Goal: Task Accomplishment & Management: Complete application form

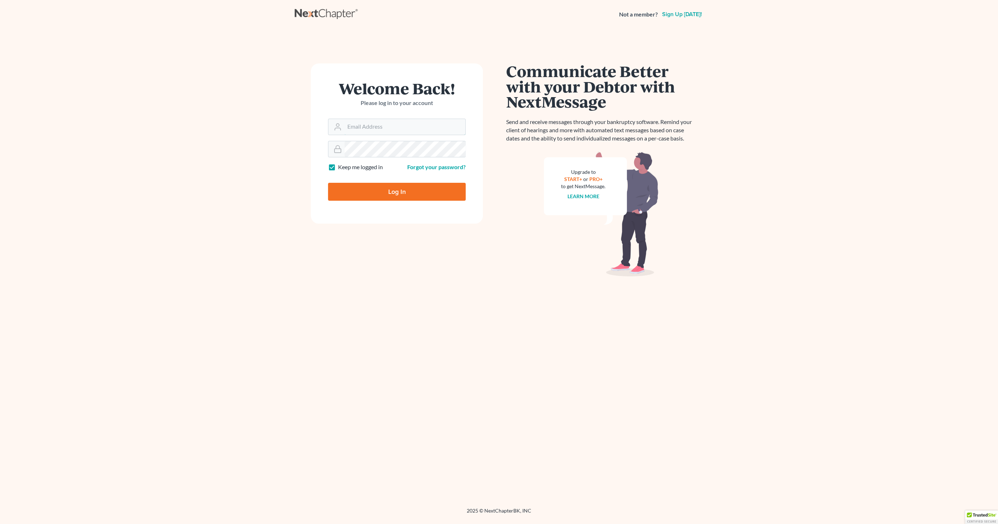
type input "[EMAIL_ADDRESS][DOMAIN_NAME]"
click at [385, 192] on input "Log In" at bounding box center [397, 192] width 138 height 18
type input "Thinking..."
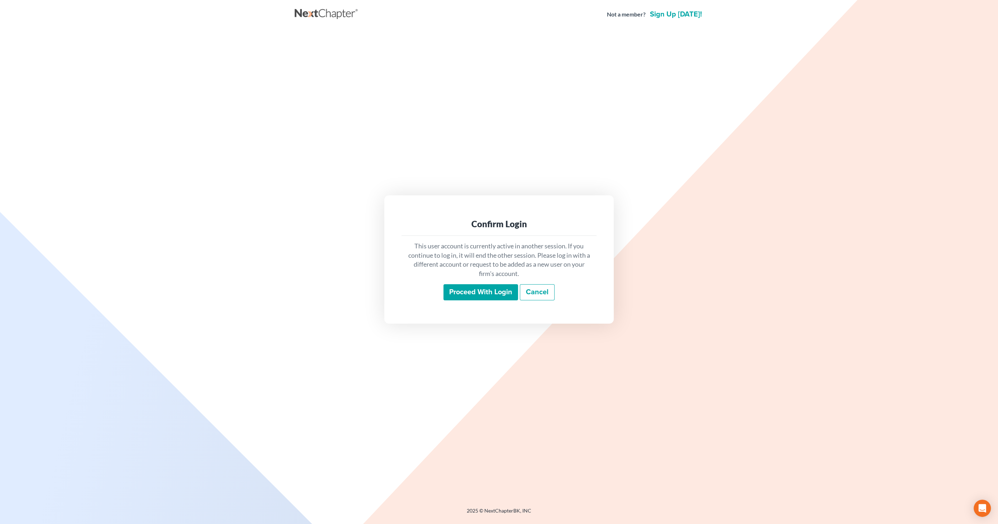
click at [479, 296] on input "Proceed with login" at bounding box center [480, 292] width 75 height 16
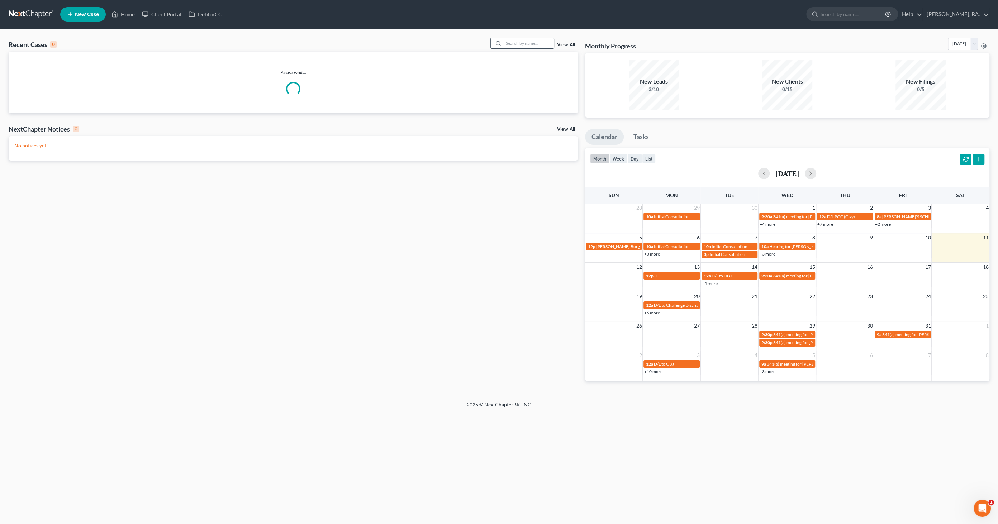
click at [530, 46] on input "search" at bounding box center [529, 43] width 50 height 10
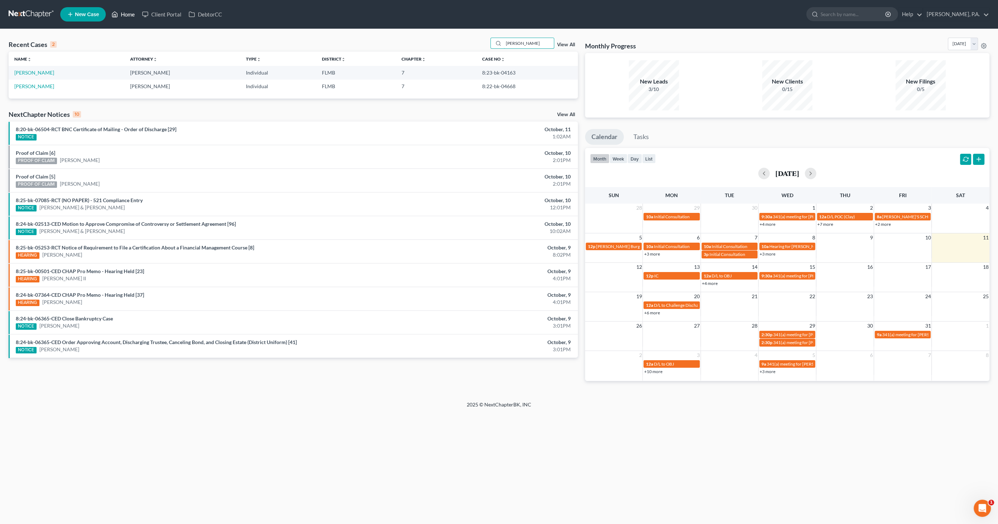
type input "[PERSON_NAME]"
click at [124, 14] on link "Home" at bounding box center [123, 14] width 30 height 13
click at [84, 13] on span "New Case" at bounding box center [87, 14] width 24 height 5
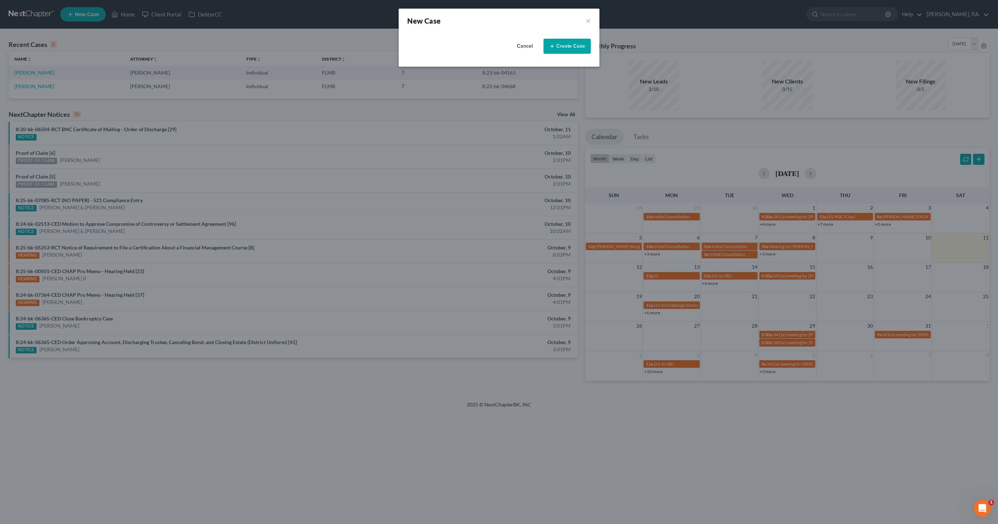
select select "15"
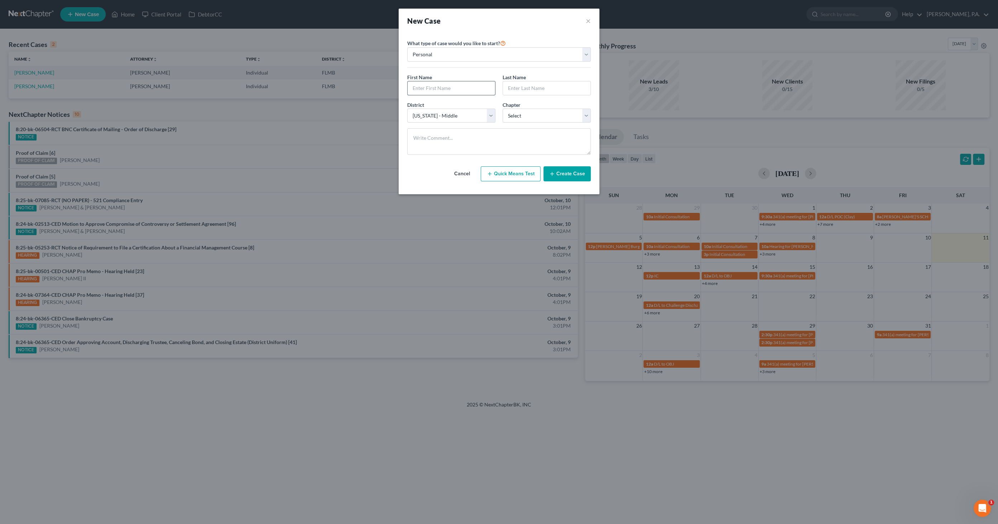
click at [417, 86] on input "text" at bounding box center [451, 88] width 87 height 14
type input "Estonna"
type input "Garrett"
click at [548, 118] on select "Select 7 11 12 13" at bounding box center [547, 116] width 88 height 14
select select "0"
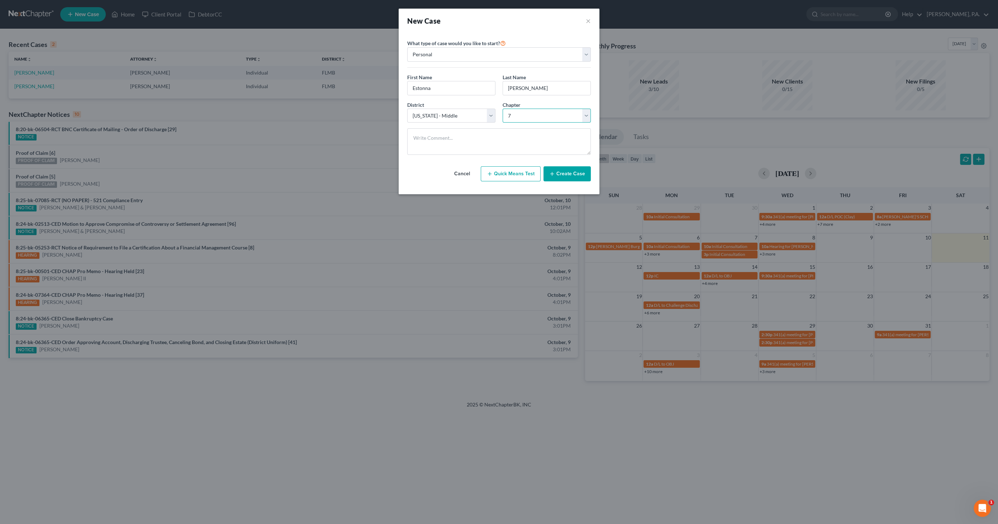
click at [503, 109] on select "Select 7 11 12 13" at bounding box center [547, 116] width 88 height 14
click at [579, 172] on button "Create Case" at bounding box center [566, 173] width 47 height 15
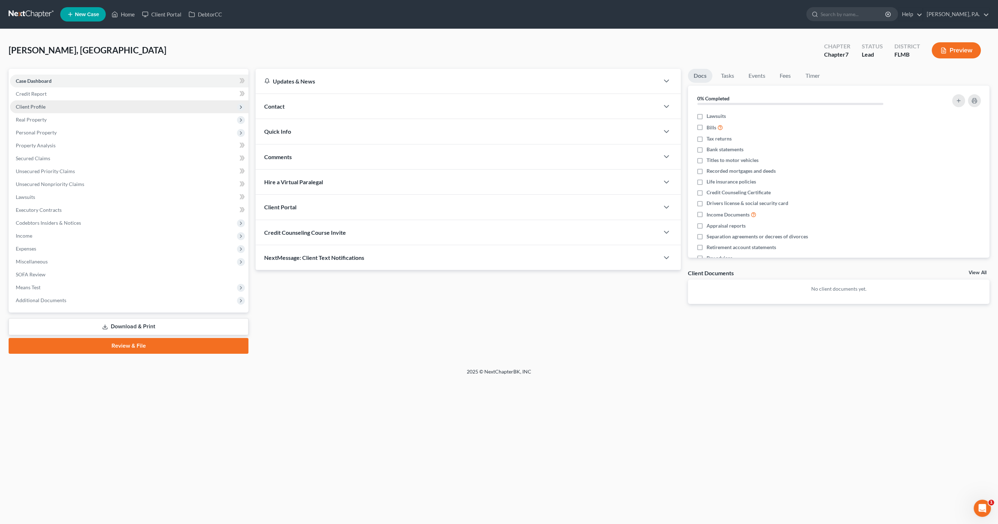
click at [37, 104] on span "Client Profile" at bounding box center [31, 107] width 30 height 6
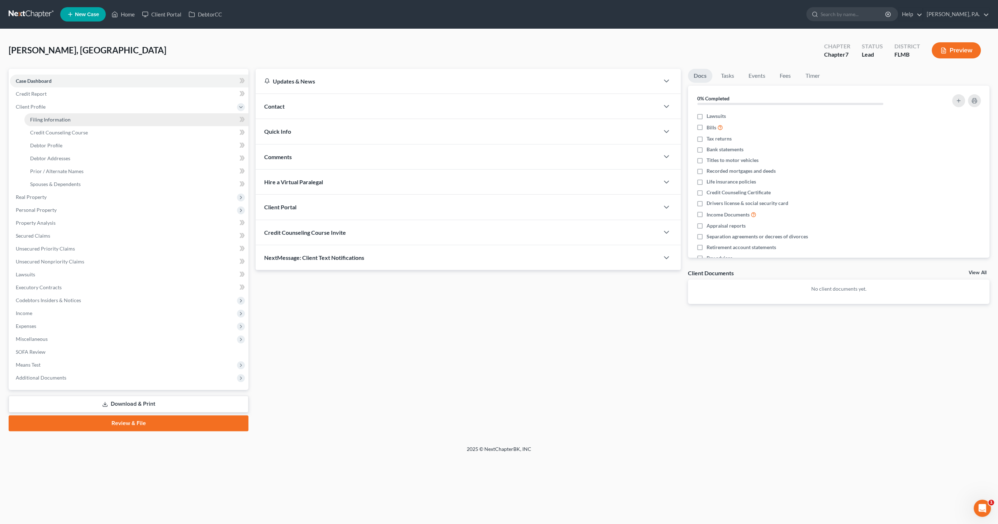
click at [41, 115] on link "Filing Information" at bounding box center [136, 119] width 224 height 13
select select "1"
select select "0"
select select "15"
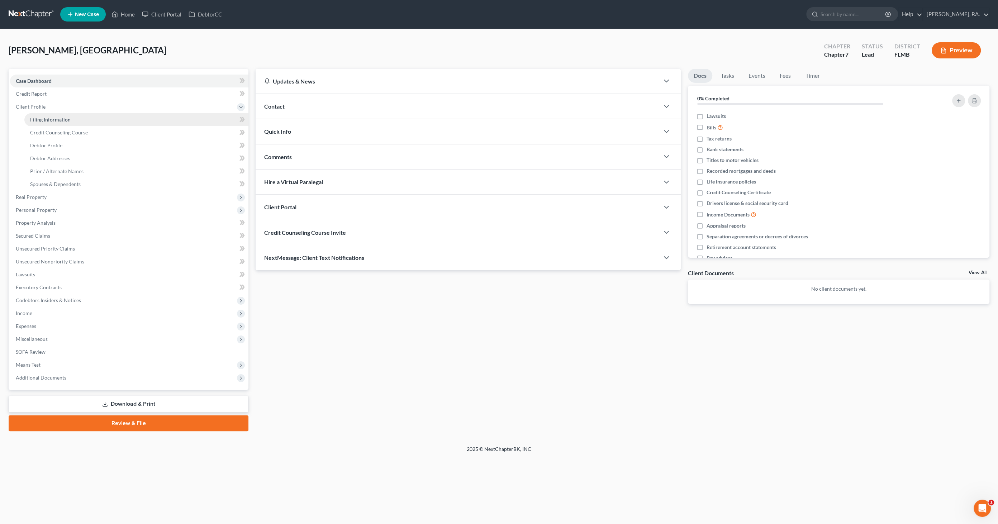
select select "9"
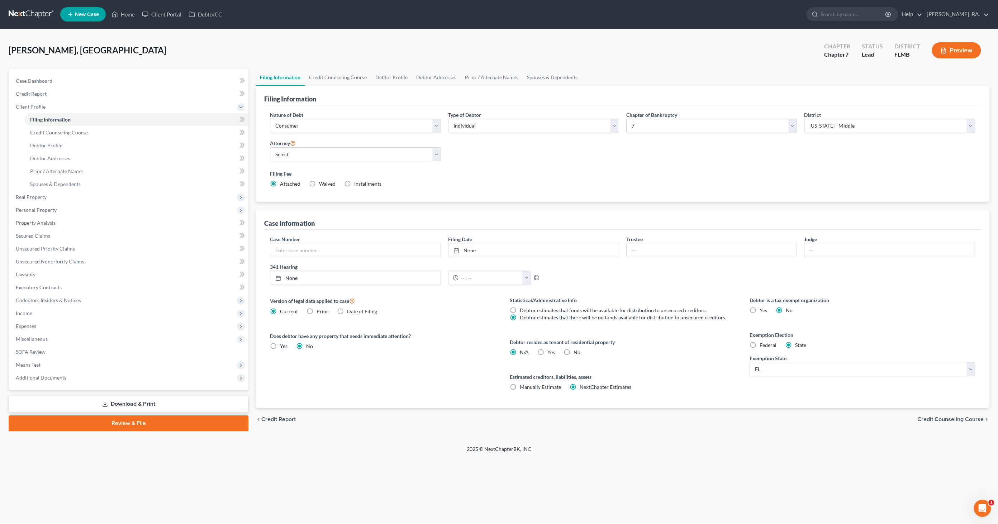
click at [547, 351] on label "Yes Yes" at bounding box center [551, 352] width 8 height 7
click at [550, 351] on input "Yes Yes" at bounding box center [552, 351] width 5 height 5
radio input "true"
radio input "false"
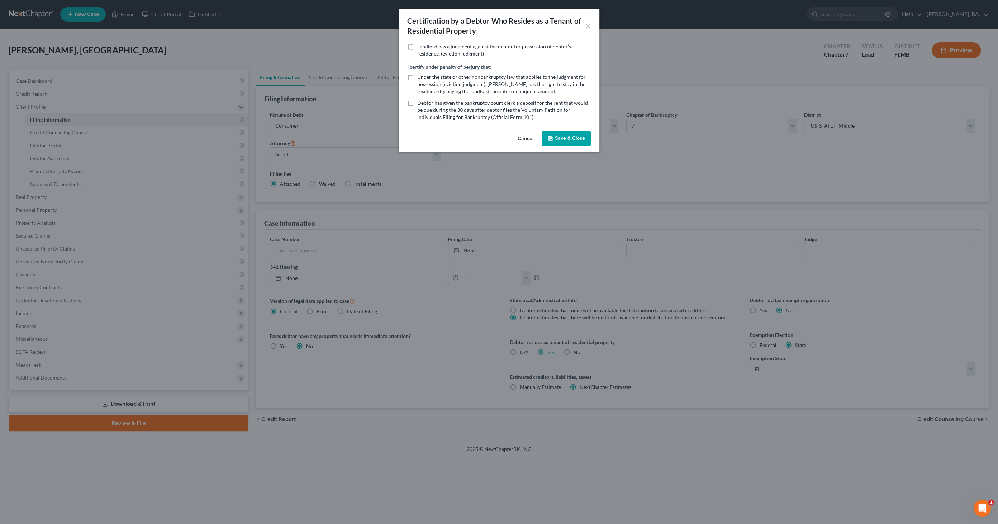
click at [562, 135] on button "Save & Close" at bounding box center [566, 138] width 49 height 15
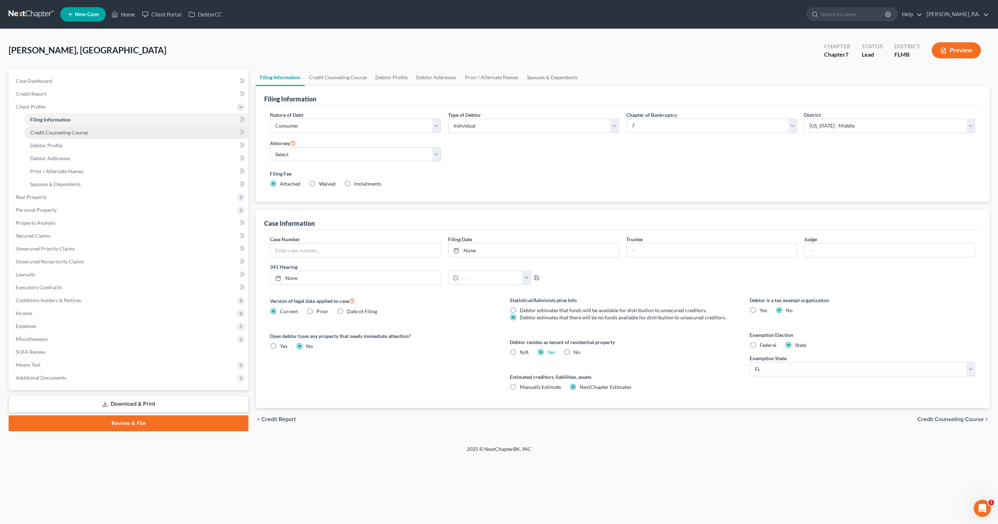
click at [59, 128] on link "Credit Counseling Course" at bounding box center [136, 132] width 224 height 13
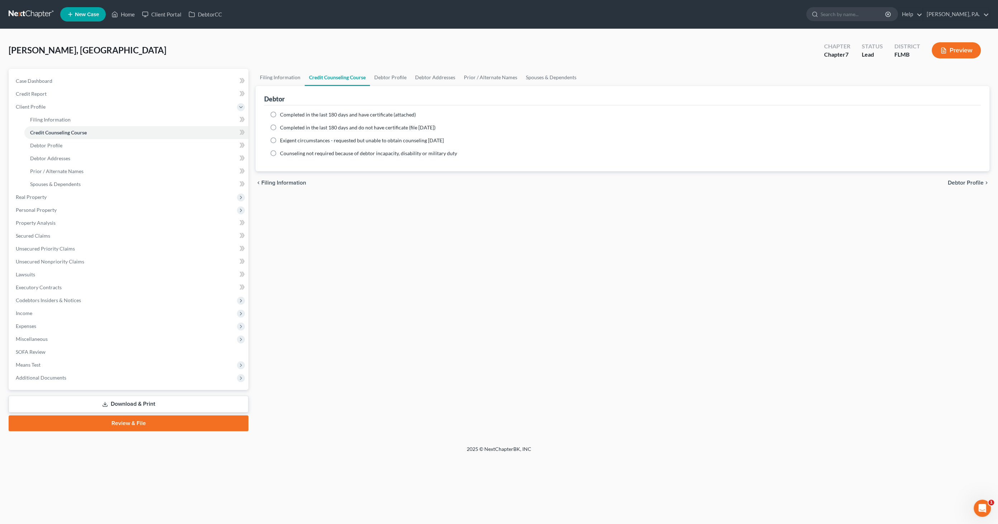
click at [280, 113] on label "Completed in the last 180 days and have certificate (attached)" at bounding box center [348, 114] width 136 height 7
click at [283, 113] on input "Completed in the last 180 days and have certificate (attached)" at bounding box center [285, 113] width 5 height 5
radio input "true"
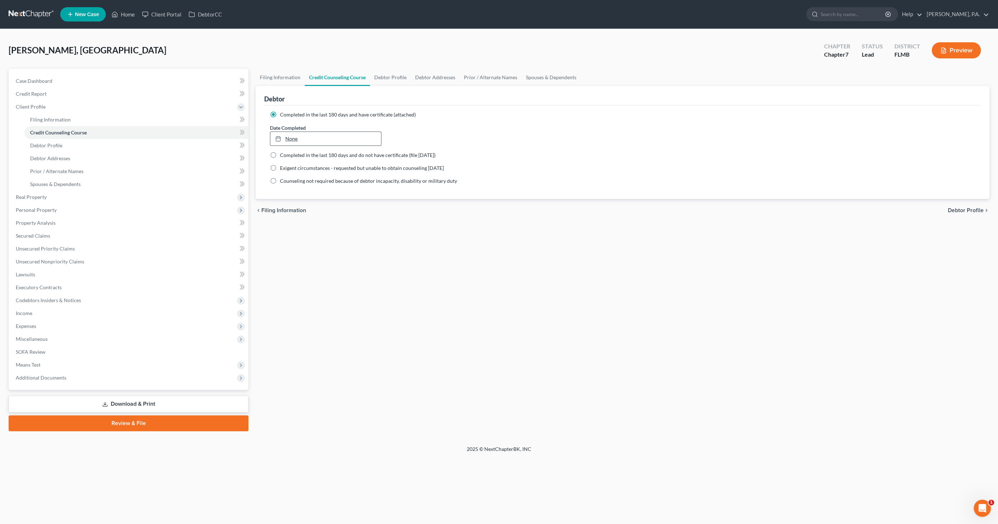
type input "10/11/2025"
click at [331, 136] on link "None" at bounding box center [325, 139] width 111 height 14
click at [276, 171] on icon "chevron_left" at bounding box center [276, 174] width 9 height 6
click at [387, 79] on link "Debtor Profile" at bounding box center [390, 77] width 41 height 17
select select "0"
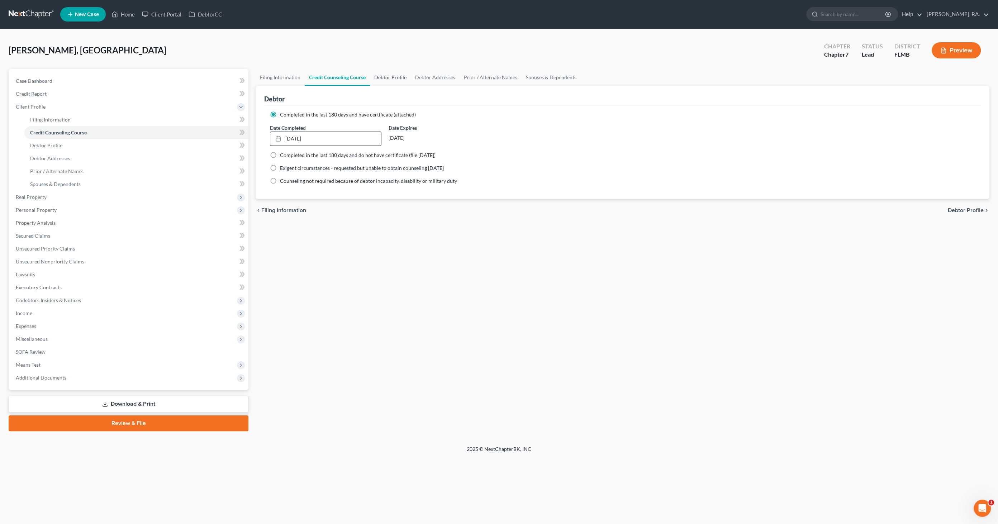
select select "0"
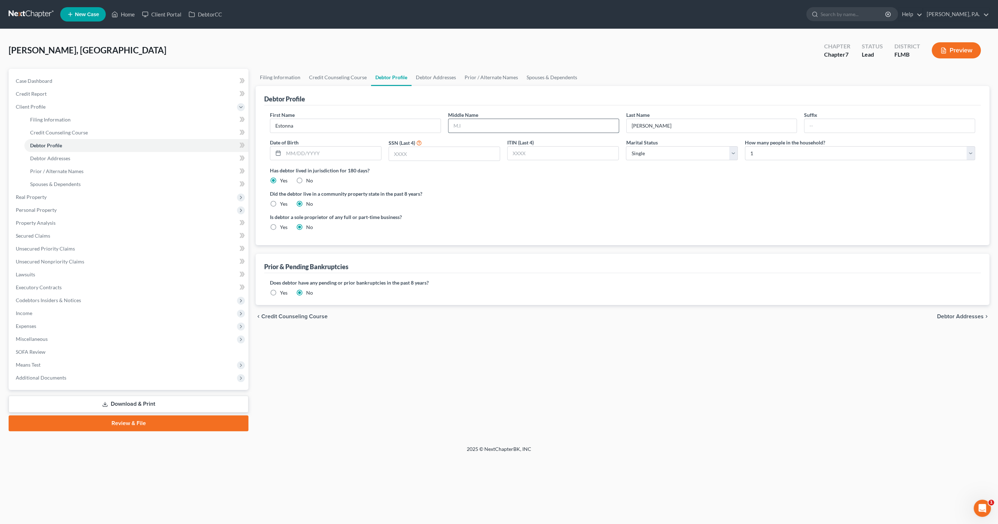
click at [484, 126] on input "text" at bounding box center [533, 126] width 170 height 14
click at [508, 122] on input "text" at bounding box center [533, 126] width 170 height 14
type input "Maria"
type input "10/21/1978"
type input "3535"
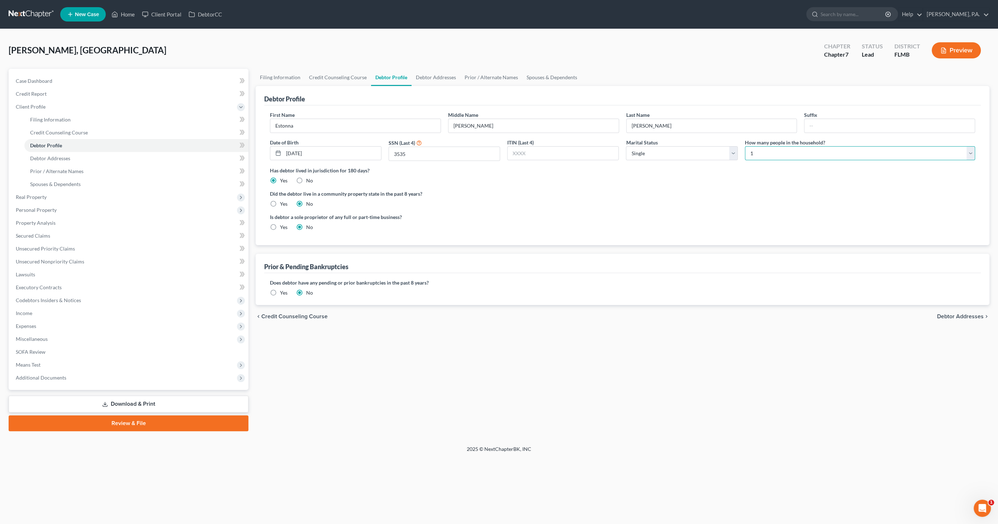
click at [781, 152] on select "Select 1 2 3 4 5 6 7 8 9 10 11 12 13 14 15 16 17 18 19 20" at bounding box center [860, 153] width 230 height 14
select select "1"
click at [745, 146] on select "Select 1 2 3 4 5 6 7 8 9 10 11 12 13 14 15 16 17 18 19 20" at bounding box center [860, 153] width 230 height 14
click at [427, 77] on link "Debtor Addresses" at bounding box center [435, 77] width 49 height 17
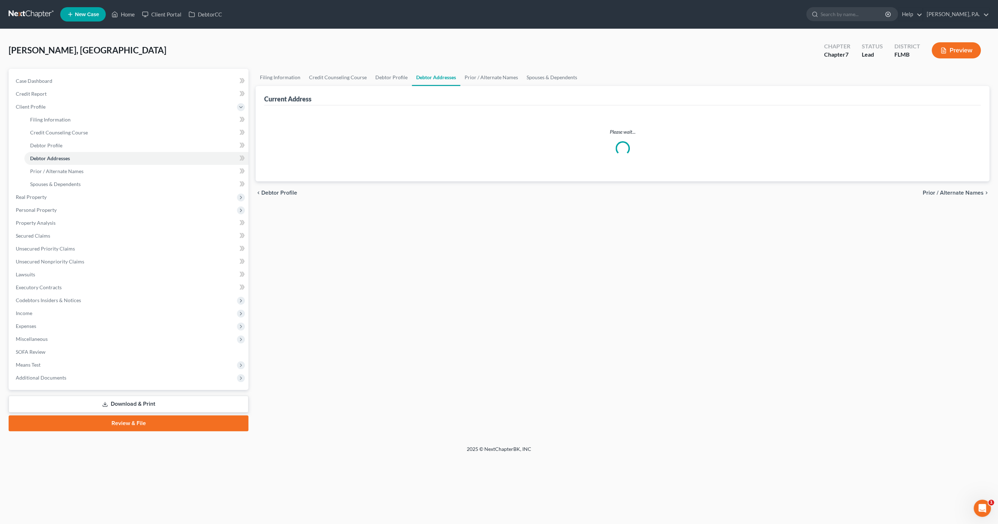
select select "0"
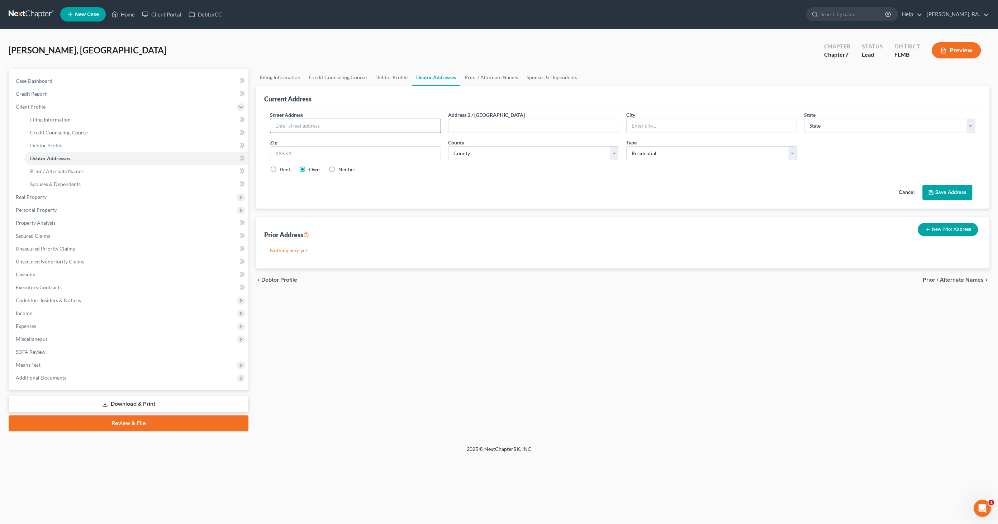
click at [334, 125] on input "text" at bounding box center [355, 126] width 170 height 14
type input "5862 Chaps Drive"
type input "Lakeland"
select select "9"
type input "33812"
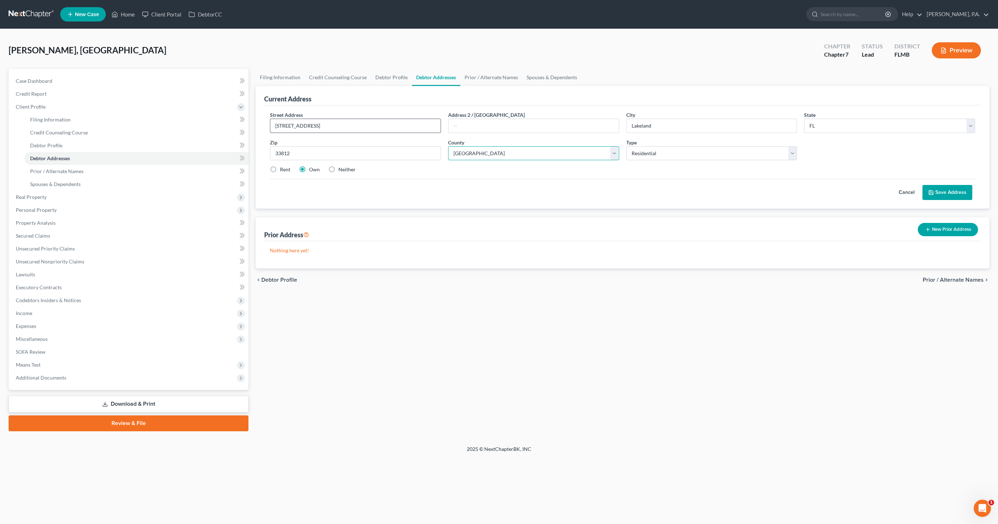
select select "52"
click at [338, 169] on label "Neither" at bounding box center [346, 169] width 17 height 7
click at [341, 169] on input "Neither" at bounding box center [343, 168] width 5 height 5
radio input "true"
click at [940, 191] on button "Save Address" at bounding box center [947, 192] width 50 height 15
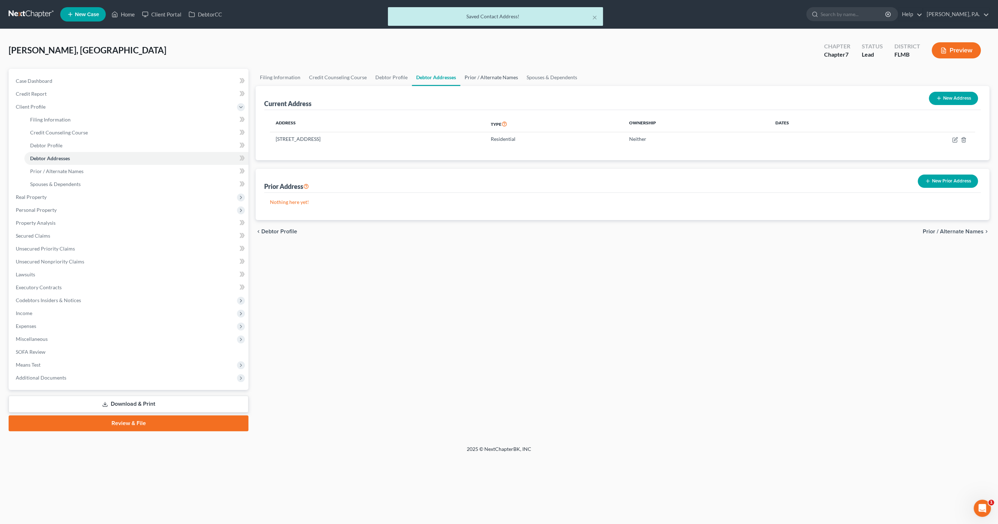
click at [485, 77] on link "Prior / Alternate Names" at bounding box center [491, 77] width 62 height 17
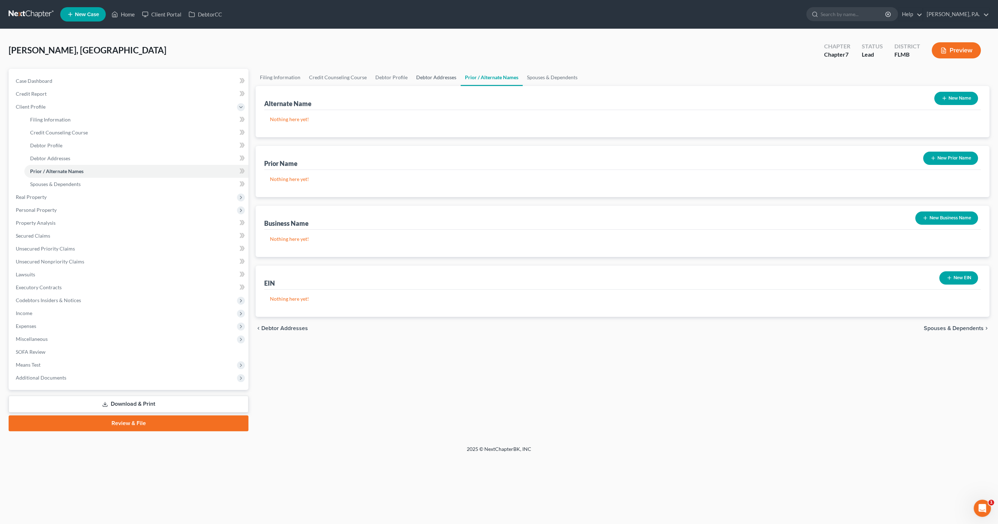
click at [440, 72] on link "Debtor Addresses" at bounding box center [436, 77] width 49 height 17
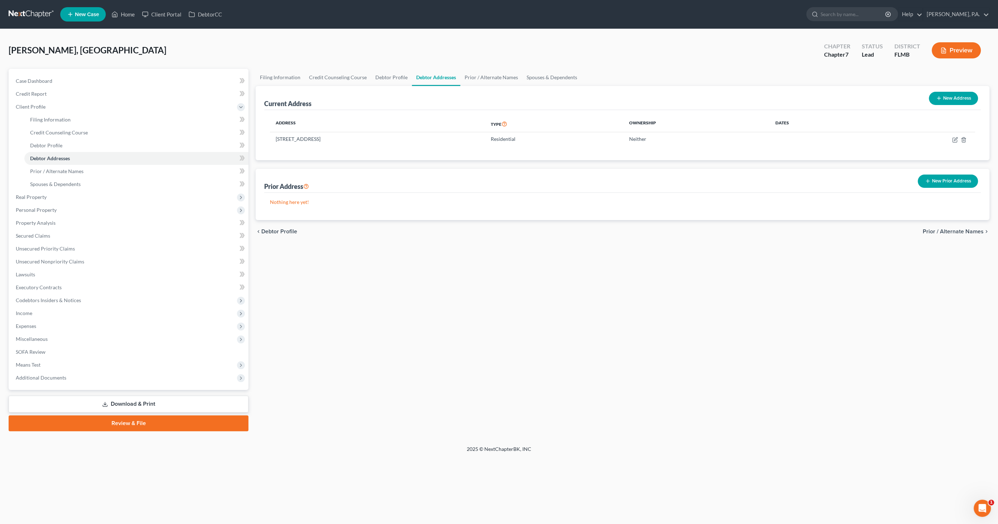
click at [942, 175] on button "New Prior Address" at bounding box center [948, 181] width 60 height 13
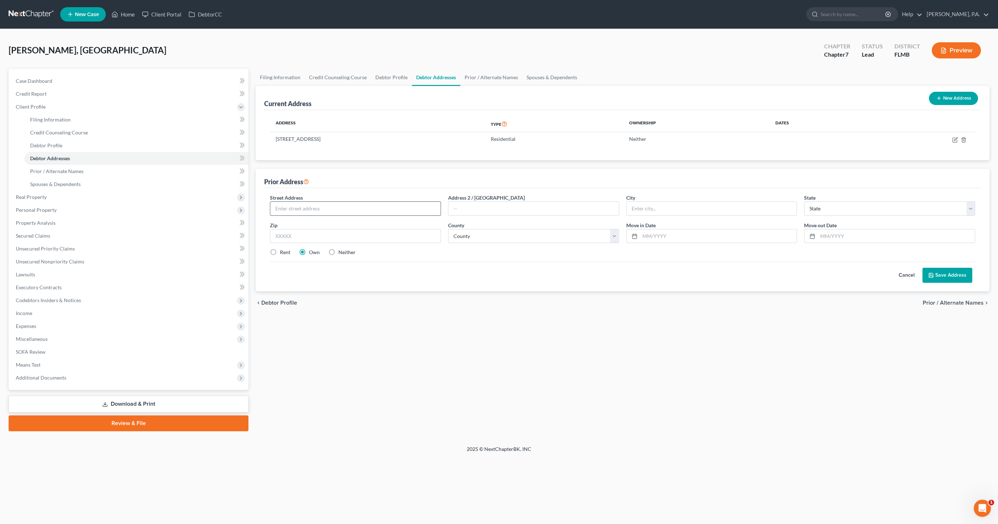
click at [309, 213] on input "text" at bounding box center [355, 209] width 170 height 14
type input "116 Elmwood Drive"
type input "Saint Johns"
select select "9"
type input "32259"
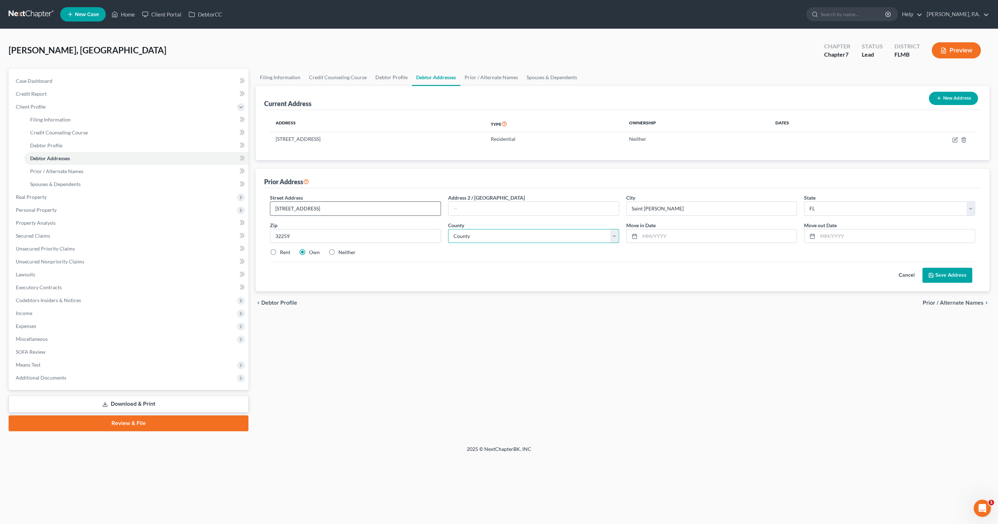
type input "Jacksonville"
select select "57"
type input "09/2024"
type input "05/30/2025"
click at [938, 270] on button "Save Address" at bounding box center [947, 275] width 50 height 15
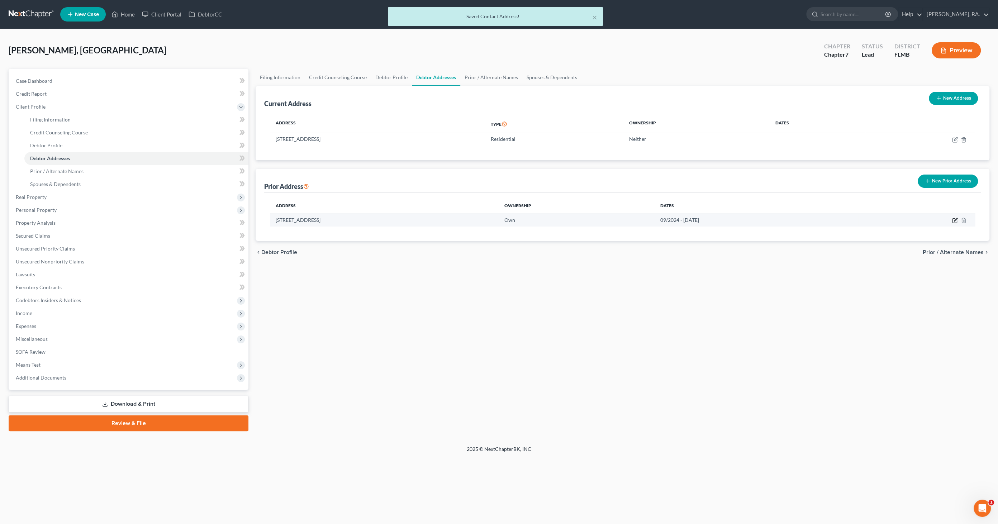
click at [952, 221] on icon "button" at bounding box center [954, 221] width 4 height 4
select select "9"
select select "57"
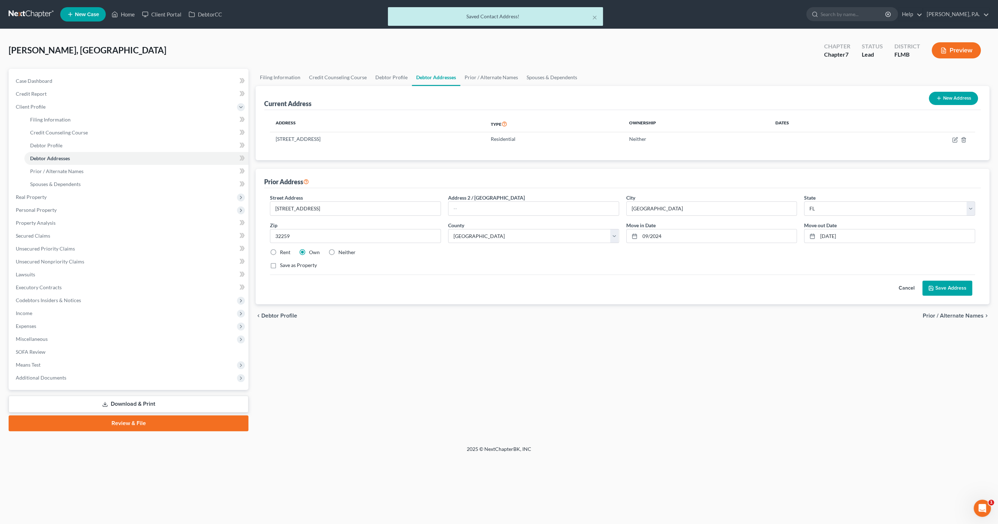
click at [338, 251] on label "Neither" at bounding box center [346, 252] width 17 height 7
click at [341, 251] on input "Neither" at bounding box center [343, 251] width 5 height 5
radio input "true"
click at [280, 252] on label "Rent" at bounding box center [285, 252] width 10 height 7
click at [283, 252] on input "Rent" at bounding box center [285, 251] width 5 height 5
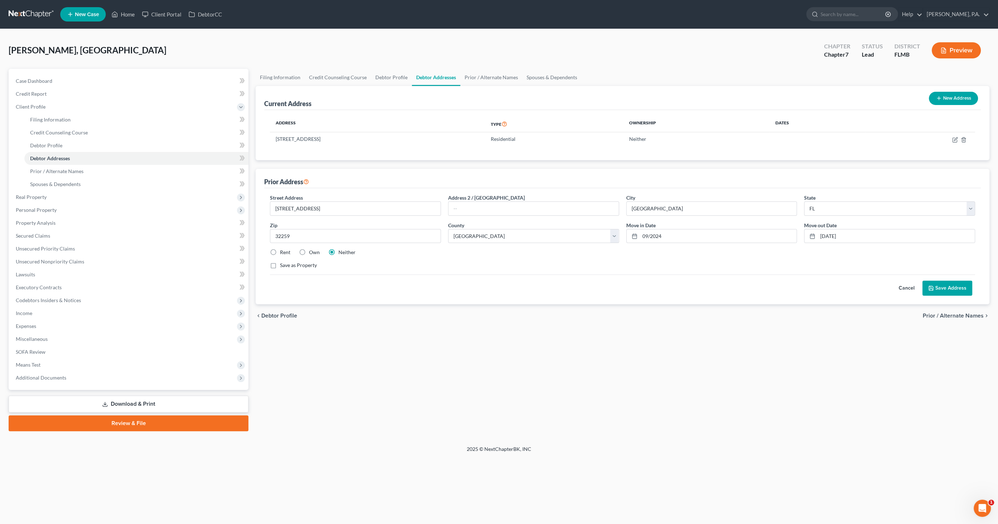
radio input "true"
click at [939, 287] on button "Save Address" at bounding box center [947, 288] width 50 height 15
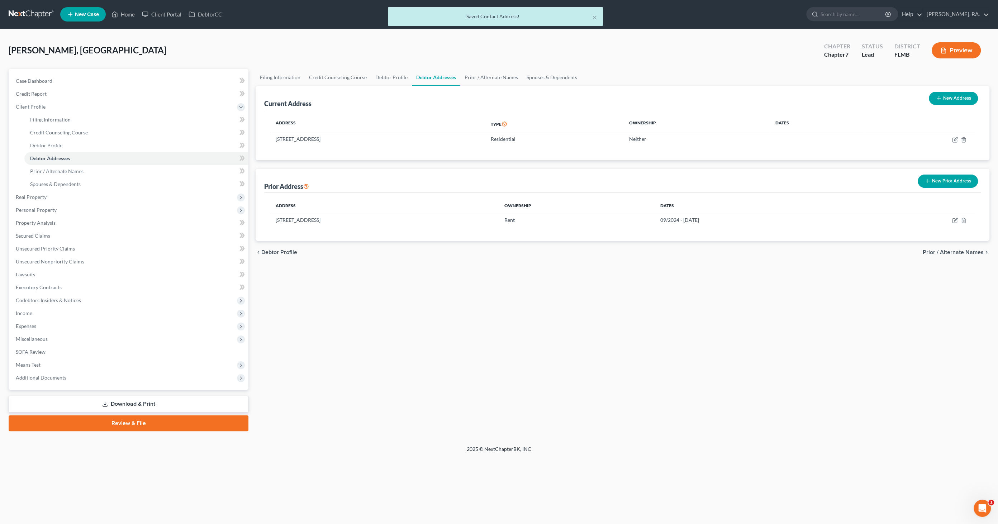
click at [944, 181] on button "New Prior Address" at bounding box center [948, 181] width 60 height 13
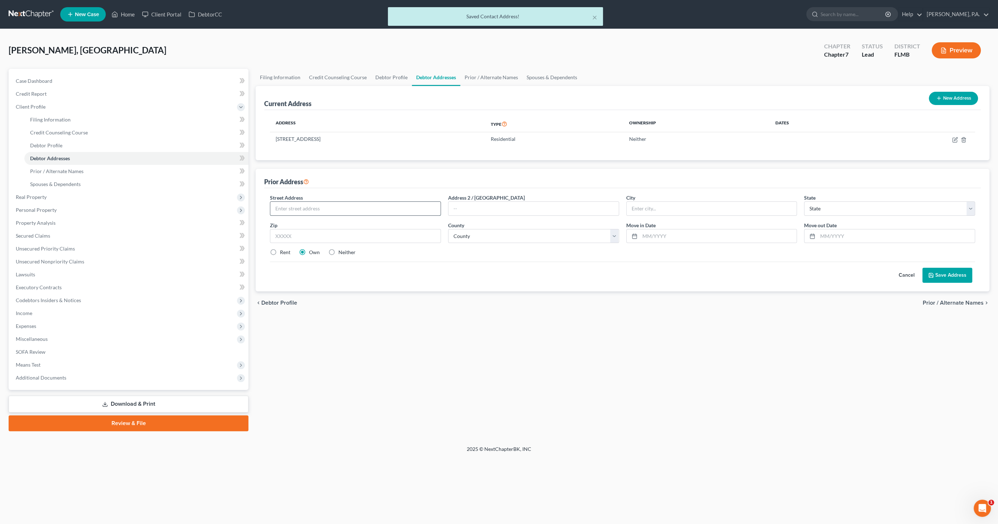
click at [346, 209] on input "text" at bounding box center [355, 209] width 170 height 14
type input "6298 Pendragon Place"
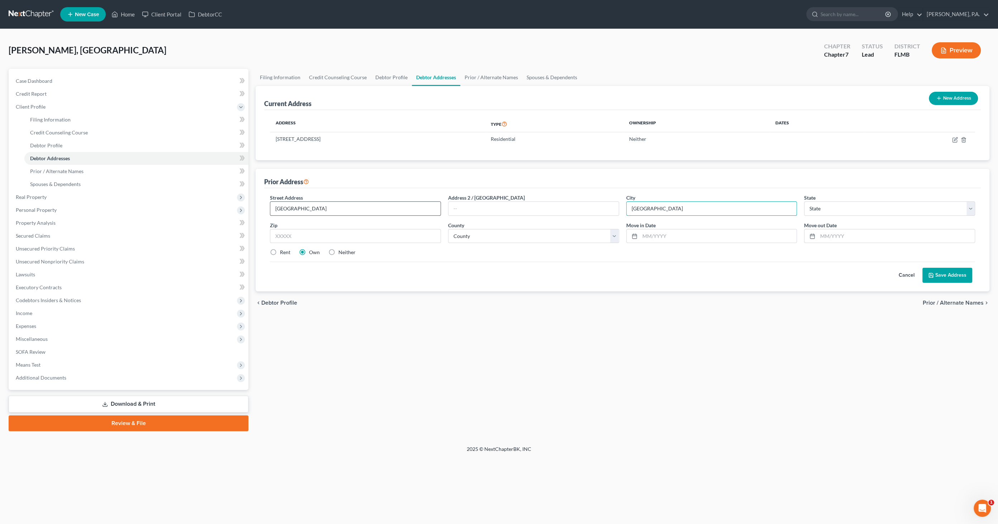
type input "Jacksonville"
select select "9"
type input "32258"
click at [502, 232] on select "County Alachua County Baker County Bay County Bradford County Brevard County Br…" at bounding box center [533, 236] width 171 height 14
select select "14"
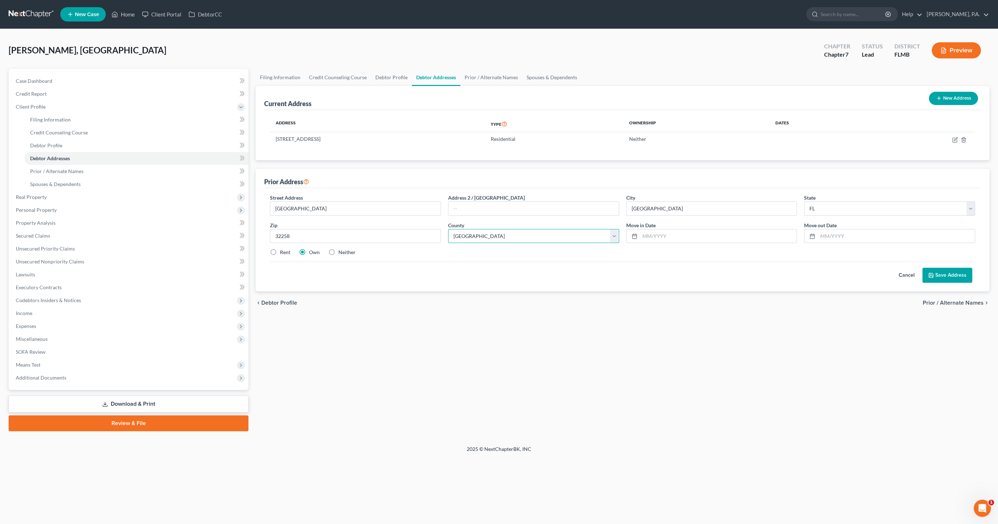
click at [448, 229] on select "County Alachua County Baker County Bay County Bradford County Brevard County Br…" at bounding box center [533, 236] width 171 height 14
click at [672, 232] on input "text" at bounding box center [718, 236] width 157 height 14
type input "12/31/2022"
type input "09/08/2024"
click at [954, 280] on button "Save Address" at bounding box center [947, 275] width 50 height 15
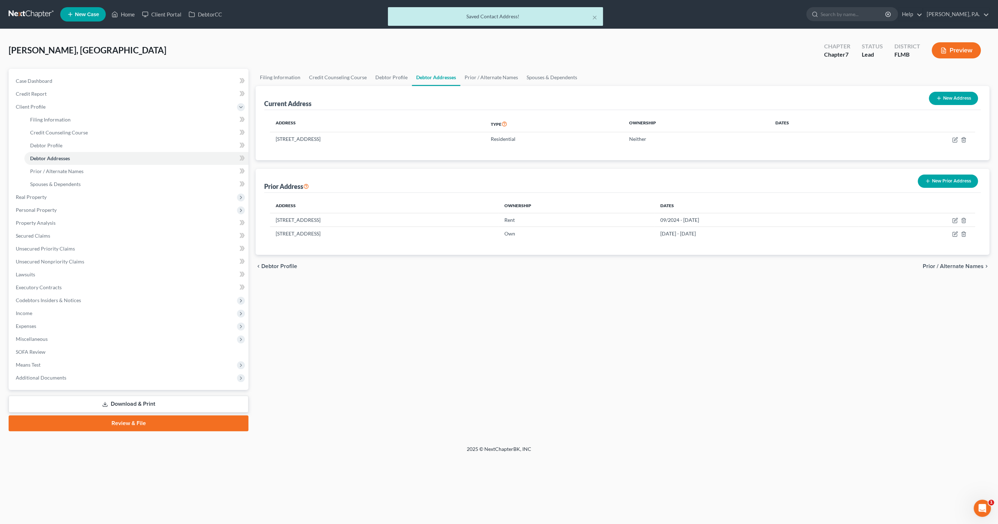
click at [952, 184] on button "New Prior Address" at bounding box center [948, 181] width 60 height 13
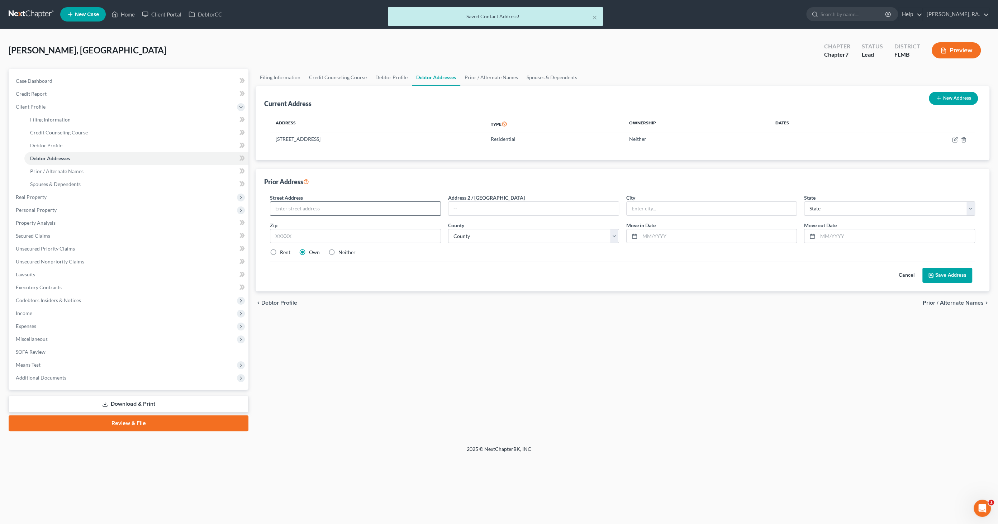
click at [343, 205] on input "text" at bounding box center [355, 209] width 170 height 14
type input "13800 Egrets Nest Dr."
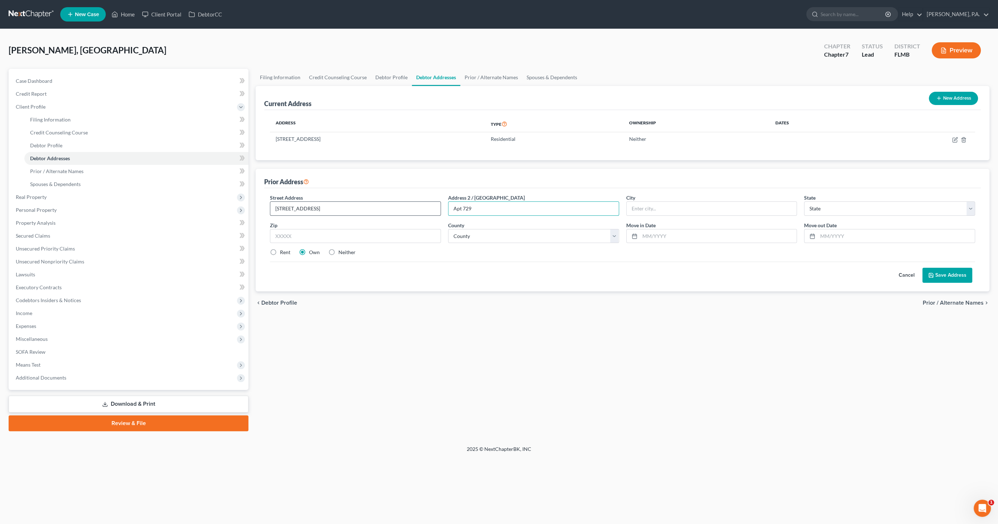
type input "Apt 729"
type input "Jacksonville"
select select "9"
type input "32258"
select select "14"
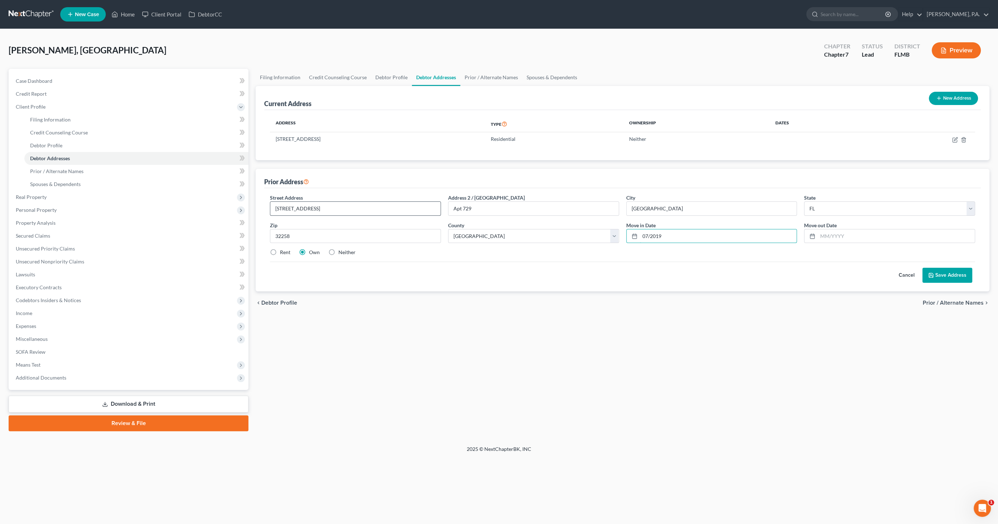
type input "07/2019"
type input "12/31/2022"
click at [941, 272] on button "Save Address" at bounding box center [947, 275] width 50 height 15
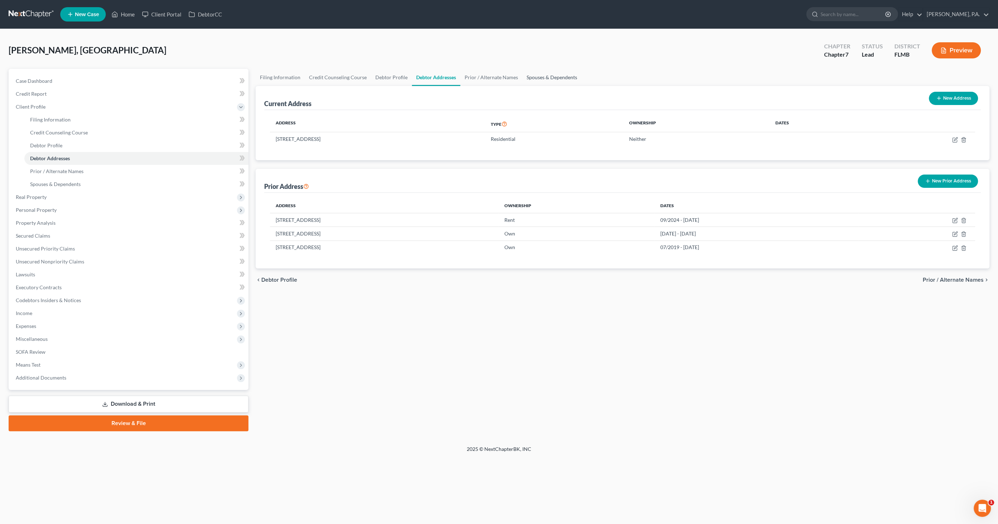
click at [533, 76] on link "Spouses & Dependents" at bounding box center [551, 77] width 59 height 17
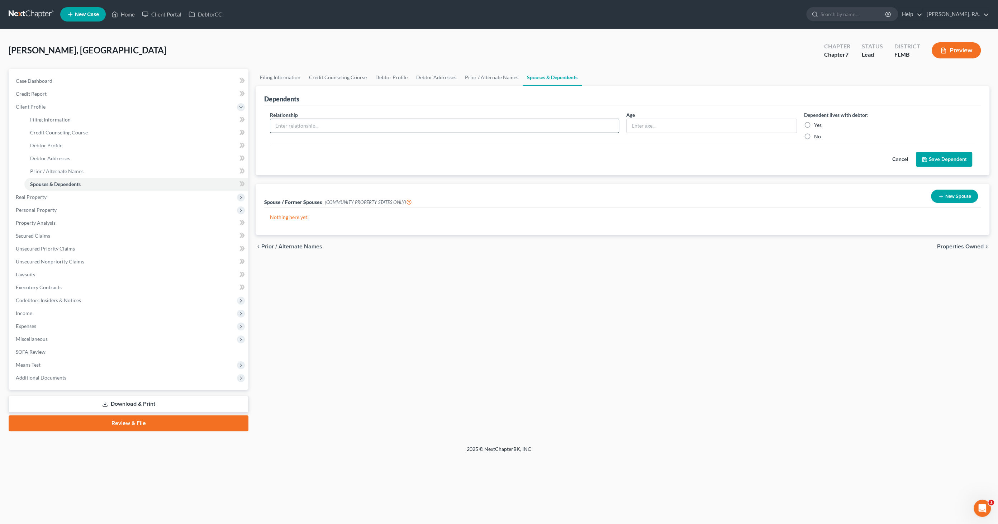
click at [290, 127] on input "text" at bounding box center [444, 126] width 348 height 14
type input "Daughter"
click at [675, 125] on input "text" at bounding box center [712, 126] width 170 height 14
type input "4"
click at [814, 123] on label "Yes" at bounding box center [818, 125] width 8 height 7
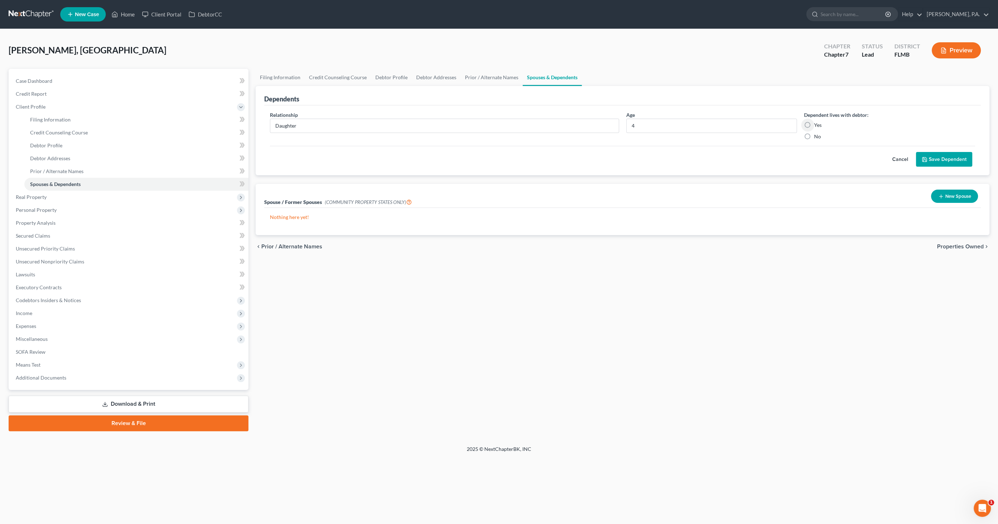
click at [817, 123] on input "Yes" at bounding box center [819, 124] width 5 height 5
radio input "true"
click at [949, 160] on button "Save Dependent" at bounding box center [944, 159] width 56 height 15
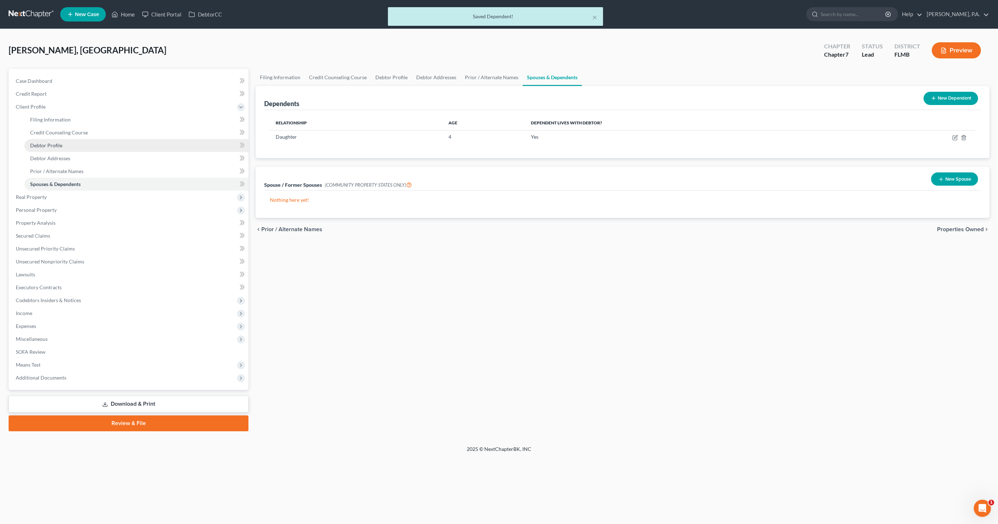
click at [55, 143] on span "Debtor Profile" at bounding box center [46, 145] width 32 height 6
select select "0"
select select "1"
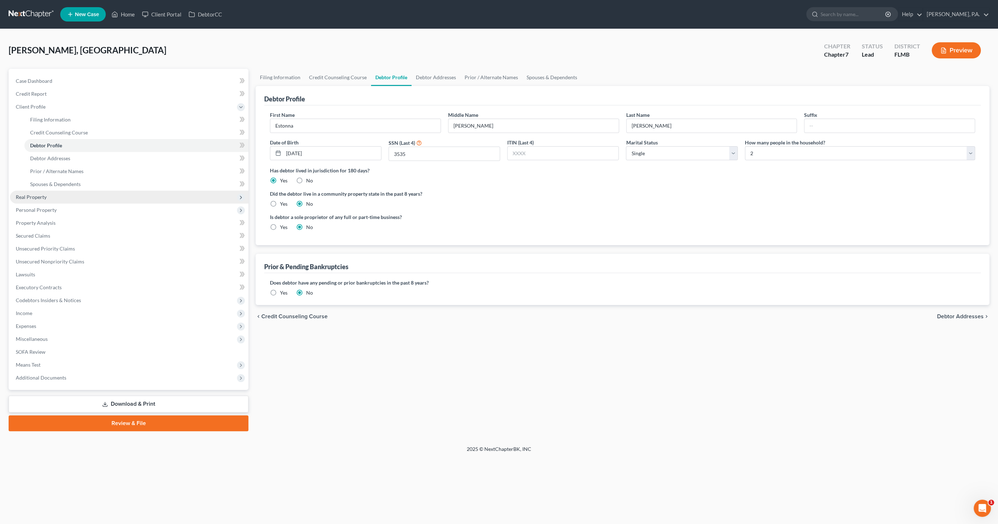
click at [36, 195] on span "Real Property" at bounding box center [31, 197] width 31 height 6
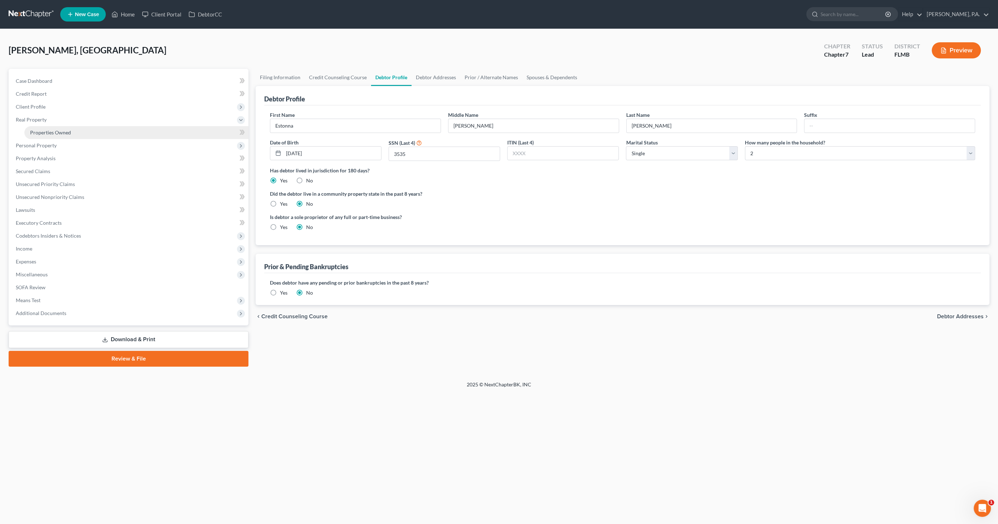
click at [35, 131] on span "Properties Owned" at bounding box center [50, 132] width 41 height 6
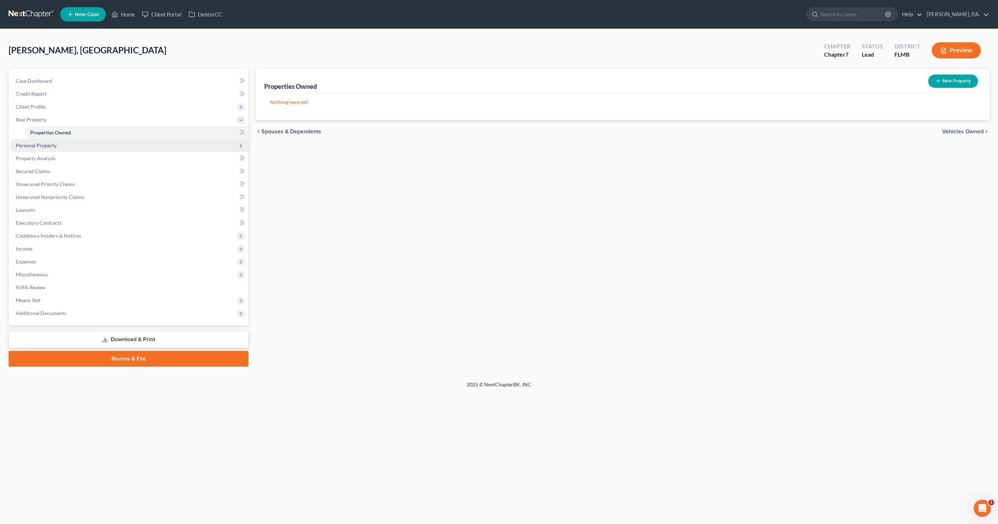
click at [35, 142] on span "Personal Property" at bounding box center [36, 145] width 41 height 6
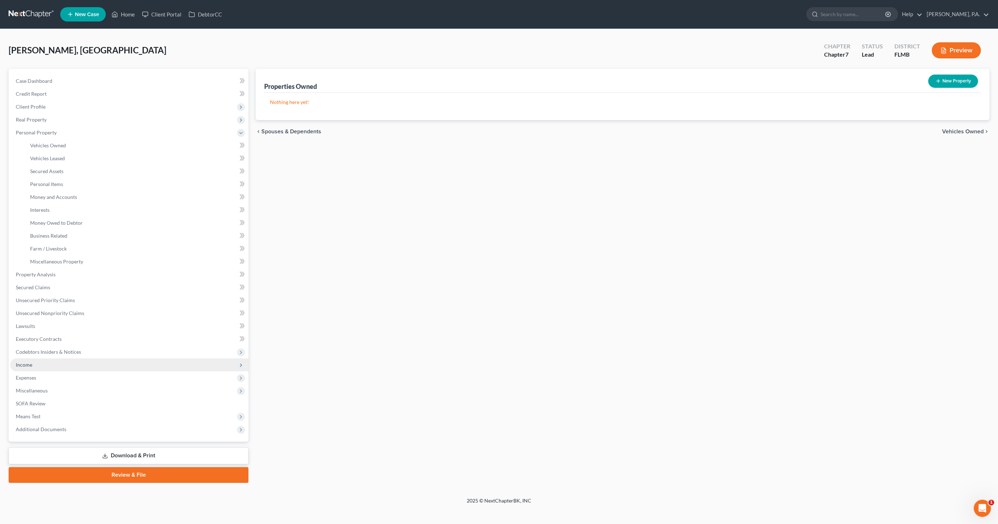
click at [44, 365] on span "Income" at bounding box center [129, 364] width 238 height 13
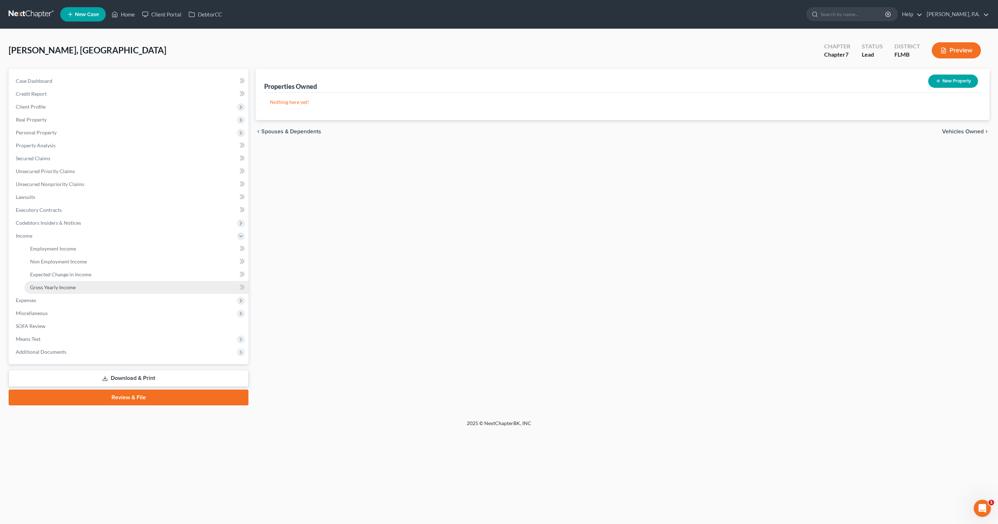
click at [58, 286] on span "Gross Yearly Income" at bounding box center [53, 287] width 46 height 6
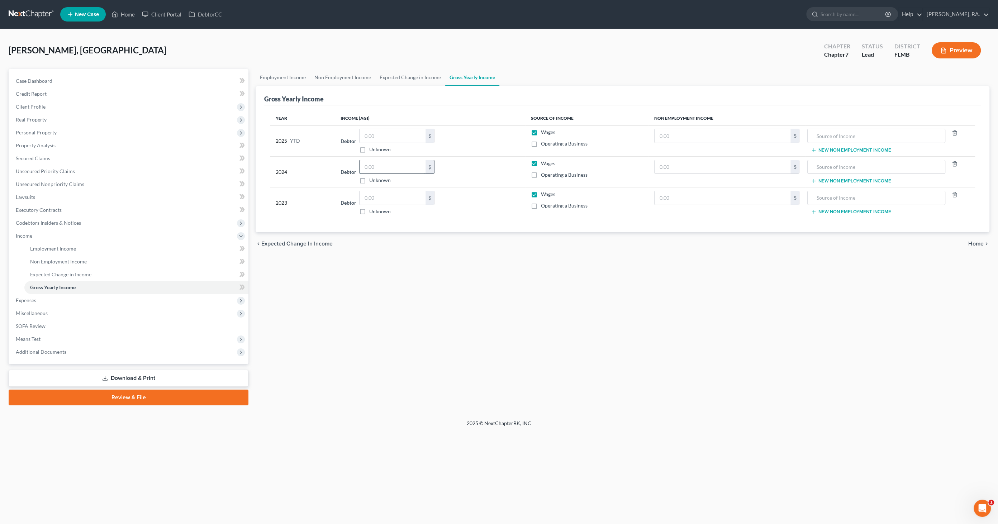
click at [385, 167] on input "text" at bounding box center [393, 167] width 66 height 14
type input "121,435"
click at [373, 197] on input "text" at bounding box center [393, 198] width 66 height 14
type input "118,649"
click at [49, 246] on span "Employment Income" at bounding box center [53, 249] width 46 height 6
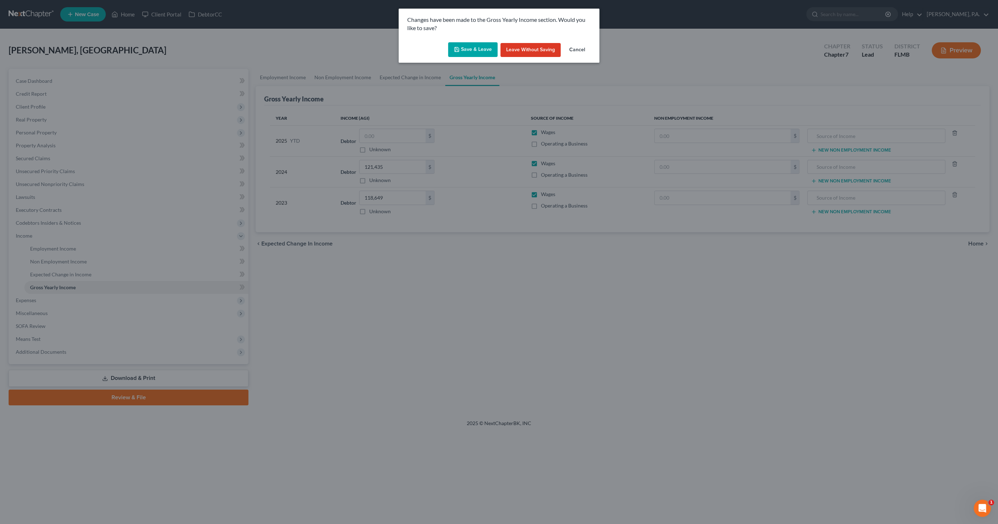
click at [471, 52] on button "Save & Leave" at bounding box center [472, 49] width 49 height 15
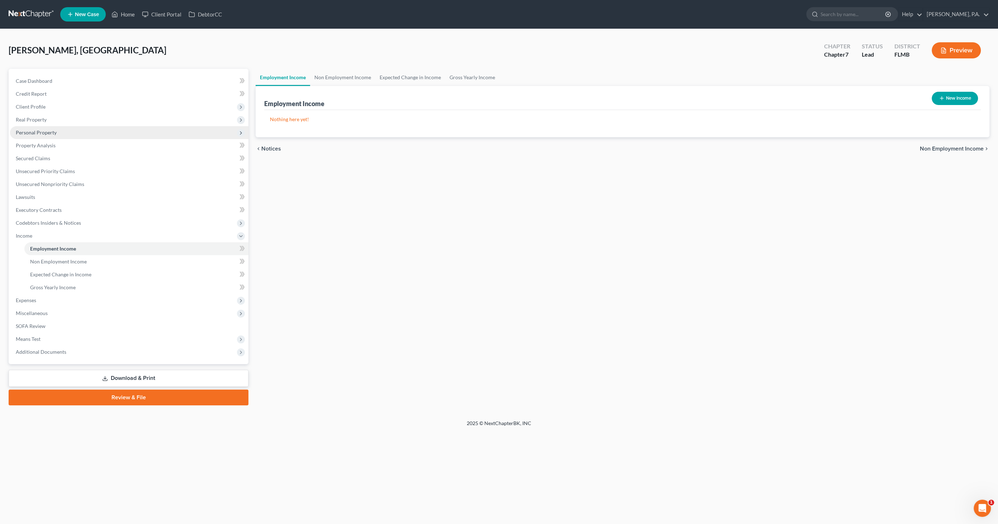
click at [28, 135] on span "Personal Property" at bounding box center [129, 132] width 238 height 13
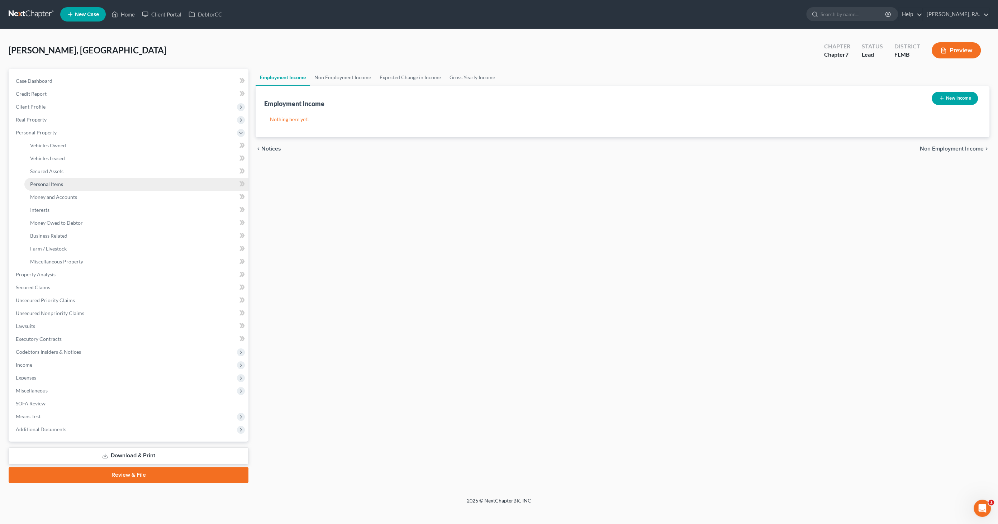
click at [51, 185] on span "Personal Items" at bounding box center [46, 184] width 33 height 6
click at [900, 95] on select "Select Item Type Clothing Collectibles Of Value Electronics Firearms Household …" at bounding box center [925, 99] width 80 height 14
select select "pets"
click at [886, 92] on select "Select Item Type Clothing Collectibles Of Value Electronics Firearms Household …" at bounding box center [925, 99] width 80 height 14
click at [975, 100] on icon "submit" at bounding box center [974, 99] width 6 height 6
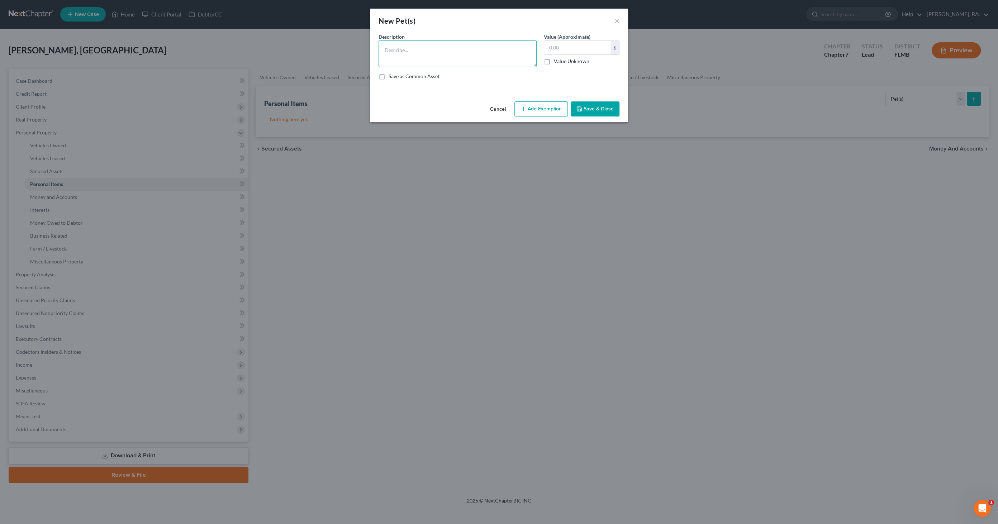
click at [414, 53] on textarea at bounding box center [458, 54] width 158 height 27
type textarea "d"
type textarea "Dog"
type input "0.00"
click at [593, 110] on button "Save & Close" at bounding box center [595, 108] width 49 height 15
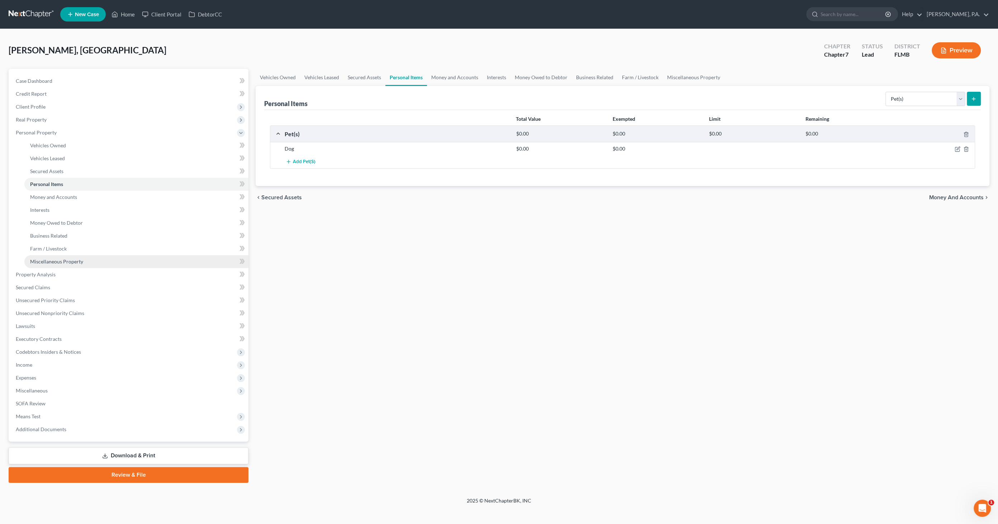
click at [67, 260] on span "Miscellaneous Property" at bounding box center [56, 261] width 53 height 6
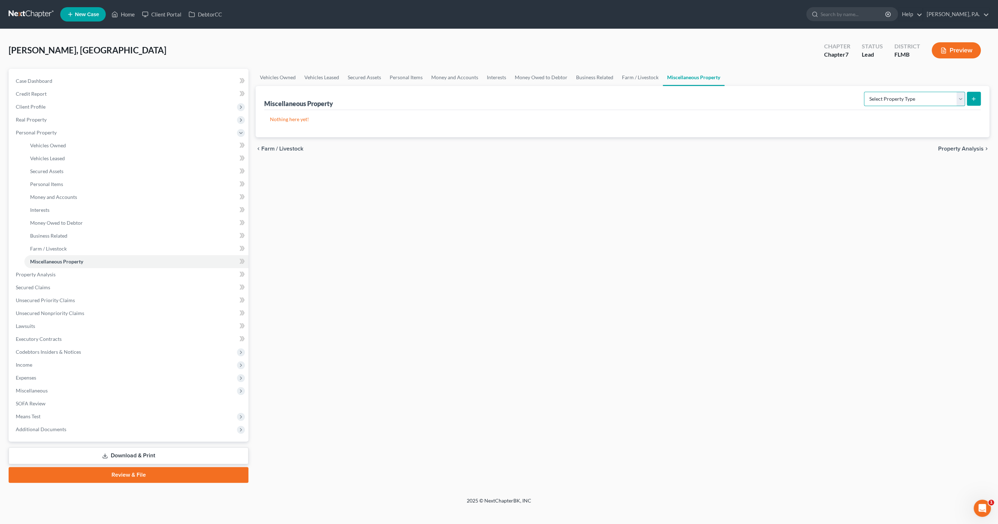
click at [879, 100] on select "Select Property Type Assigned for Creditor Benefit Within 1 Year Holding for An…" at bounding box center [914, 99] width 101 height 14
select select "stored_within_1_year"
click at [864, 92] on select "Select Property Type Assigned for Creditor Benefit Within 1 Year Holding for An…" at bounding box center [914, 99] width 101 height 14
click at [976, 99] on icon "submit" at bounding box center [974, 99] width 6 height 6
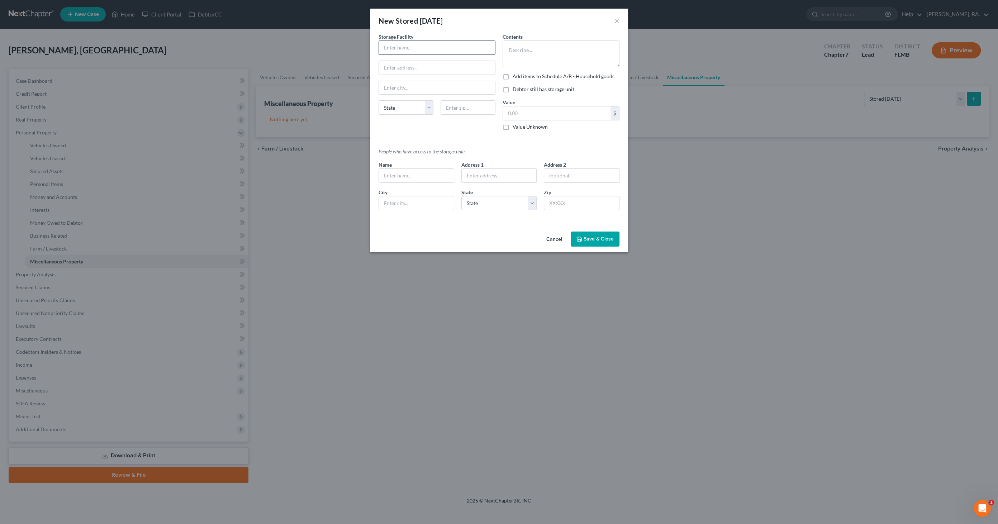
click at [403, 48] on input "text" at bounding box center [437, 48] width 116 height 14
type input "Estraspace Storage"
type input "4291 Wallace Rd."
type input "Lakeland"
select select "9"
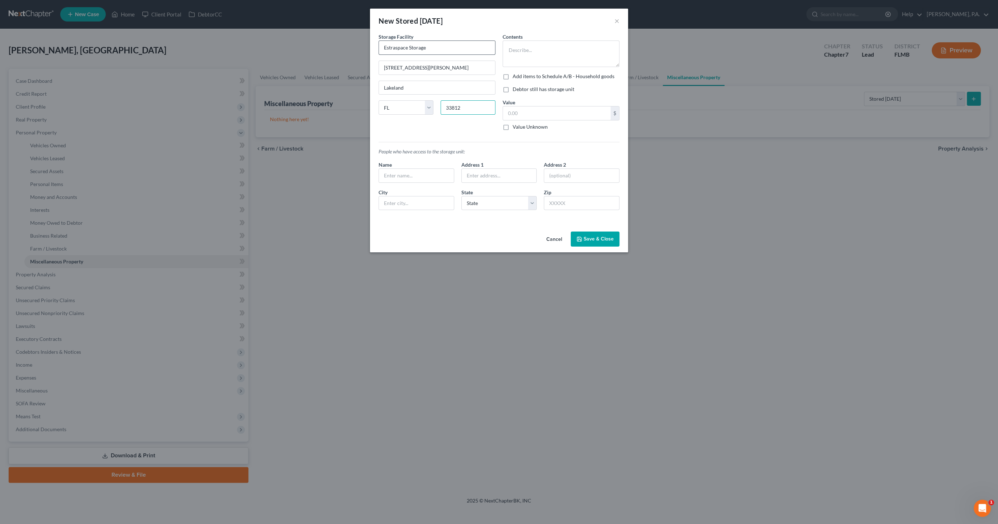
type input "33812"
type textarea "household items/furniture"
click at [541, 91] on label "Debtor still has storage unit" at bounding box center [544, 89] width 62 height 7
click at [520, 90] on input "Debtor still has storage unit" at bounding box center [517, 88] width 5 height 5
checkbox input "true"
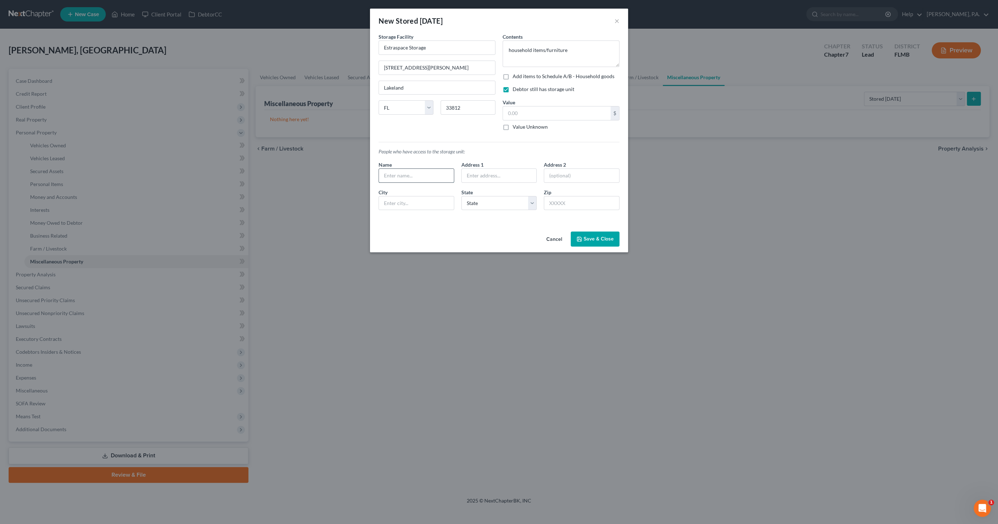
click at [401, 176] on input "text" at bounding box center [416, 176] width 75 height 14
type input "Debtor only"
type input "5862 Chaps Drive"
type input "Lakeland"
select select "9"
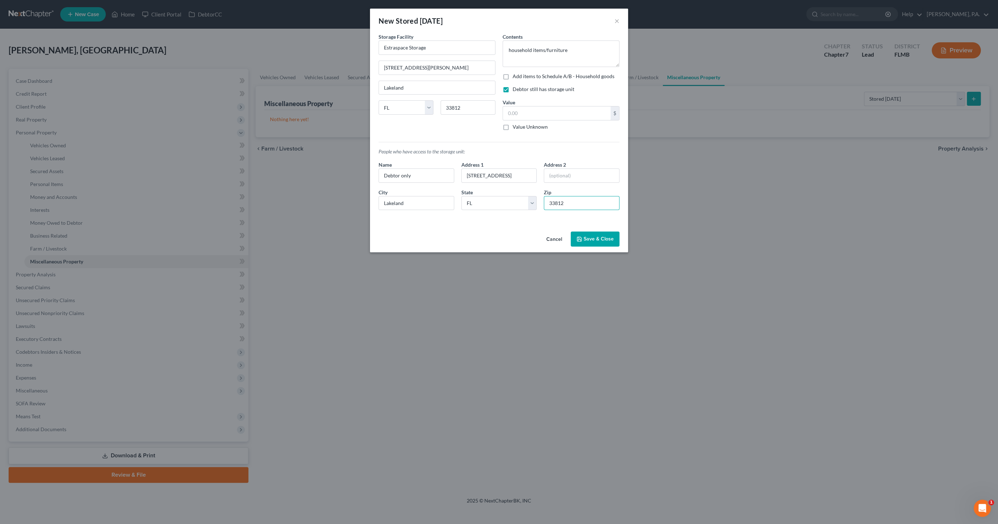
type input "33812"
click at [597, 237] on button "Save & Close" at bounding box center [595, 239] width 49 height 15
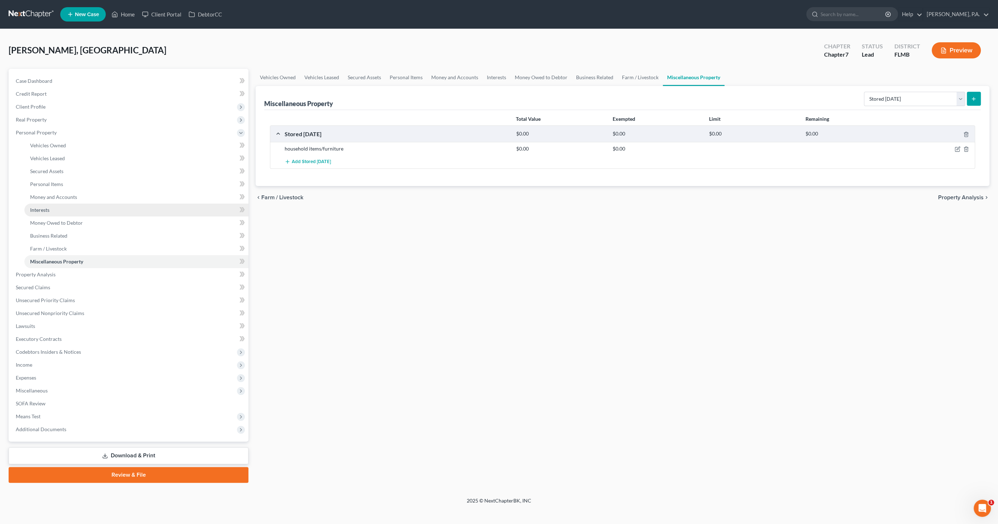
click at [44, 207] on span "Interests" at bounding box center [39, 210] width 19 height 6
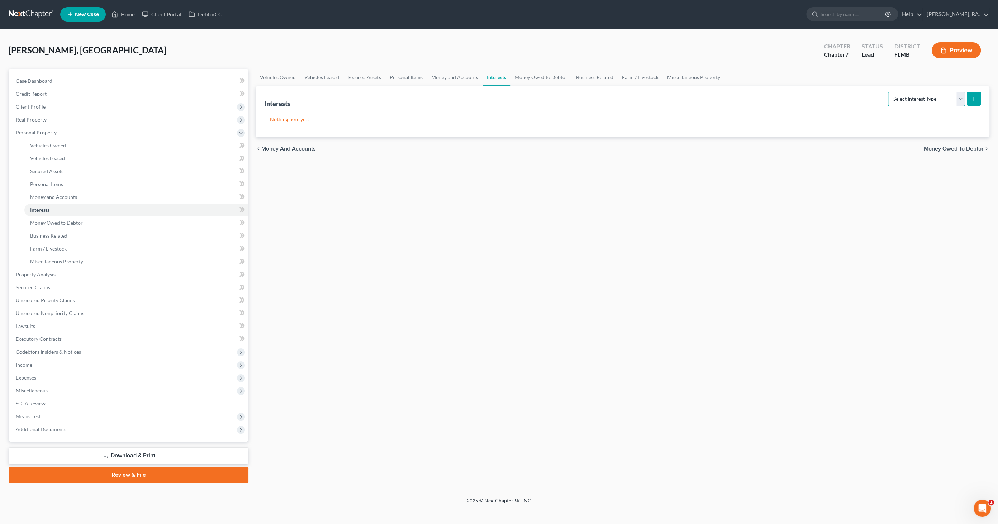
click at [904, 102] on select "Select Interest Type 401K Annuity Bond Education IRA Government Bond Government…" at bounding box center [926, 99] width 77 height 14
select select "term_life_insurance"
click at [889, 92] on select "Select Interest Type 401K Annuity Bond Education IRA Government Bond Government…" at bounding box center [926, 99] width 77 height 14
click at [974, 93] on button "submit" at bounding box center [974, 99] width 14 height 14
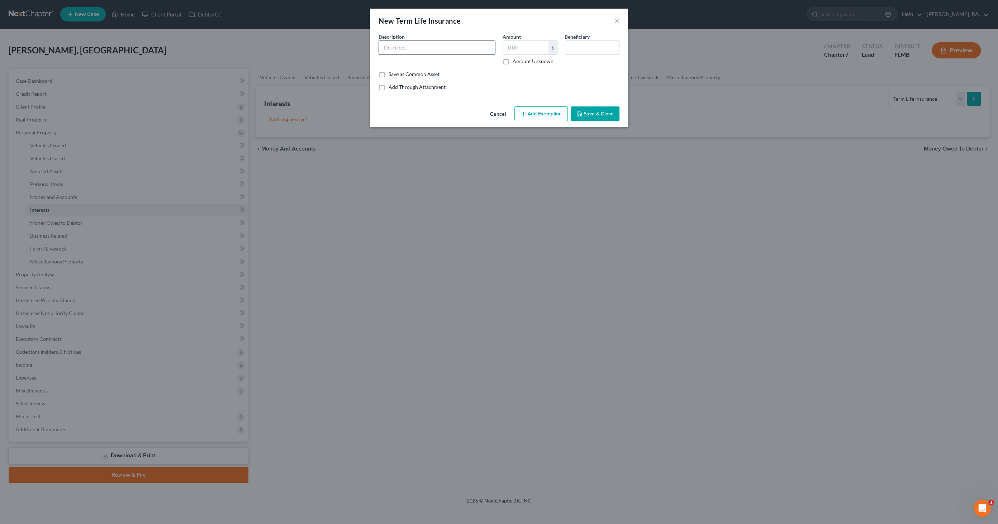
click at [398, 46] on input "text" at bounding box center [437, 48] width 116 height 14
type input "Term Life Insurance through employer"
click at [519, 42] on input "text" at bounding box center [526, 48] width 46 height 14
type input "0.00"
click at [532, 118] on button "Add Exemption" at bounding box center [540, 113] width 53 height 15
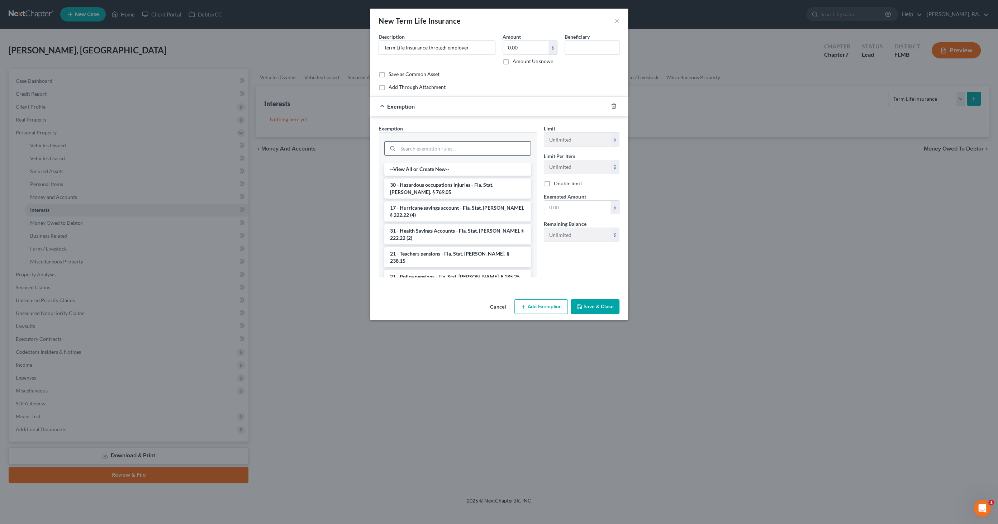
click at [460, 149] on input "search" at bounding box center [464, 149] width 133 height 14
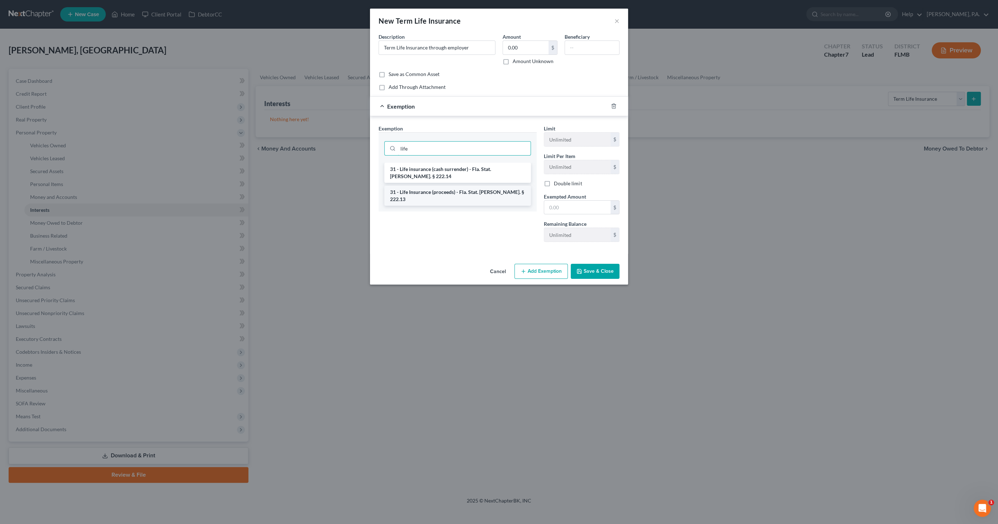
type input "life"
drag, startPoint x: 469, startPoint y: 182, endPoint x: 476, endPoint y: 182, distance: 6.8
click at [471, 186] on li "31 - Life Insurance (proceeds) - Fla. Stat. Ann. § 222.13" at bounding box center [457, 196] width 147 height 20
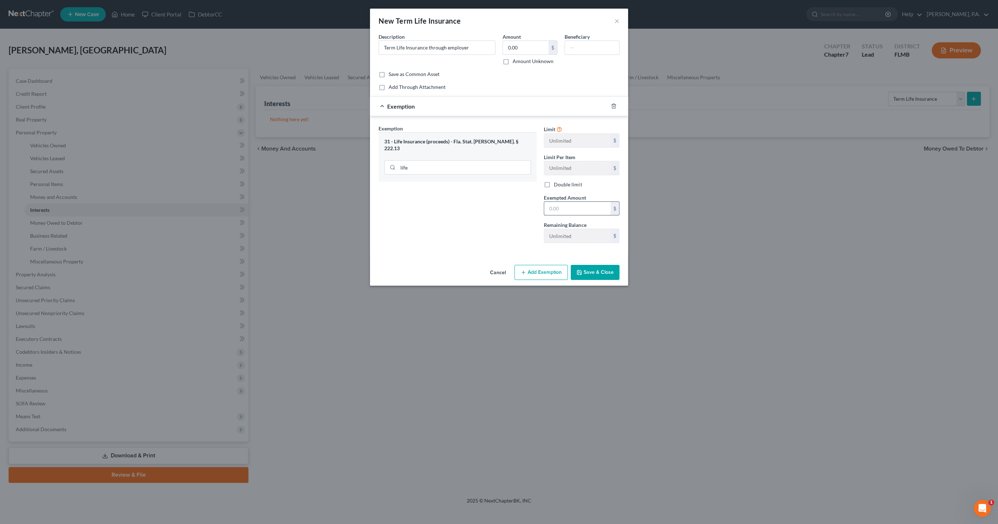
click at [579, 207] on input "text" at bounding box center [577, 209] width 66 height 14
type input "1.00"
click at [582, 267] on button "Save & Close" at bounding box center [595, 272] width 49 height 15
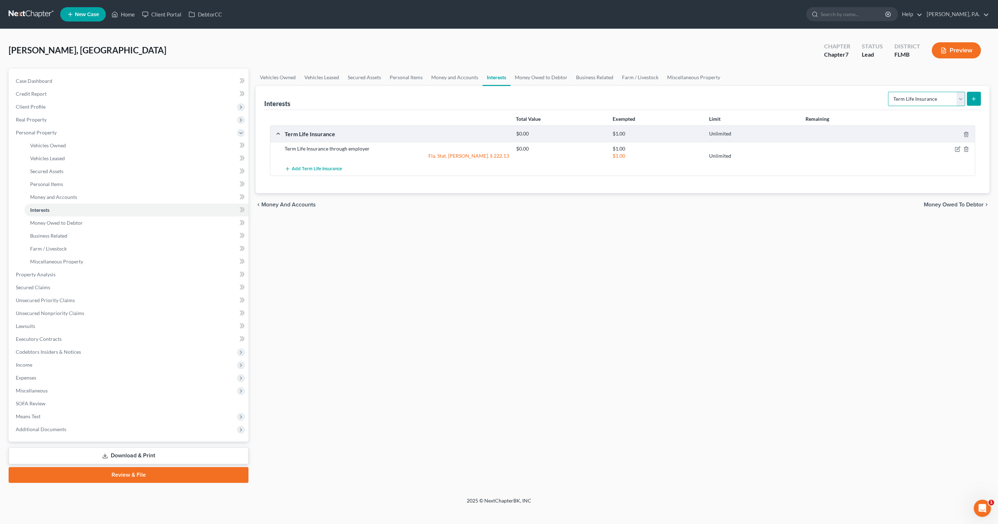
click at [919, 95] on select "Select Interest Type 401K Annuity Bond Education IRA Government Bond Government…" at bounding box center [926, 99] width 77 height 14
select select "government_pension_plan"
click at [889, 92] on select "Select Interest Type 401K Annuity Bond Education IRA Government Bond Government…" at bounding box center [926, 99] width 77 height 14
click at [976, 99] on icon "submit" at bounding box center [974, 99] width 6 height 6
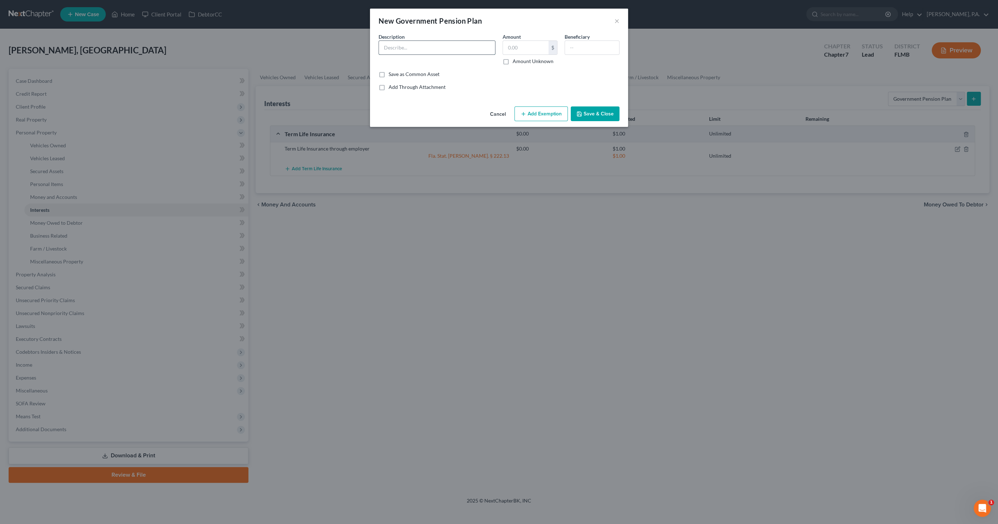
click at [471, 45] on input "text" at bounding box center [437, 48] width 116 height 14
type input "FRS Retirement Fund"
click at [526, 52] on input "text" at bounding box center [526, 48] width 46 height 14
type input "152.25"
click at [533, 111] on button "Add Exemption" at bounding box center [540, 113] width 53 height 15
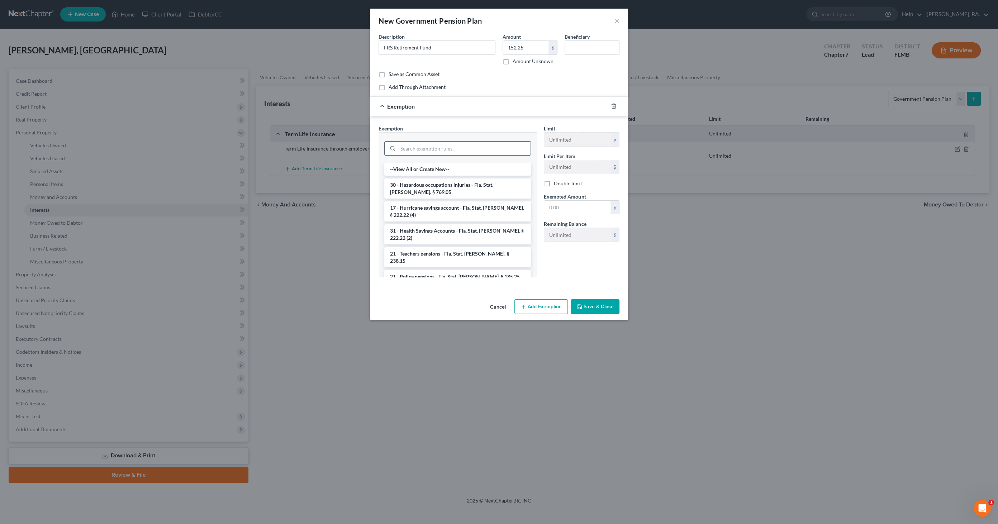
click at [425, 147] on input "search" at bounding box center [464, 149] width 133 height 14
type input "e"
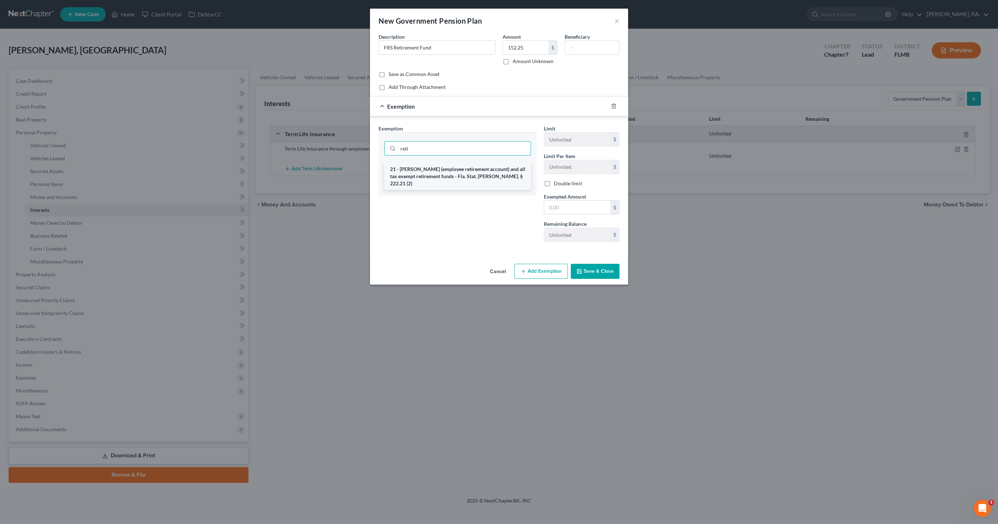
type input "reti"
click at [470, 174] on li "21 - ERISA (employee retirement account) and all tax exempt retirement funds - …" at bounding box center [457, 176] width 147 height 27
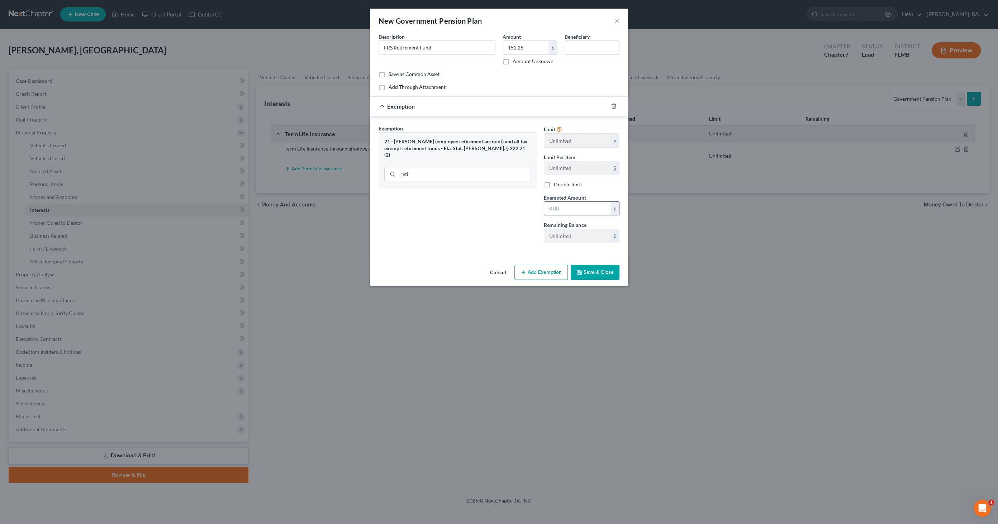
click at [569, 210] on input "text" at bounding box center [577, 209] width 66 height 14
type input "152.25"
click at [594, 278] on button "Save & Close" at bounding box center [595, 272] width 49 height 15
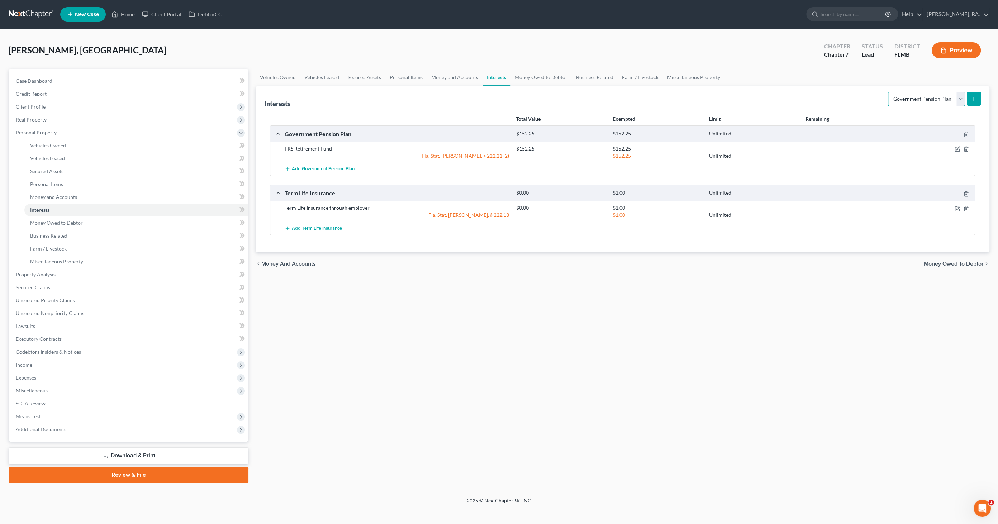
click at [930, 93] on select "Select Interest Type 401K Annuity Bond Education IRA Government Bond Government…" at bounding box center [926, 99] width 77 height 14
select select "stock"
click at [889, 92] on select "Select Interest Type 401K Annuity Bond Education IRA Government Bond Government…" at bounding box center [926, 99] width 77 height 14
click at [971, 96] on icon "submit" at bounding box center [974, 99] width 6 height 6
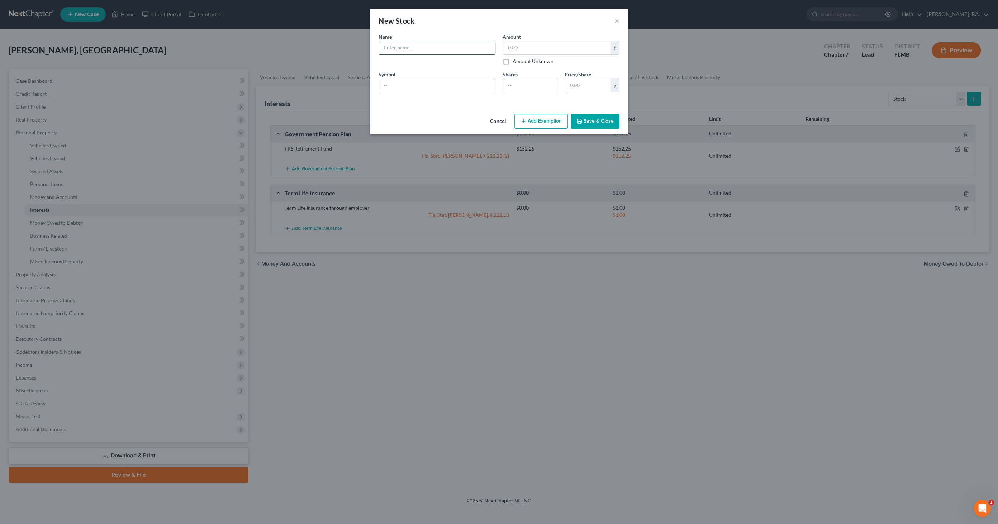
click at [424, 50] on input "text" at bounding box center [437, 48] width 116 height 14
type input "Cash App Investing, LLC"
type input "86.88"
click at [594, 123] on button "Save & Close" at bounding box center [595, 121] width 49 height 15
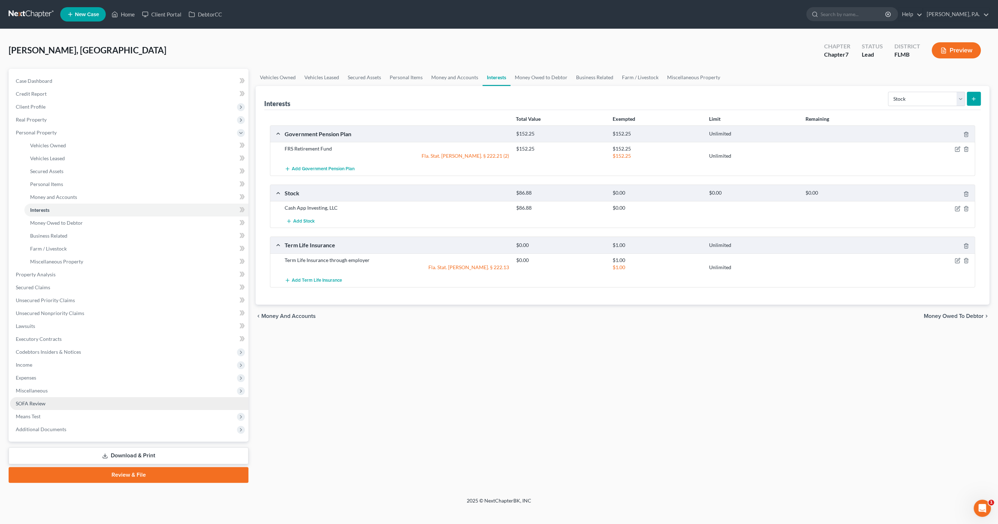
click at [39, 402] on span "SOFA Review" at bounding box center [31, 403] width 30 height 6
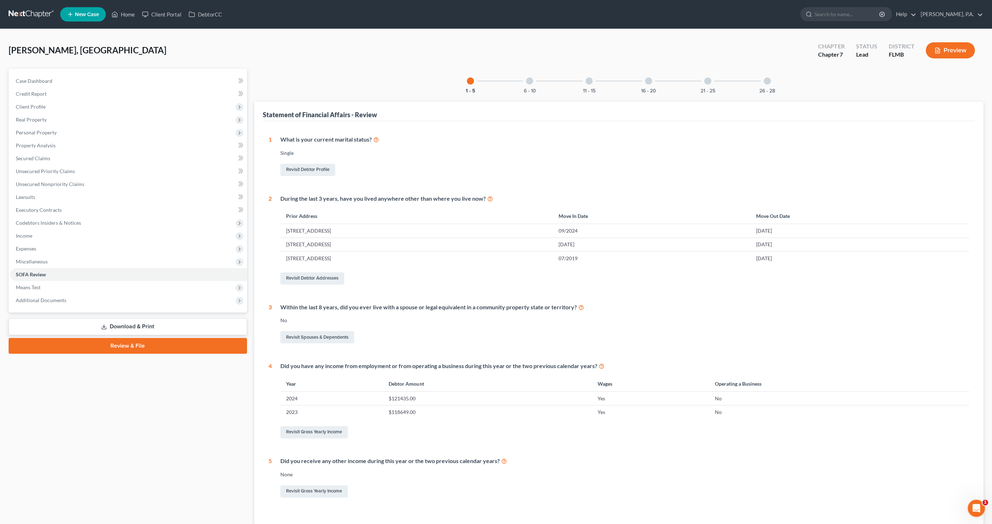
click at [532, 79] on div at bounding box center [529, 80] width 7 height 7
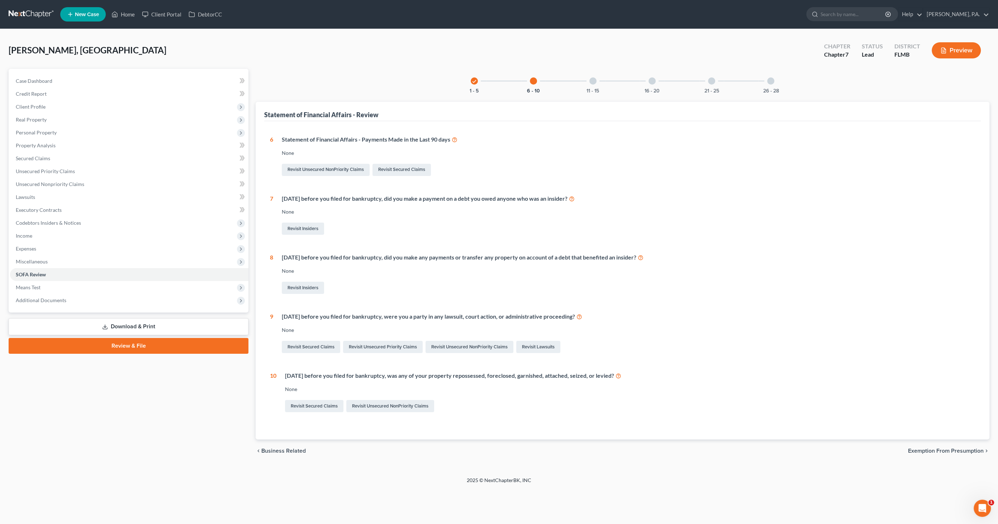
click at [588, 83] on div "11 - 15" at bounding box center [593, 81] width 24 height 24
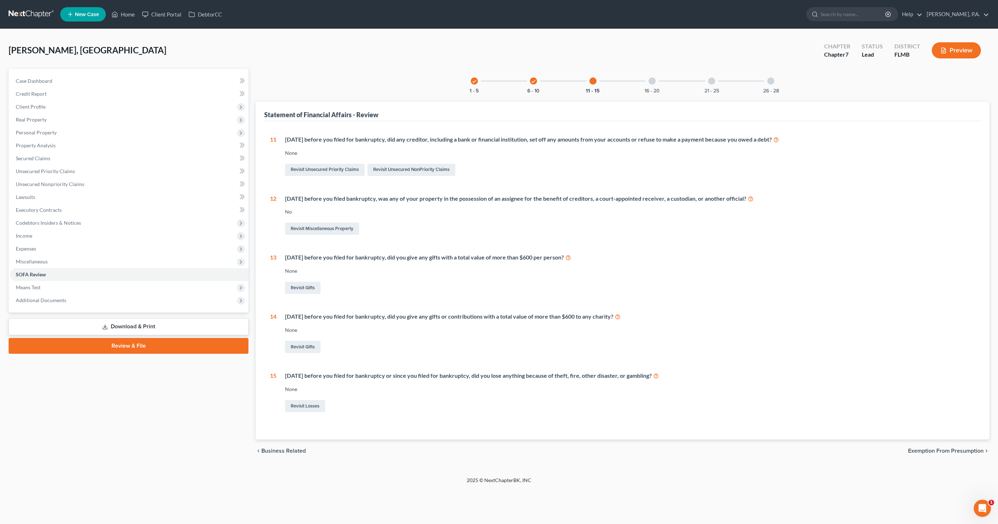
click at [654, 85] on div "16 - 20" at bounding box center [652, 81] width 24 height 24
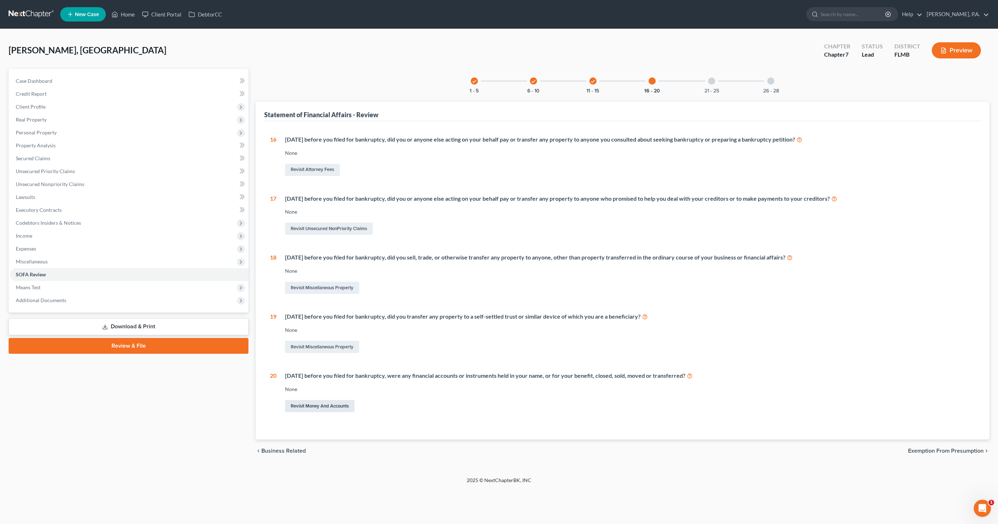
click at [332, 404] on link "Revisit Money and Accounts" at bounding box center [320, 406] width 70 height 12
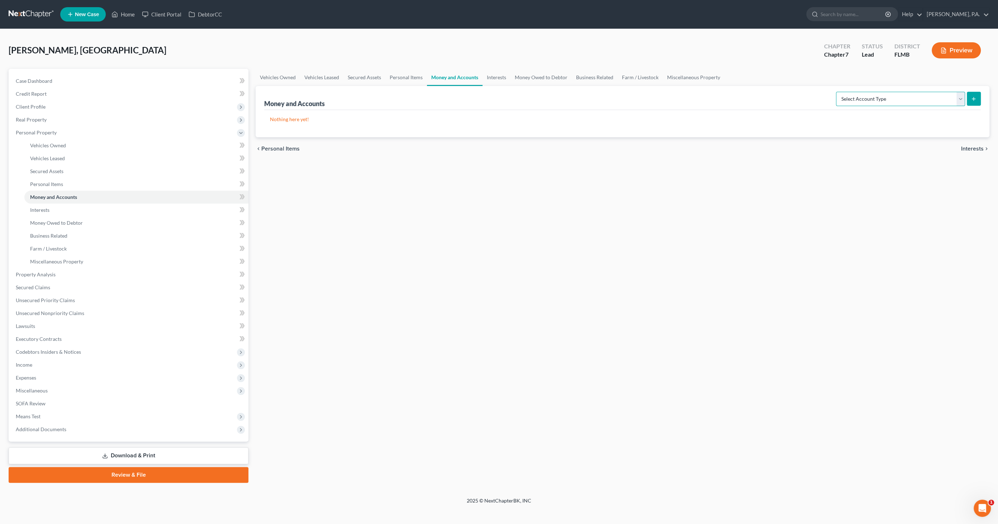
click at [867, 94] on select "Select Account Type Brokerage Cash on Hand Certificates of Deposit Checking Acc…" at bounding box center [900, 99] width 129 height 14
select select "other"
click at [837, 92] on select "Select Account Type Brokerage Cash on Hand Certificates of Deposit Checking Acc…" at bounding box center [900, 99] width 129 height 14
click at [979, 94] on button "submit" at bounding box center [974, 99] width 14 height 14
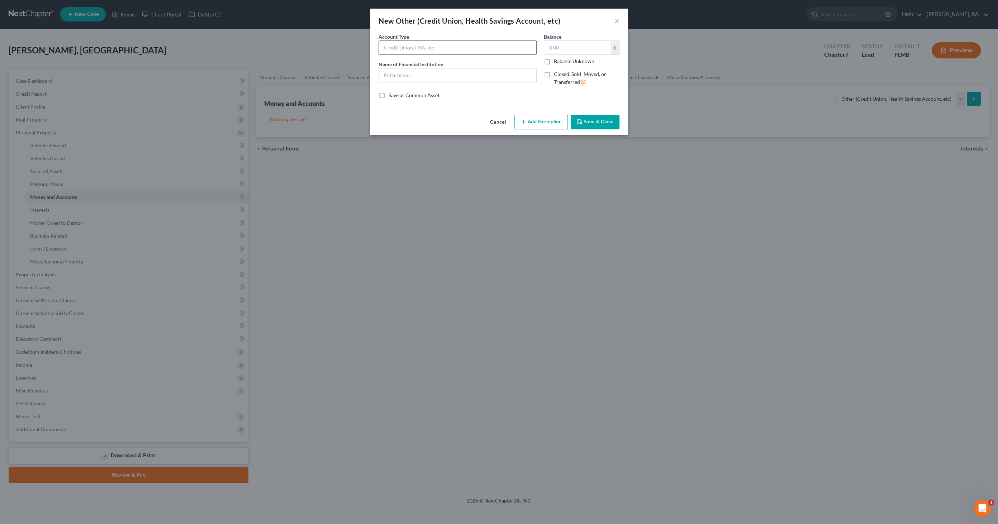
click at [398, 48] on input "text" at bounding box center [457, 48] width 157 height 14
drag, startPoint x: 489, startPoint y: 52, endPoint x: 376, endPoint y: 44, distance: 112.8
click at [376, 44] on div "Account Type IRA with Northwestern Mutual Name of Financial Institution *" at bounding box center [457, 62] width 165 height 59
type input "IRA with Northwestern Mutual"
click at [406, 76] on input "text" at bounding box center [457, 75] width 157 height 14
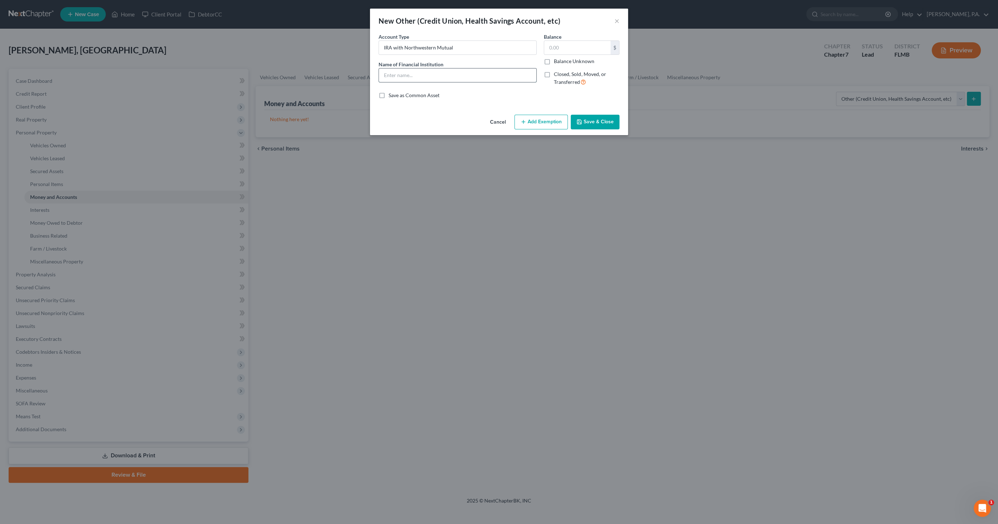
paste input "IRA with Northwestern Mutual"
type input "IRA with Northwestern Mutual"
click at [569, 50] on input "text" at bounding box center [577, 48] width 66 height 14
click at [571, 75] on span "Closed, Sold, Moved, or Transferred" at bounding box center [580, 78] width 52 height 14
click at [561, 75] on input "Closed, Sold, Moved, or Transferred" at bounding box center [559, 73] width 5 height 5
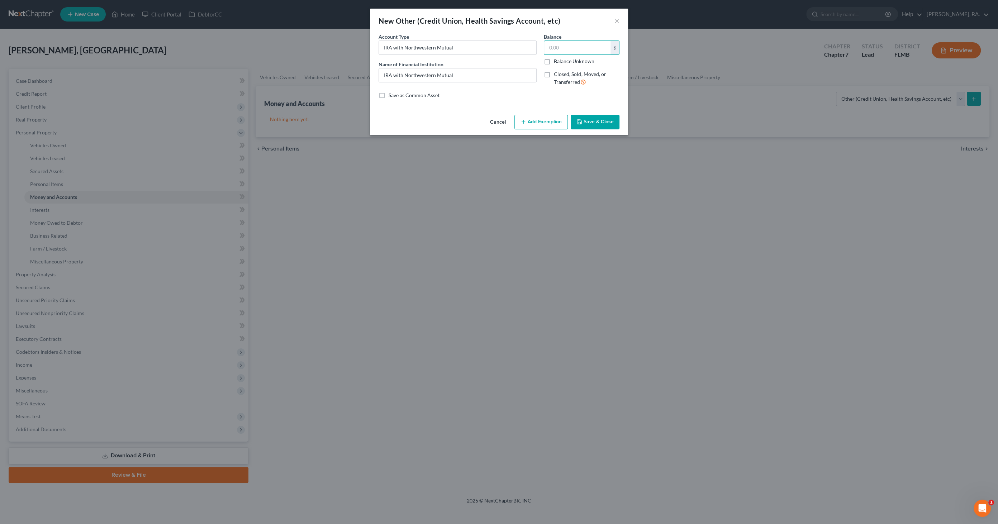
checkbox input "true"
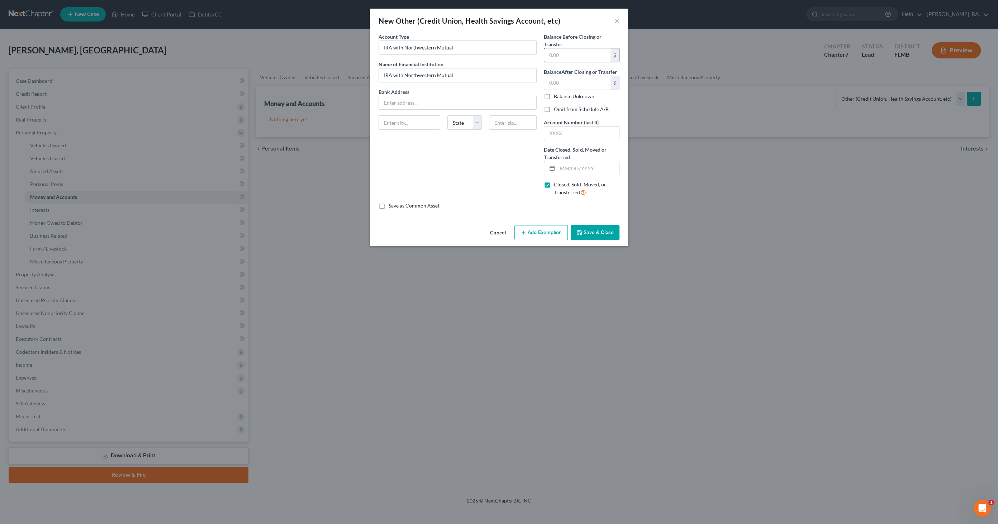
click at [566, 57] on input "text" at bounding box center [577, 55] width 66 height 14
type input "20,000"
click at [569, 82] on input "text" at bounding box center [577, 83] width 66 height 14
type input "0.00"
click at [572, 168] on input "text" at bounding box center [588, 168] width 62 height 14
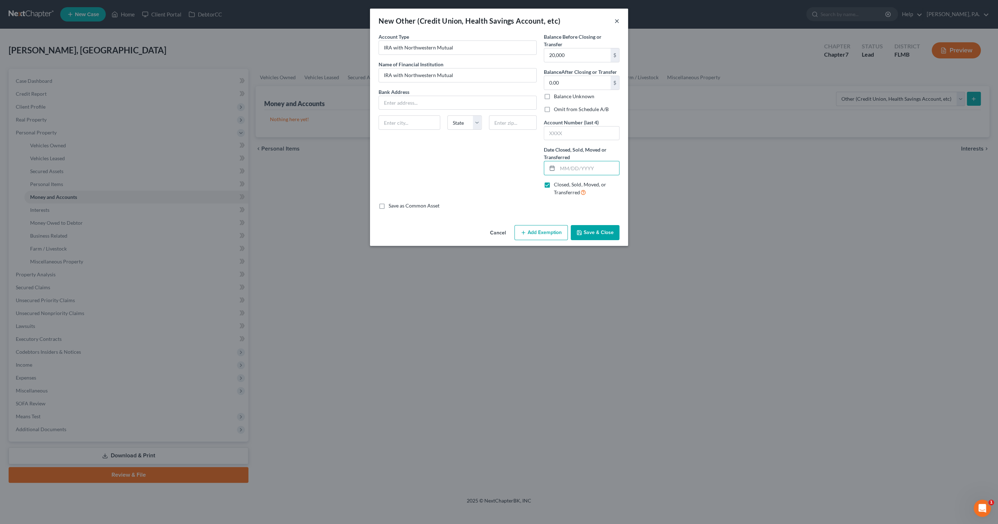
click at [617, 19] on button "×" at bounding box center [616, 20] width 5 height 9
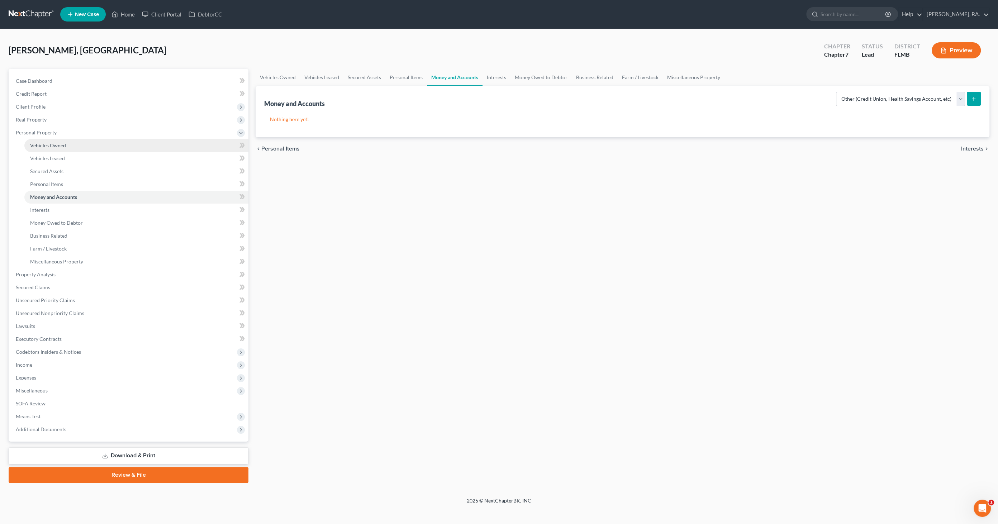
click at [40, 146] on span "Vehicles Owned" at bounding box center [48, 145] width 36 height 6
click at [963, 96] on button "New Vehicle" at bounding box center [955, 98] width 46 height 13
select select "0"
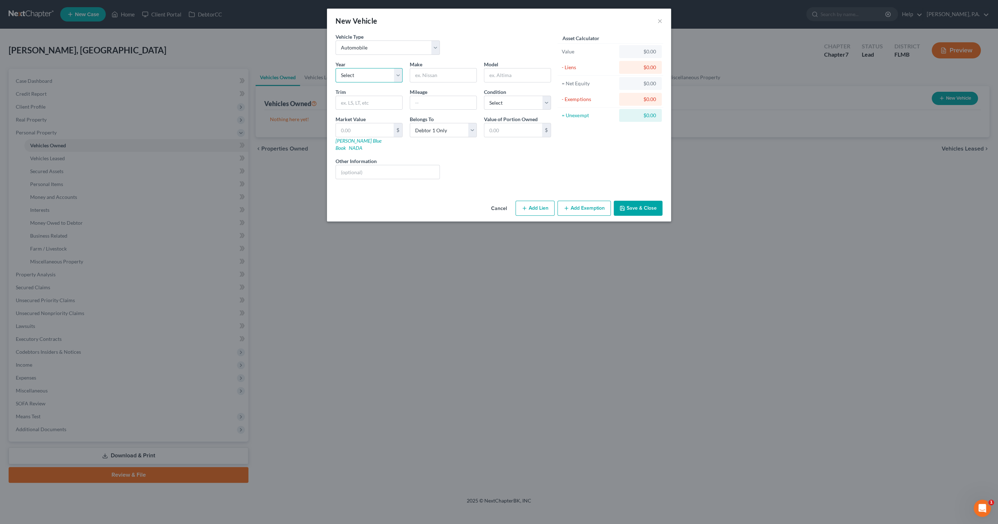
click at [357, 75] on select "Select 2026 2025 2024 2023 2022 2021 2020 2019 2018 2017 2016 2015 2014 2013 20…" at bounding box center [368, 75] width 67 height 14
select select "7"
click at [335, 68] on select "Select 2026 2025 2024 2023 2022 2021 2020 2019 2018 2017 2016 2015 2014 2013 20…" at bounding box center [368, 75] width 67 height 14
click at [439, 76] on input "text" at bounding box center [443, 75] width 66 height 14
type input "Mazda"
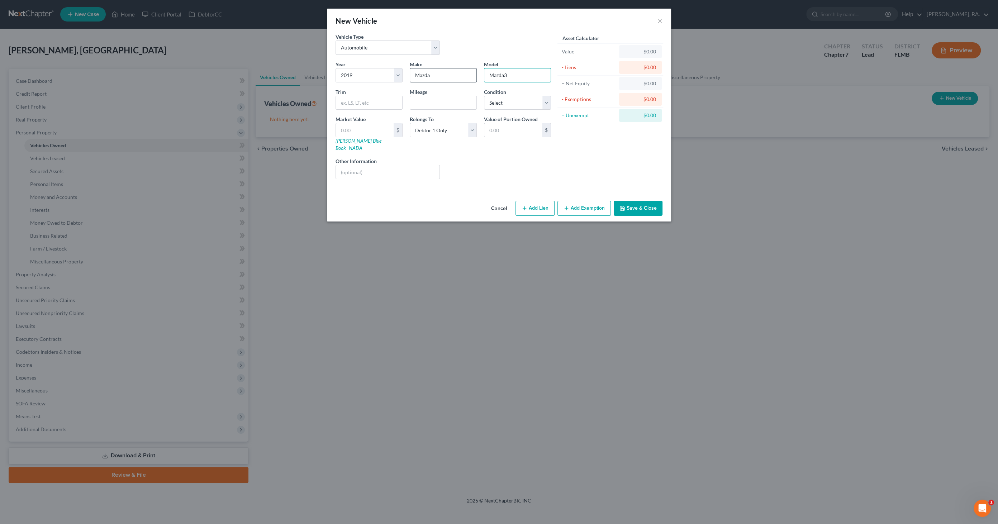
type input "Mazda3"
type input "S"
type input "Premium Sedan 4D"
type input "50965"
click at [496, 101] on select "Select Excellent Very Good Good Fair Poor" at bounding box center [517, 103] width 67 height 14
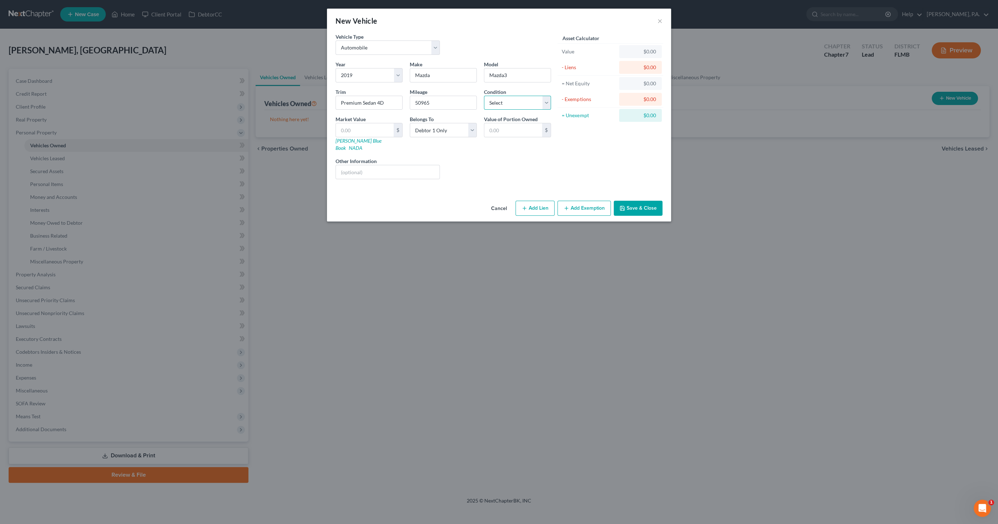
select select "3"
click at [484, 96] on select "Select Excellent Very Good Good Fair Poor" at bounding box center [517, 103] width 67 height 14
click at [327, 125] on div "Vehicle Type Select Automobile Truck Trailer Watercraft Aircraft Motor Home Atv…" at bounding box center [499, 115] width 344 height 165
click at [346, 128] on input "text" at bounding box center [365, 130] width 58 height 14
type input "1"
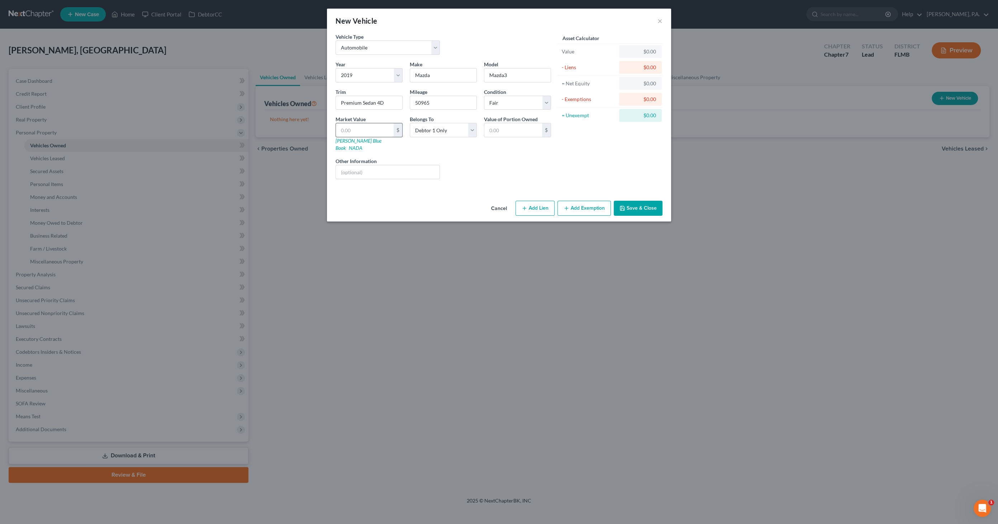
type input "1.00"
type input "16"
type input "16.00"
type input "160"
type input "160.00"
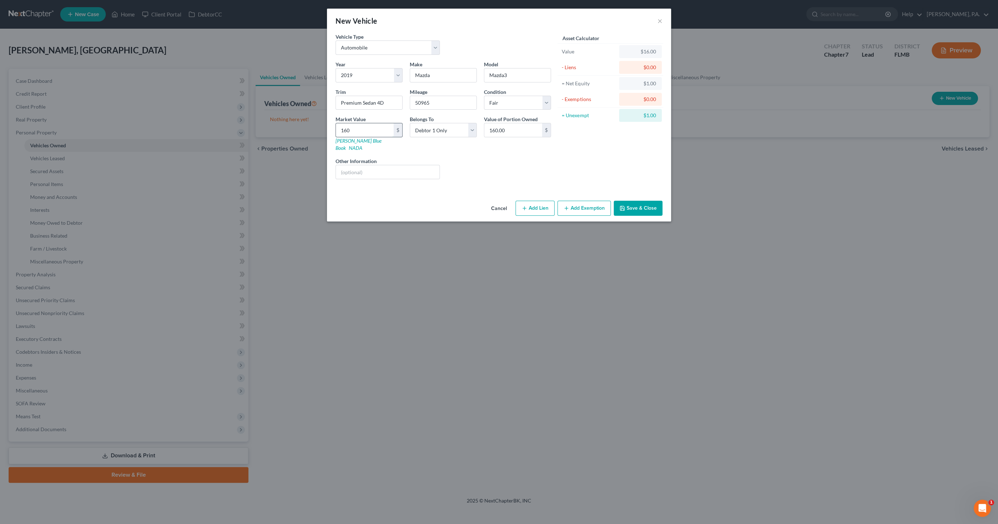
type input "1604"
type input "1,604.00"
type input "1,6040"
type input "16,040.00"
type input "16,040"
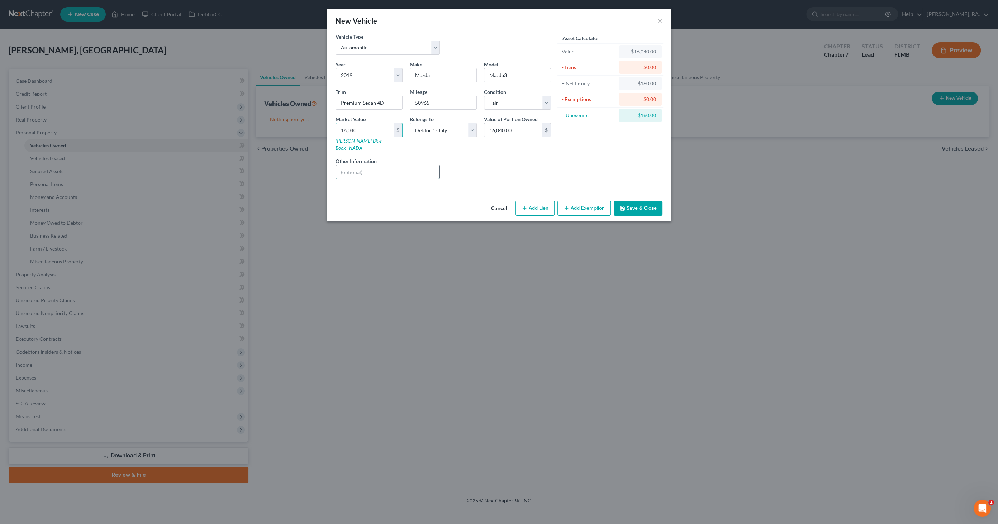
click at [412, 165] on input "text" at bounding box center [388, 172] width 104 height 14
type input "Kelly Blue Book Private Party Value"
click at [633, 201] on button "Save & Close" at bounding box center [638, 208] width 49 height 15
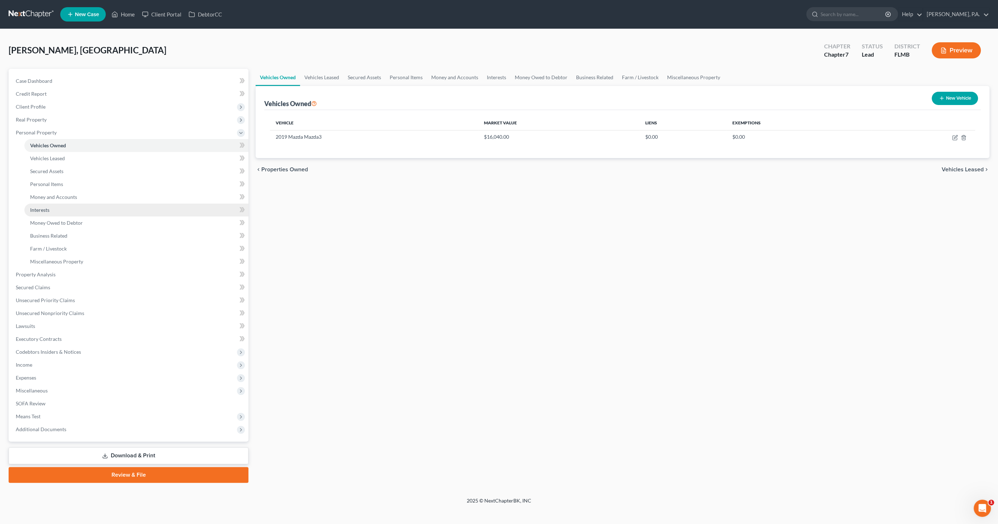
click at [46, 210] on span "Interests" at bounding box center [39, 210] width 19 height 6
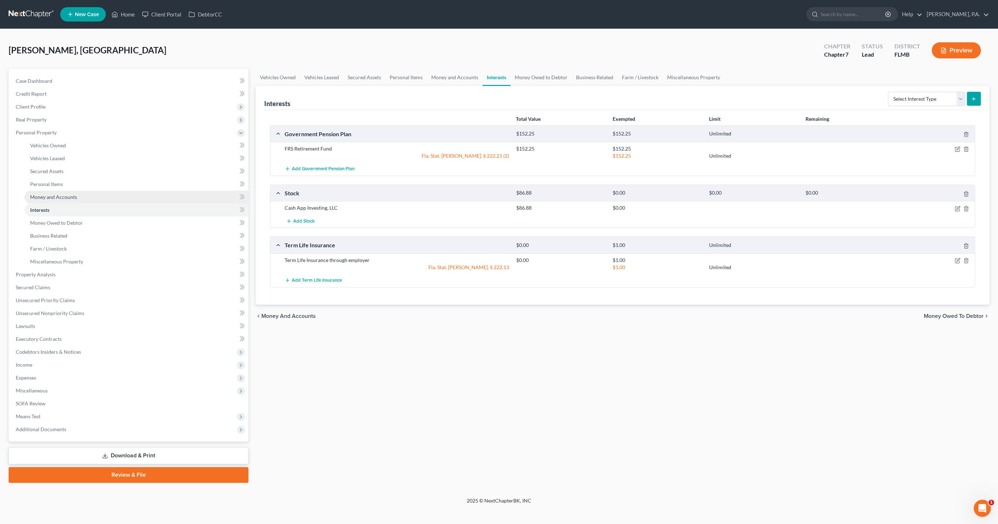
click at [51, 197] on span "Money and Accounts" at bounding box center [53, 197] width 47 height 6
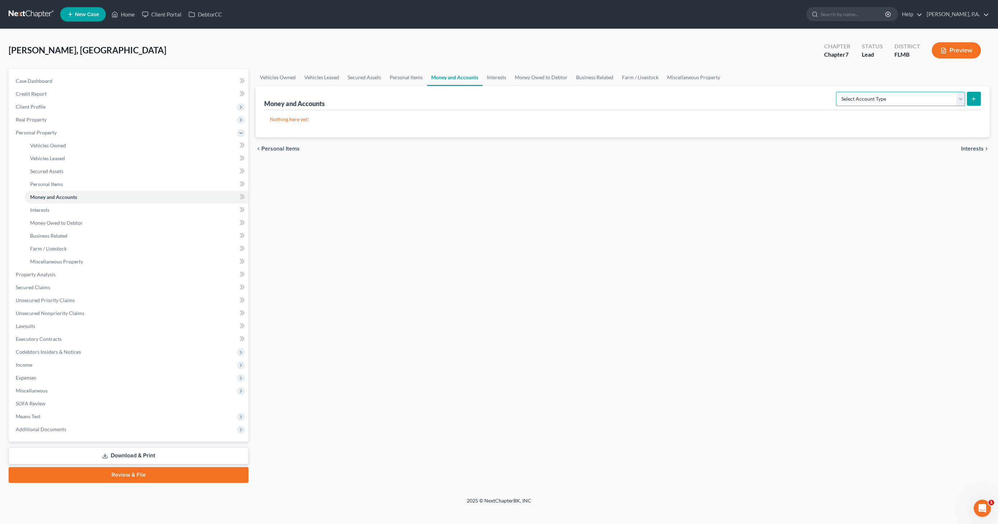
click at [883, 97] on select "Select Account Type Brokerage Cash on Hand Certificates of Deposit Checking Acc…" at bounding box center [900, 99] width 129 height 14
click at [886, 97] on select "Select Account Type Brokerage Cash on Hand Certificates of Deposit Checking Acc…" at bounding box center [900, 99] width 129 height 14
select select "other"
click at [837, 92] on select "Select Account Type Brokerage Cash on Hand Certificates of Deposit Checking Acc…" at bounding box center [900, 99] width 129 height 14
click at [41, 392] on span "Miscellaneous" at bounding box center [32, 390] width 32 height 6
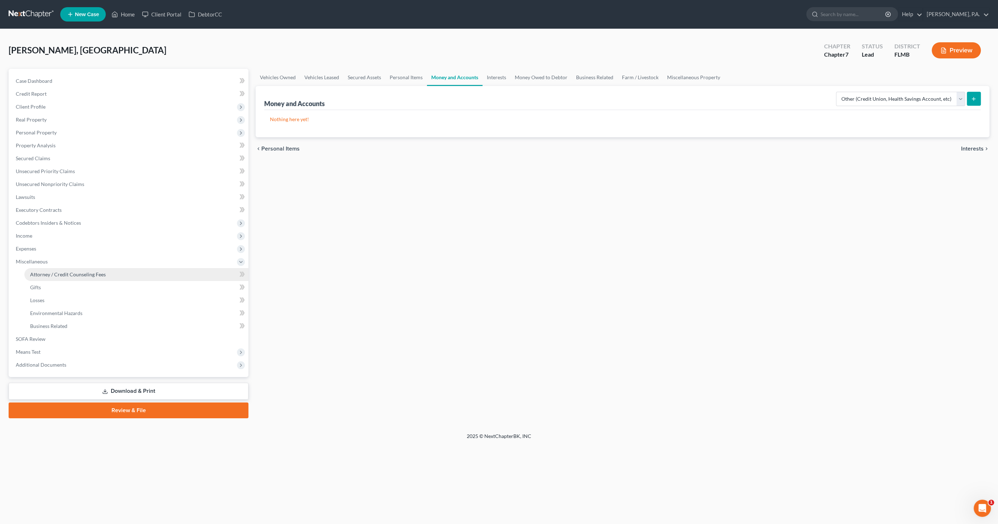
click at [55, 273] on span "Attorney / Credit Counseling Fees" at bounding box center [68, 274] width 76 height 6
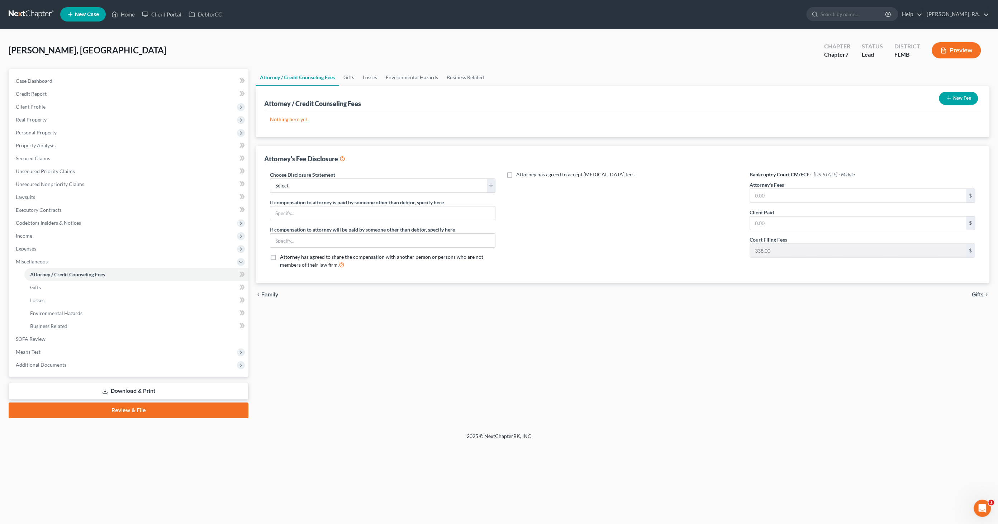
click at [959, 95] on button "New Fee" at bounding box center [958, 98] width 39 height 13
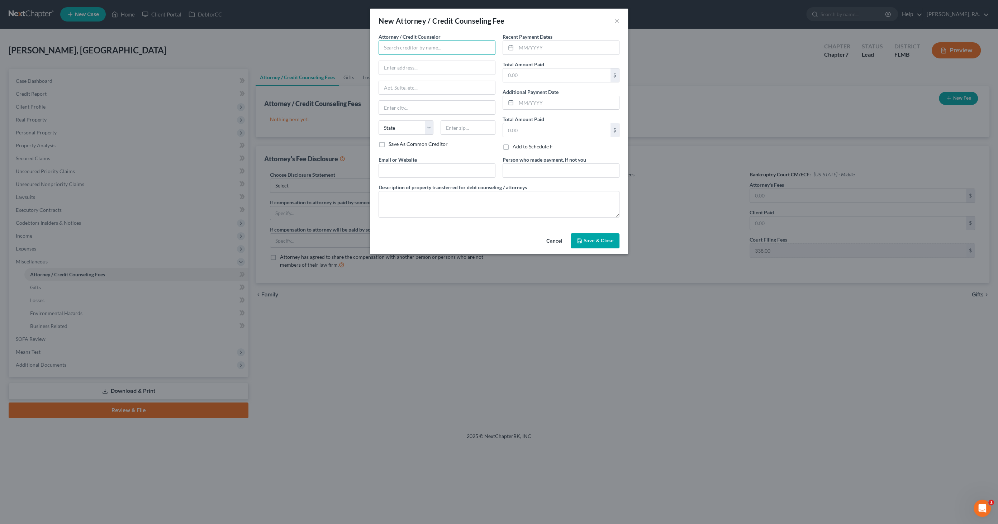
click at [411, 48] on input "text" at bounding box center [437, 48] width 117 height 14
type input "Eva Donohue PA"
type input "PO Box 5074"
type input "Lakeland"
select select "9"
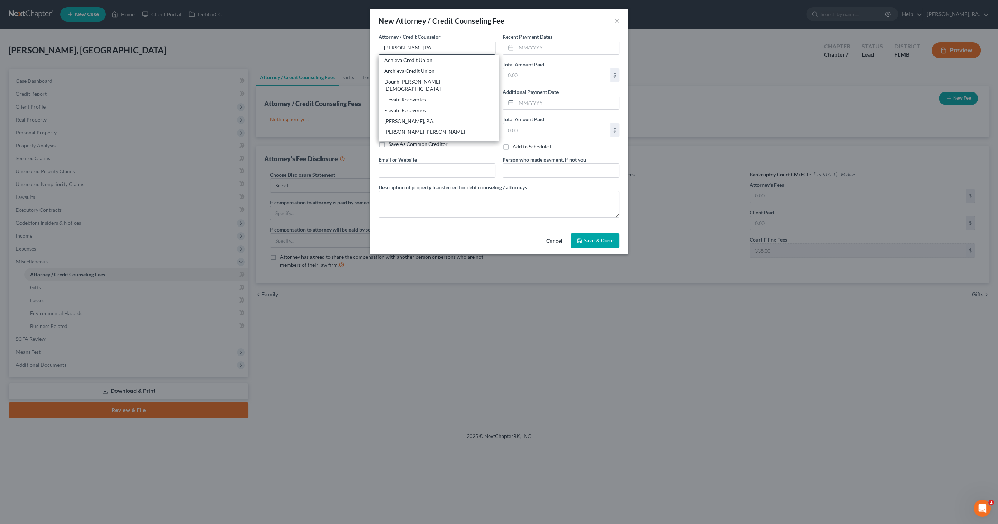
type input "33807"
type input "eva.donohue@emdlawfirm.com"
click at [535, 49] on input "text" at bounding box center [567, 48] width 103 height 14
type input "09/25/2025"
type input "383.00"
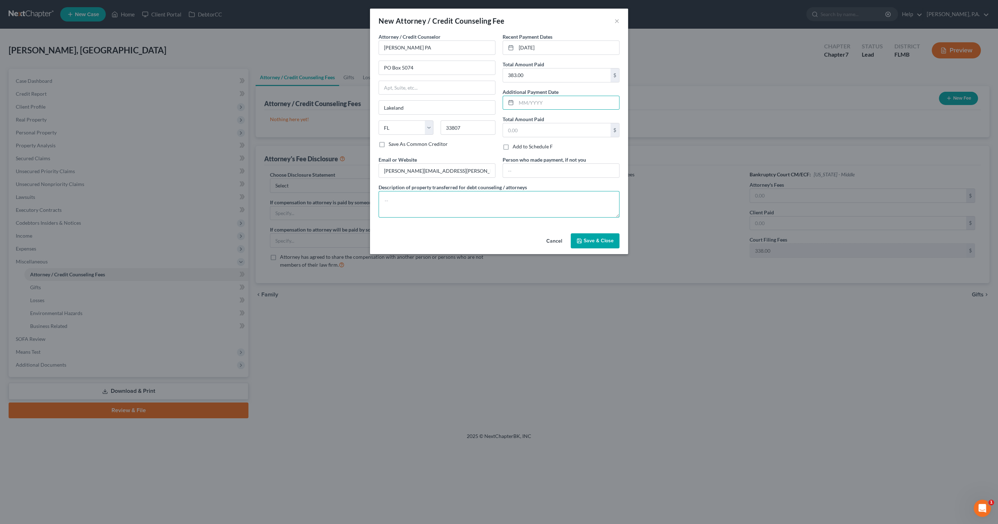
click at [450, 197] on textarea at bounding box center [499, 204] width 241 height 27
type textarea "$338.00 filing fee; $45.00 credit report; $0.00 legal fee"
click at [600, 238] on span "Save & Close" at bounding box center [599, 241] width 30 height 6
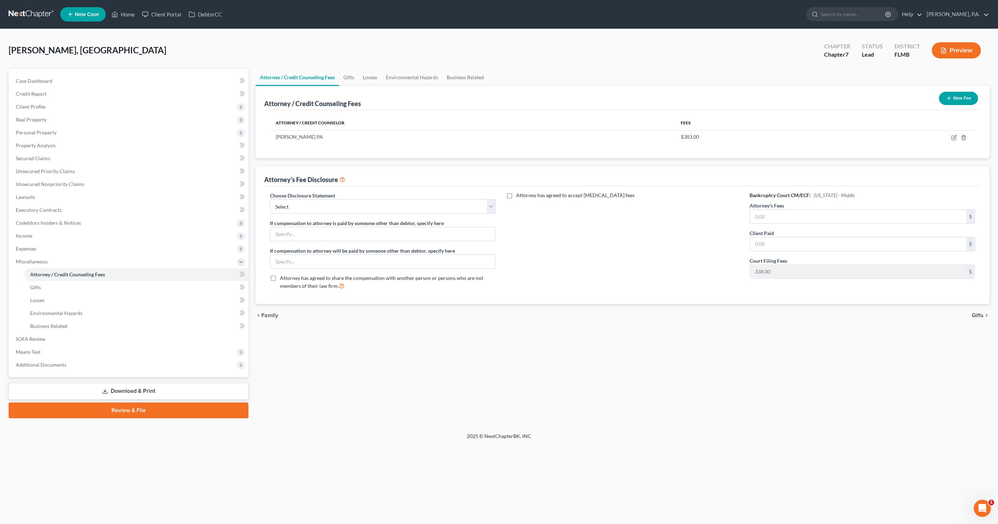
click at [955, 99] on button "New Fee" at bounding box center [958, 98] width 39 height 13
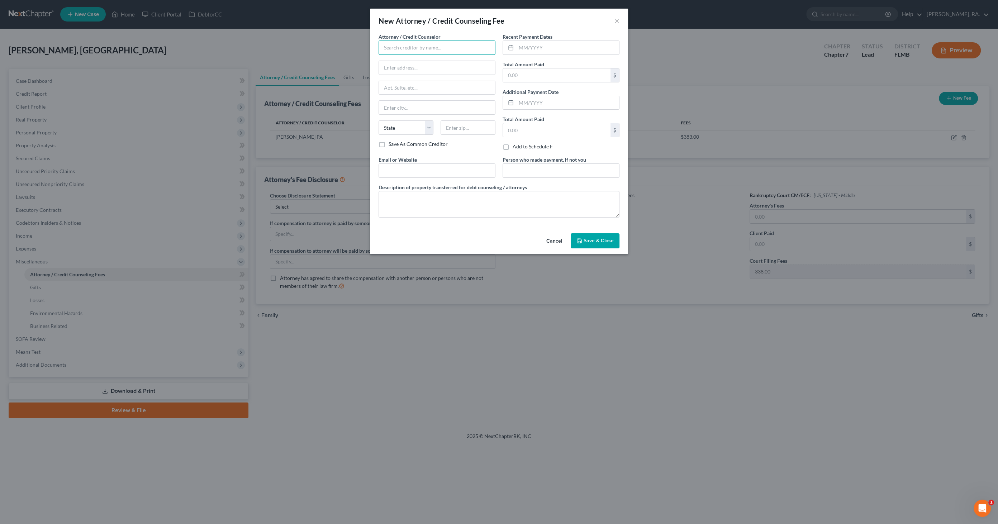
click at [446, 45] on input "text" at bounding box center [437, 48] width 117 height 14
type input "Summit Financial Education, Inc."
click at [533, 48] on input "text" at bounding box center [567, 48] width 103 height 14
type input "09/23/2025"
type input "14.95"
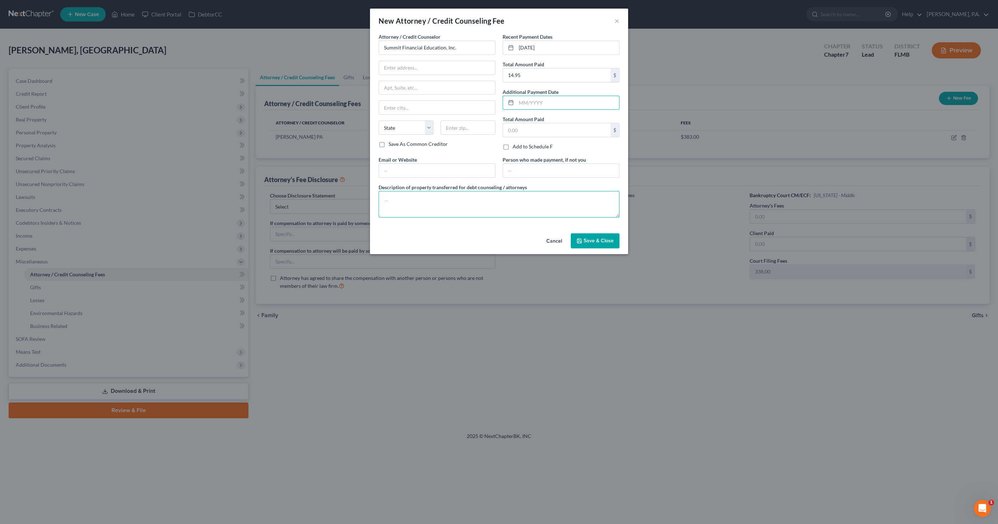
click at [475, 214] on textarea at bounding box center [499, 204] width 241 height 27
type textarea "Credit Counseling"
click at [585, 238] on span "Save & Close" at bounding box center [599, 241] width 30 height 6
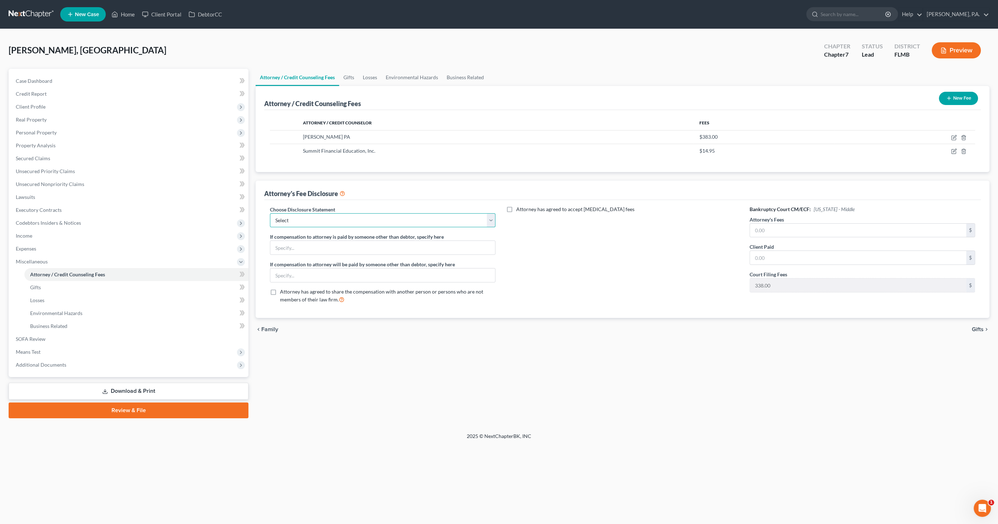
click at [447, 224] on select "Select Full Chapter 7 Fee Chapter 7 - Amended Post-Petition Fee Chapter 7 initi…" at bounding box center [382, 220] width 225 height 14
select select "2"
click at [270, 213] on select "Select Full Chapter 7 Fee Chapter 7 - Amended Post-Petition Fee Chapter 7 initi…" at bounding box center [382, 220] width 225 height 14
click at [775, 224] on input "text" at bounding box center [858, 231] width 216 height 14
type input "0.00"
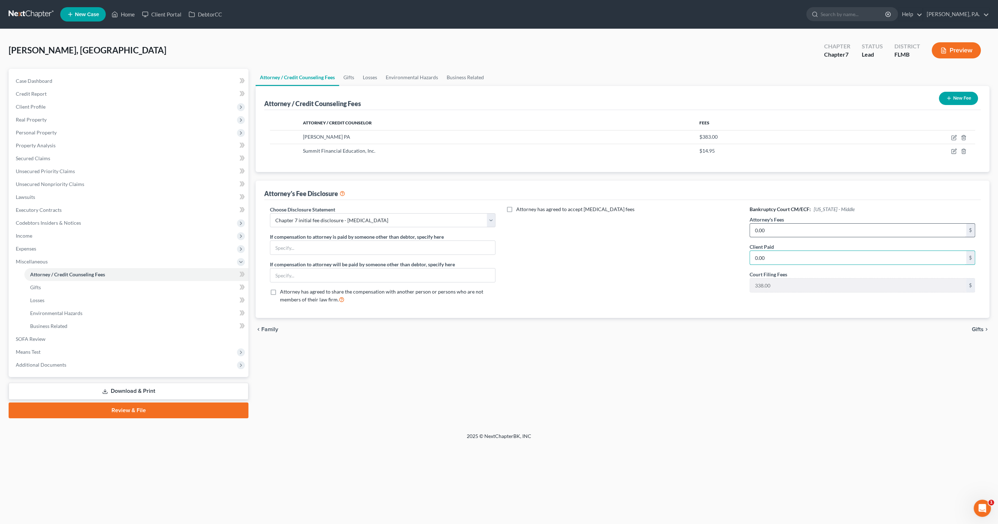
type input "0.00"
click at [33, 288] on span "Gifts" at bounding box center [35, 287] width 11 height 6
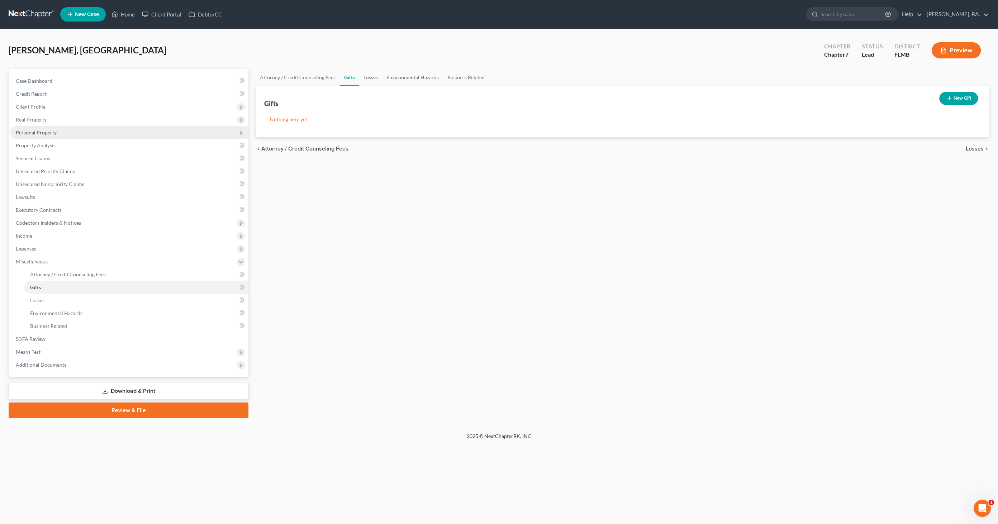
click at [43, 131] on span "Personal Property" at bounding box center [36, 132] width 41 height 6
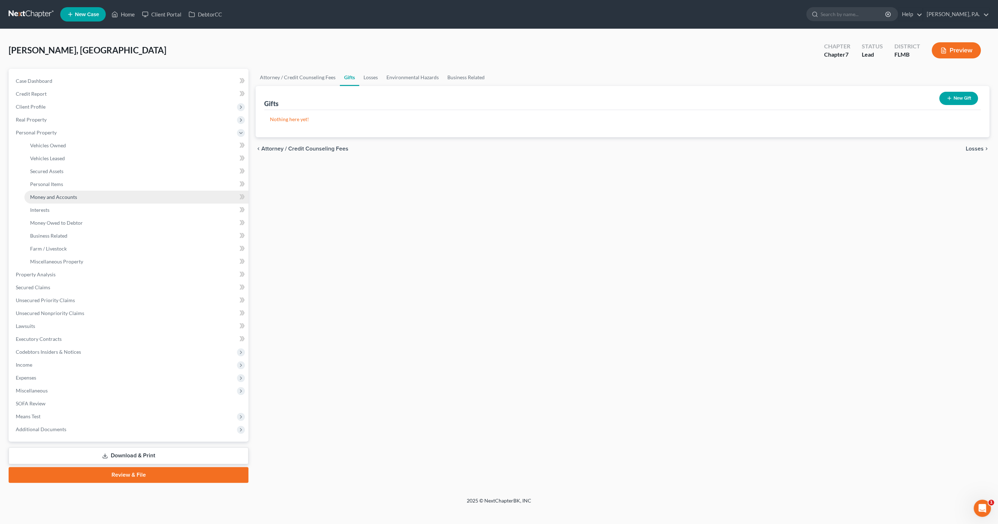
click at [47, 194] on span "Money and Accounts" at bounding box center [53, 197] width 47 height 6
click at [852, 97] on select "Select Account Type Brokerage Cash on Hand Certificates of Deposit Checking Acc…" at bounding box center [900, 99] width 129 height 14
select select "checking"
click at [837, 92] on select "Select Account Type Brokerage Cash on Hand Certificates of Deposit Checking Acc…" at bounding box center [900, 99] width 129 height 14
click at [976, 99] on icon "submit" at bounding box center [974, 99] width 6 height 6
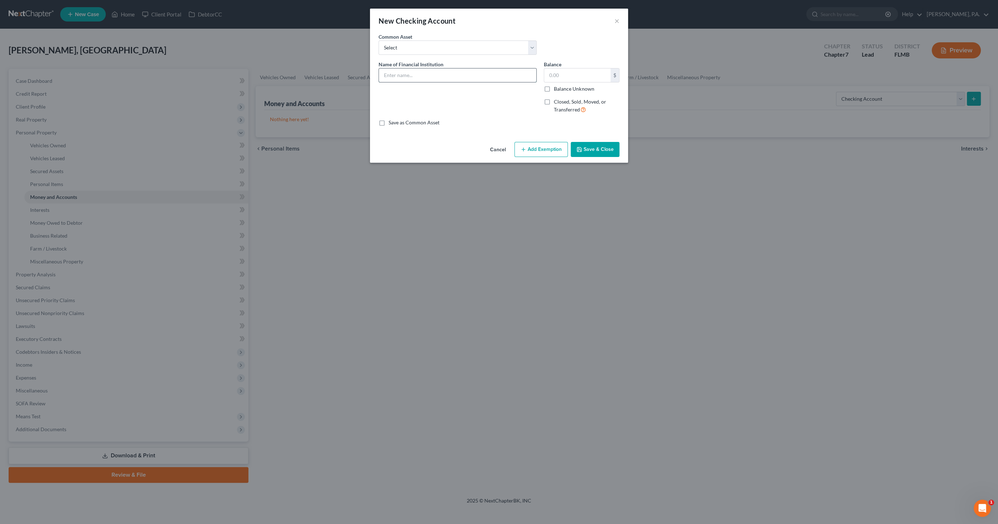
click at [422, 72] on input "text" at bounding box center [457, 75] width 157 height 14
click at [464, 70] on input "Bank of America" at bounding box center [457, 75] width 157 height 14
type input "Bank of America #7647"
click at [600, 144] on button "Save & Close" at bounding box center [595, 149] width 49 height 15
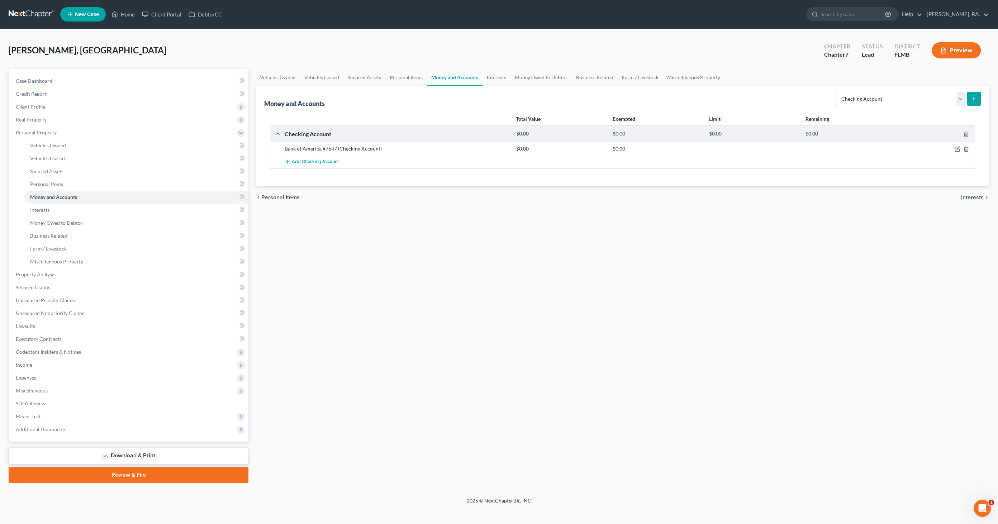
click at [976, 96] on icon "submit" at bounding box center [974, 99] width 6 height 6
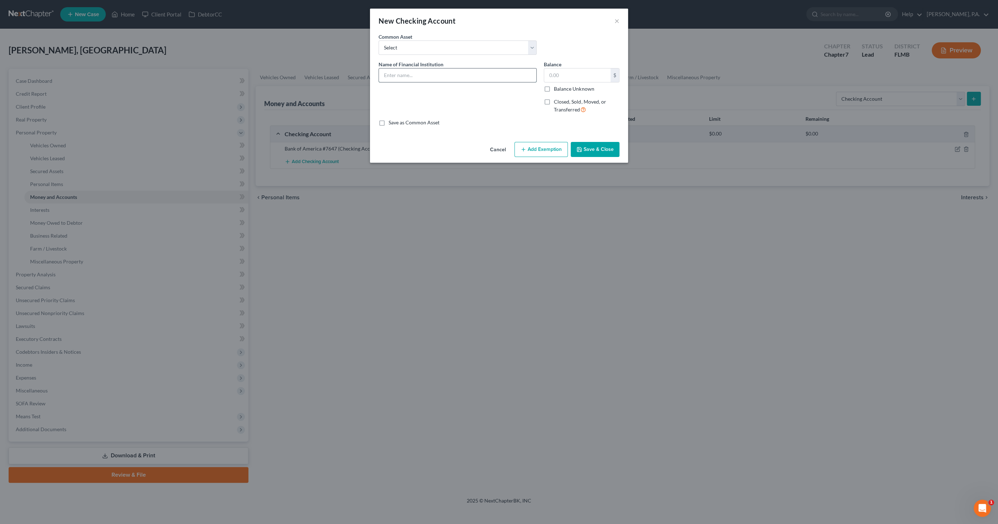
click at [408, 76] on input "text" at bounding box center [457, 75] width 157 height 14
type input "Capital One #7181"
click at [609, 155] on button "Save & Close" at bounding box center [595, 149] width 49 height 15
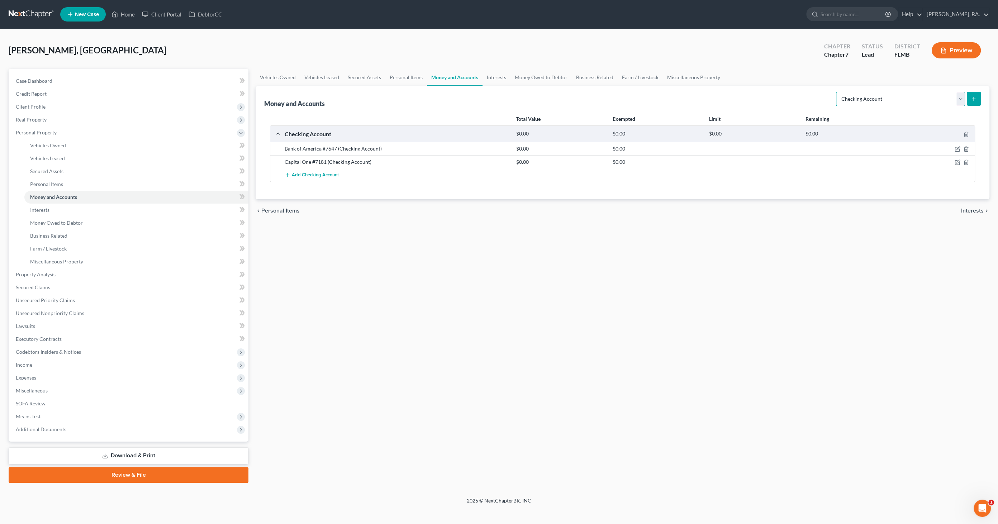
click at [918, 100] on select "Select Account Type Brokerage Cash on Hand Certificates of Deposit Checking Acc…" at bounding box center [900, 99] width 129 height 14
select select "savings"
click at [837, 92] on select "Select Account Type Brokerage Cash on Hand Certificates of Deposit Checking Acc…" at bounding box center [900, 99] width 129 height 14
click at [972, 93] on button "submit" at bounding box center [974, 99] width 14 height 14
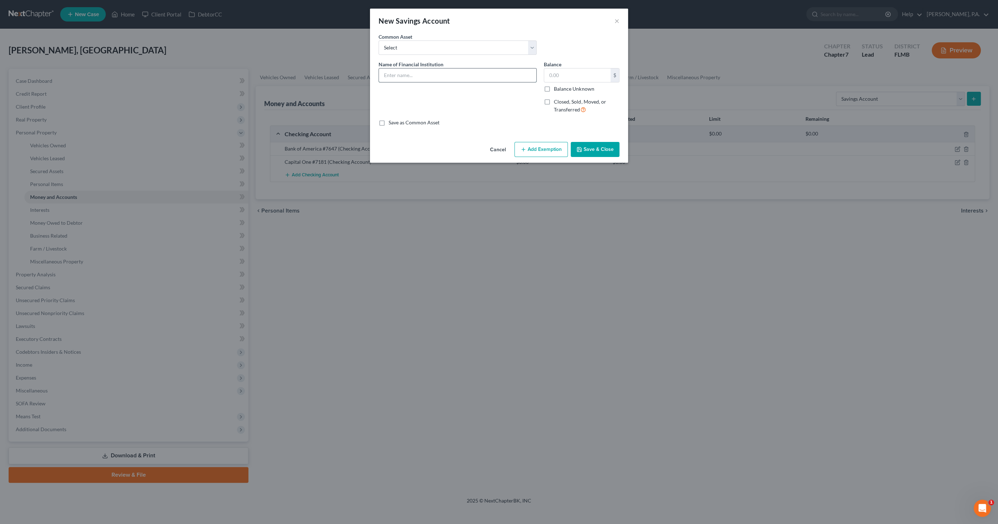
click at [430, 74] on input "text" at bounding box center [457, 75] width 157 height 14
type input "Capital One #6773"
click at [593, 148] on button "Save & Close" at bounding box center [595, 149] width 49 height 15
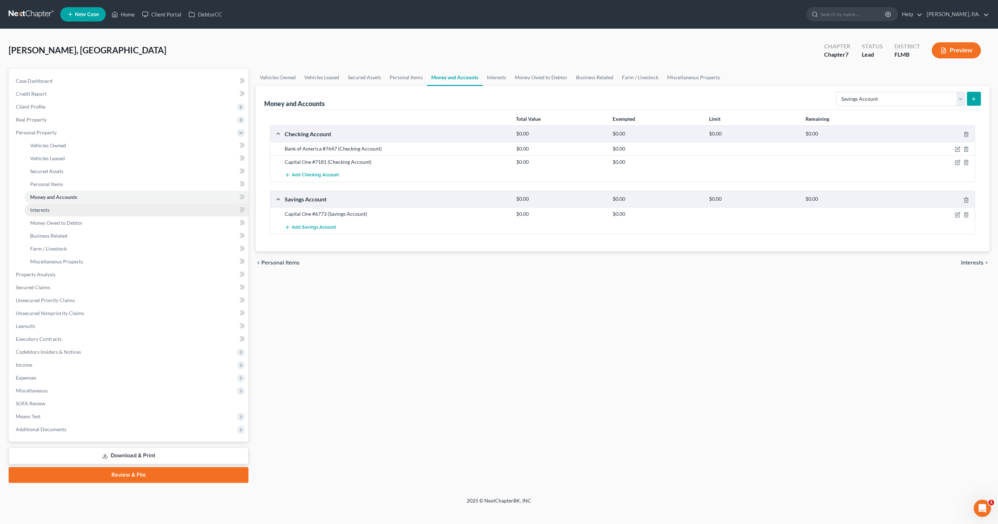
click at [38, 211] on span "Interests" at bounding box center [39, 210] width 19 height 6
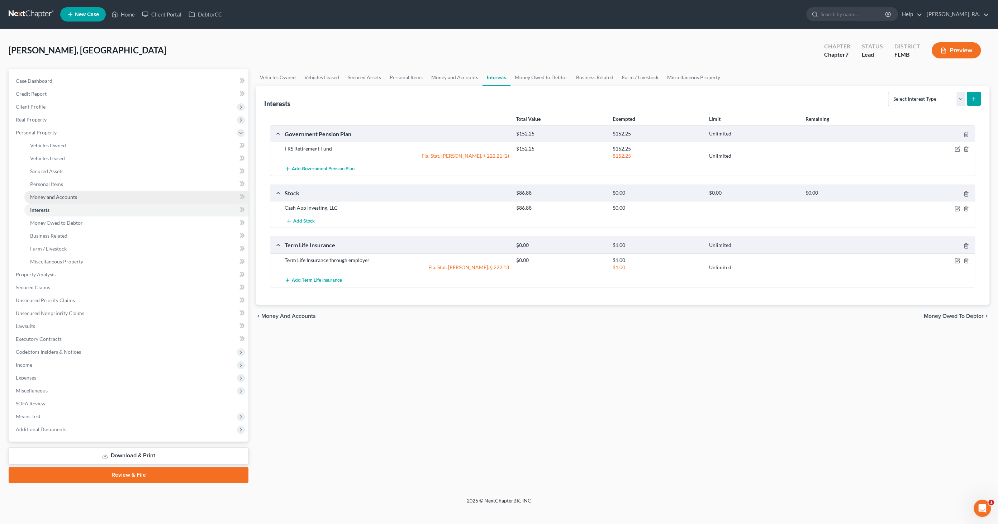
click at [67, 195] on span "Money and Accounts" at bounding box center [53, 197] width 47 height 6
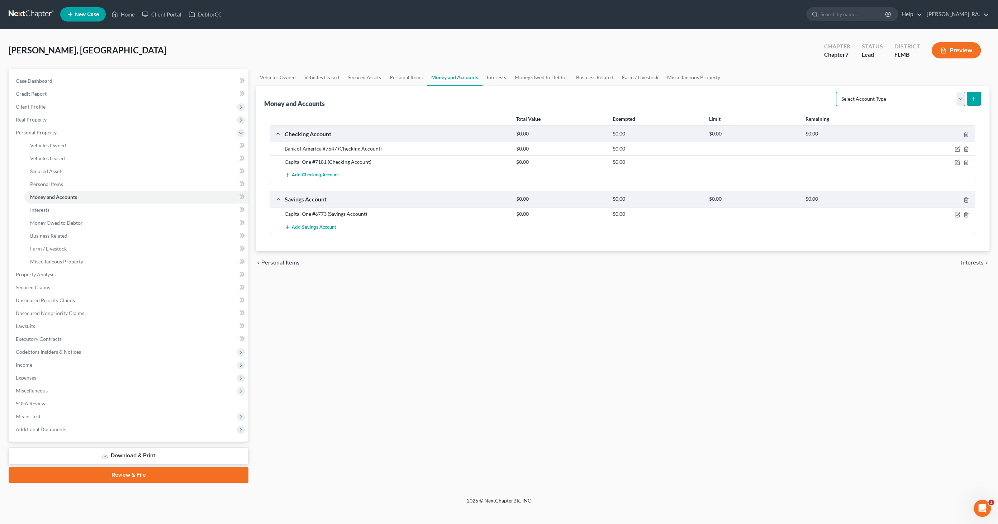
click at [917, 97] on select "Select Account Type Brokerage Cash on Hand Certificates of Deposit Checking Acc…" at bounding box center [900, 99] width 129 height 14
click at [837, 92] on select "Select Account Type Brokerage Cash on Hand Certificates of Deposit Checking Acc…" at bounding box center [900, 99] width 129 height 14
click at [955, 98] on select "Select Account Type Brokerage Cash on Hand Certificates of Deposit Checking Acc…" at bounding box center [900, 99] width 129 height 14
select select "savings"
click at [837, 92] on select "Select Account Type Brokerage Cash on Hand Certificates of Deposit Checking Acc…" at bounding box center [900, 99] width 129 height 14
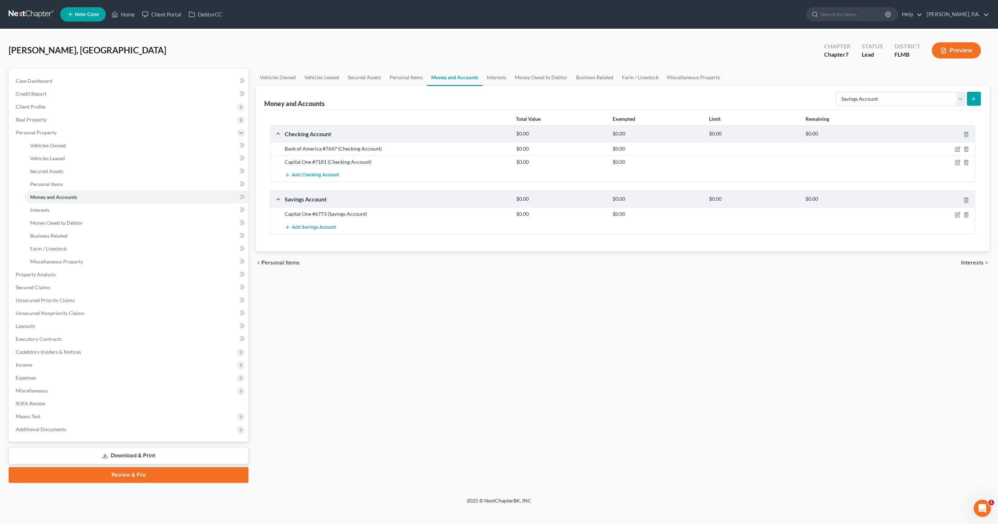
click at [977, 96] on button "submit" at bounding box center [974, 99] width 14 height 14
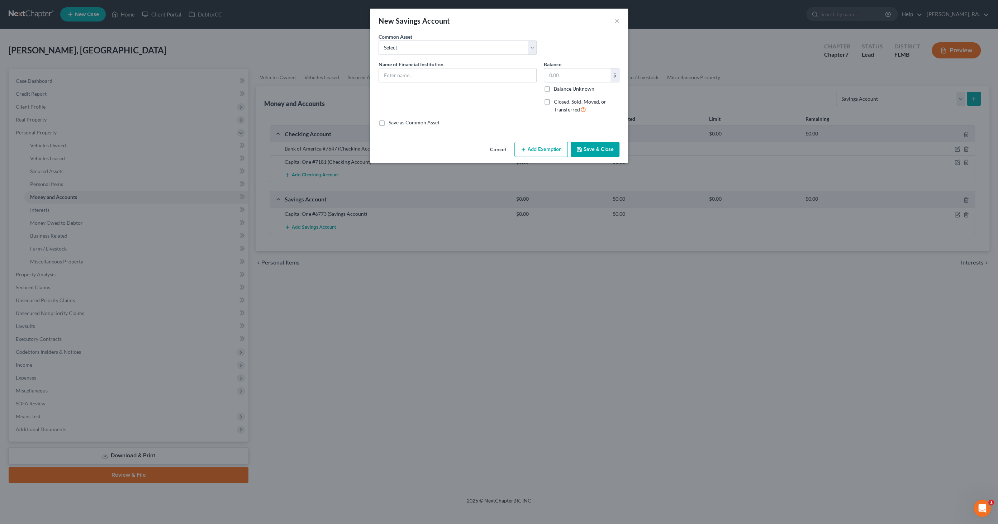
click at [418, 83] on div "Name of Financial Institution *" at bounding box center [457, 90] width 165 height 59
click at [421, 75] on input "text" at bounding box center [457, 75] width 157 height 14
type input "Cash App Savings"
click at [602, 150] on button "Save & Close" at bounding box center [595, 149] width 49 height 15
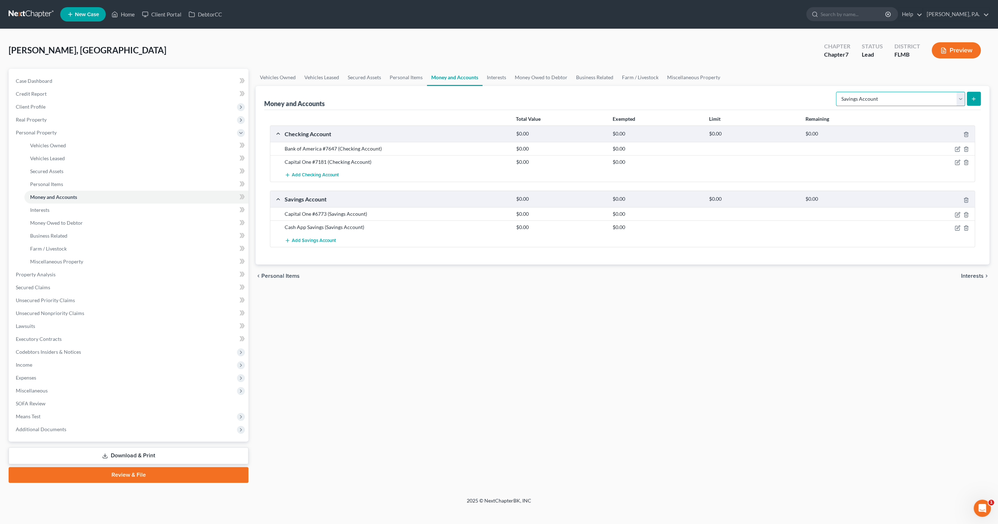
click at [933, 101] on select "Select Account Type Brokerage Cash on Hand Certificates of Deposit Checking Acc…" at bounding box center [900, 99] width 129 height 14
click at [837, 92] on select "Select Account Type Brokerage Cash on Hand Certificates of Deposit Checking Acc…" at bounding box center [900, 99] width 129 height 14
click at [896, 130] on div "$0.00" at bounding box center [850, 133] width 96 height 7
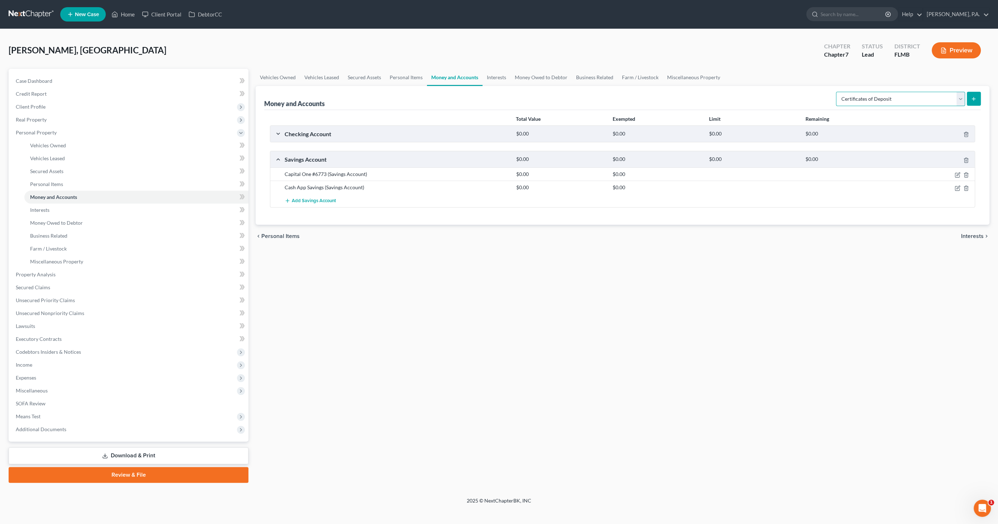
click at [900, 100] on select "Select Account Type Brokerage Cash on Hand Certificates of Deposit Checking Acc…" at bounding box center [900, 99] width 129 height 14
select select "checking"
click at [837, 92] on select "Select Account Type Brokerage Cash on Hand Certificates of Deposit Checking Acc…" at bounding box center [900, 99] width 129 height 14
click at [975, 98] on icon "submit" at bounding box center [974, 99] width 6 height 6
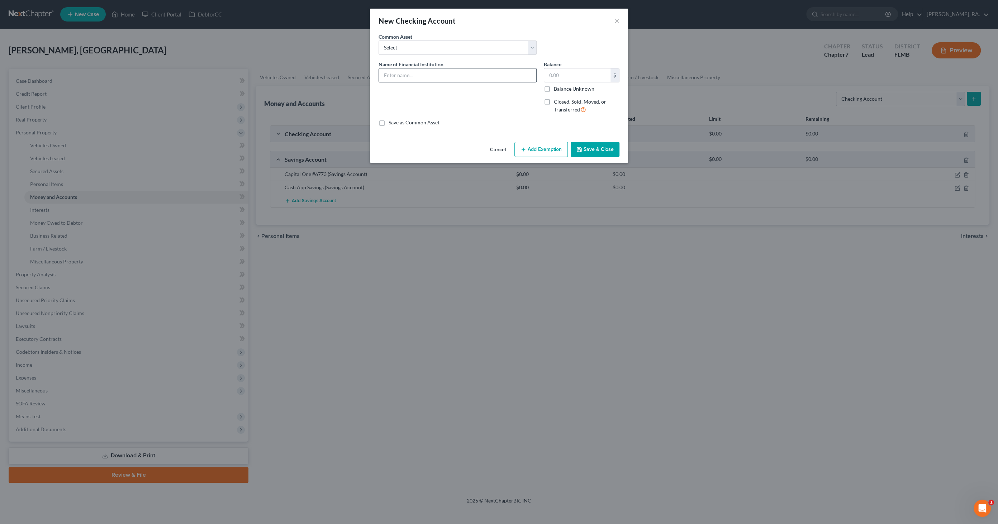
click at [398, 75] on input "text" at bounding box center [457, 75] width 157 height 14
type input "Cash App"
click at [604, 142] on button "Save & Close" at bounding box center [595, 149] width 49 height 15
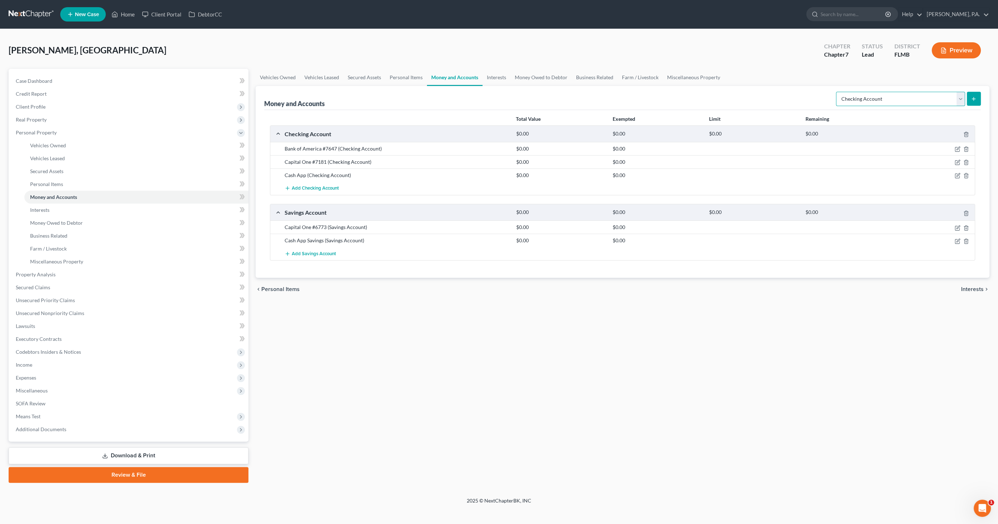
click at [959, 97] on select "Select Account Type Brokerage Cash on Hand Certificates of Deposit Checking Acc…" at bounding box center [900, 99] width 129 height 14
click at [837, 92] on select "Select Account Type Brokerage Cash on Hand Certificates of Deposit Checking Acc…" at bounding box center [900, 99] width 129 height 14
click at [893, 96] on select "Select Account Type Brokerage Cash on Hand Certificates of Deposit Checking Acc…" at bounding box center [900, 99] width 129 height 14
select select "checking"
click at [837, 92] on select "Select Account Type Brokerage Cash on Hand Certificates of Deposit Checking Acc…" at bounding box center [900, 99] width 129 height 14
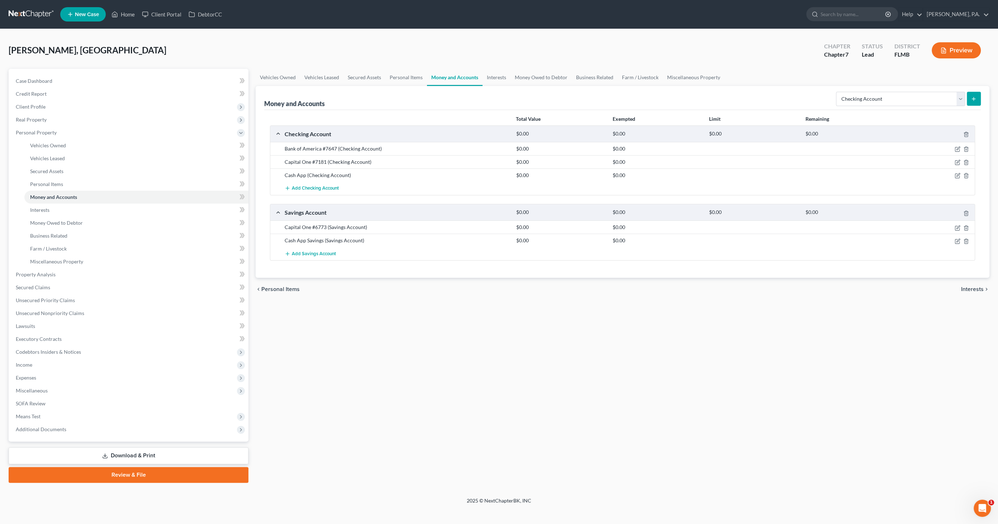
click at [973, 99] on icon "submit" at bounding box center [974, 99] width 6 height 6
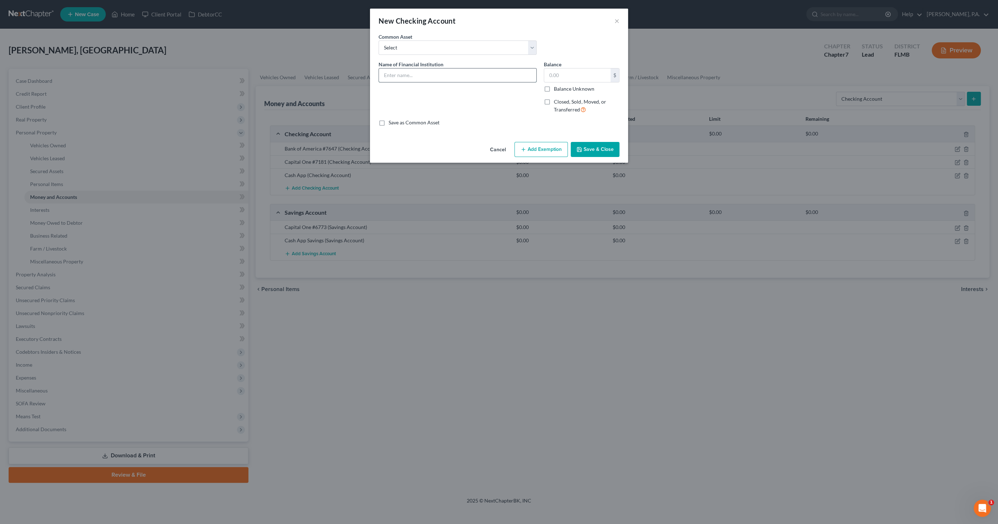
click at [391, 76] on input "text" at bounding box center [457, 75] width 157 height 14
type input "MidFlorida #3501"
click at [592, 149] on button "Save & Close" at bounding box center [595, 149] width 49 height 15
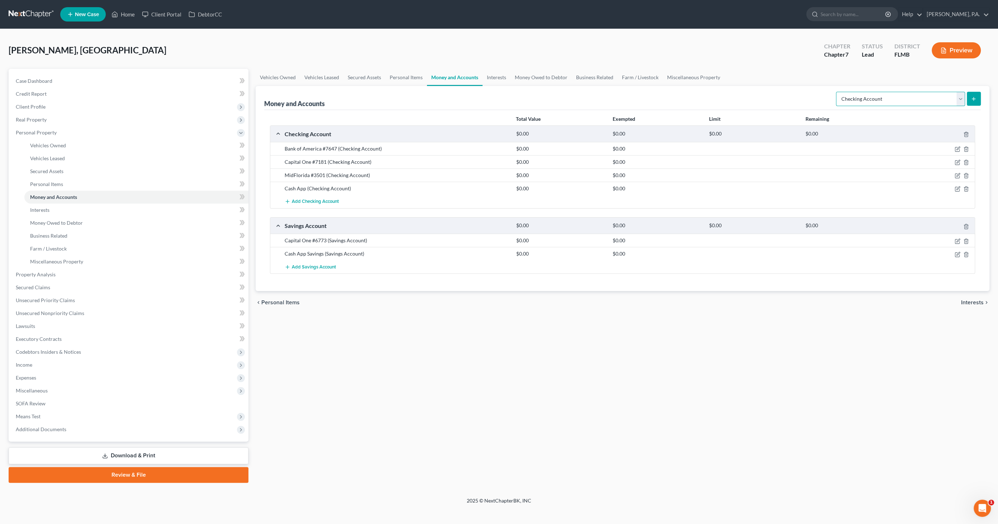
click at [921, 97] on select "Select Account Type Brokerage Cash on Hand Certificates of Deposit Checking Acc…" at bounding box center [900, 99] width 129 height 14
select select "savings"
click at [837, 92] on select "Select Account Type Brokerage Cash on Hand Certificates of Deposit Checking Acc…" at bounding box center [900, 99] width 129 height 14
click at [971, 100] on icon "submit" at bounding box center [974, 99] width 6 height 6
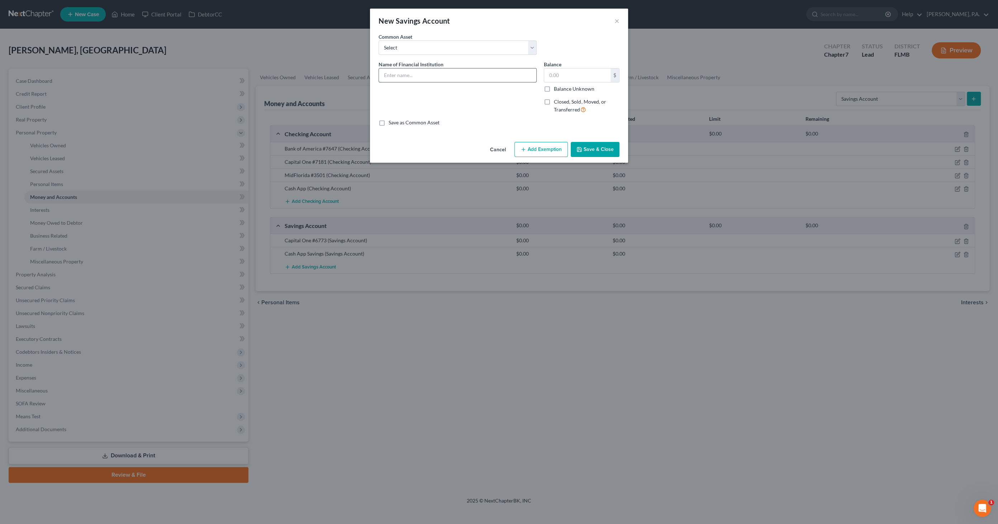
click at [509, 73] on input "text" at bounding box center [457, 75] width 157 height 14
type input "MidFlorida #3491"
click at [582, 146] on button "Save & Close" at bounding box center [595, 149] width 49 height 15
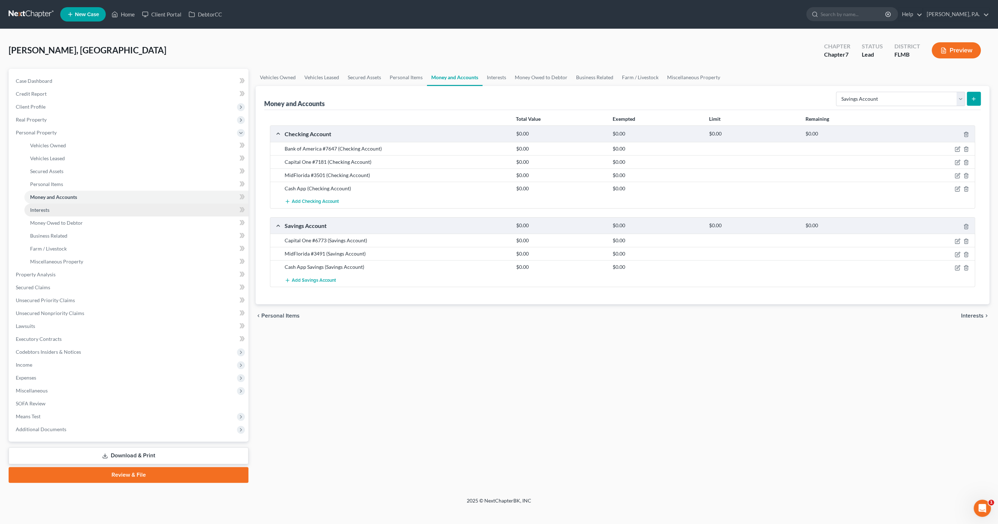
click at [51, 215] on link "Interests" at bounding box center [136, 210] width 224 height 13
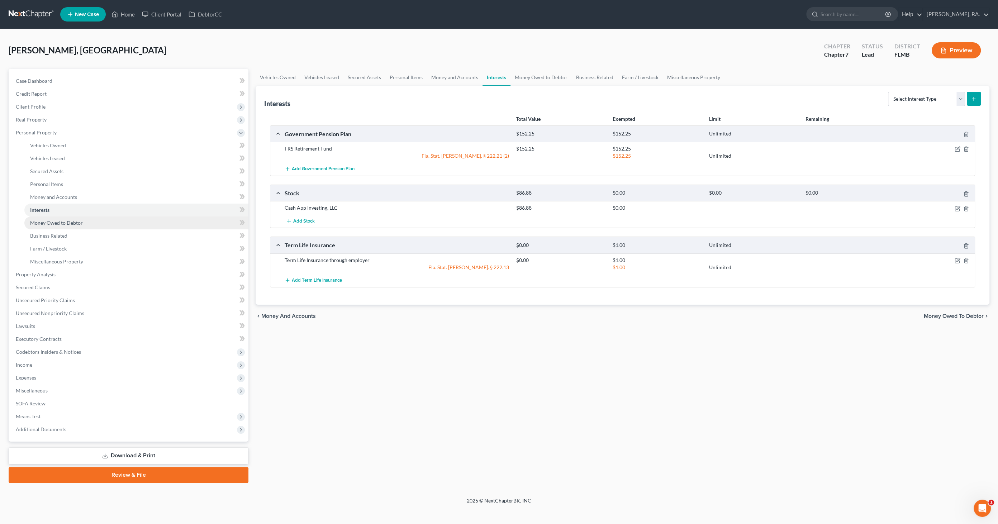
click at [52, 221] on span "Money Owed to Debtor" at bounding box center [56, 223] width 53 height 6
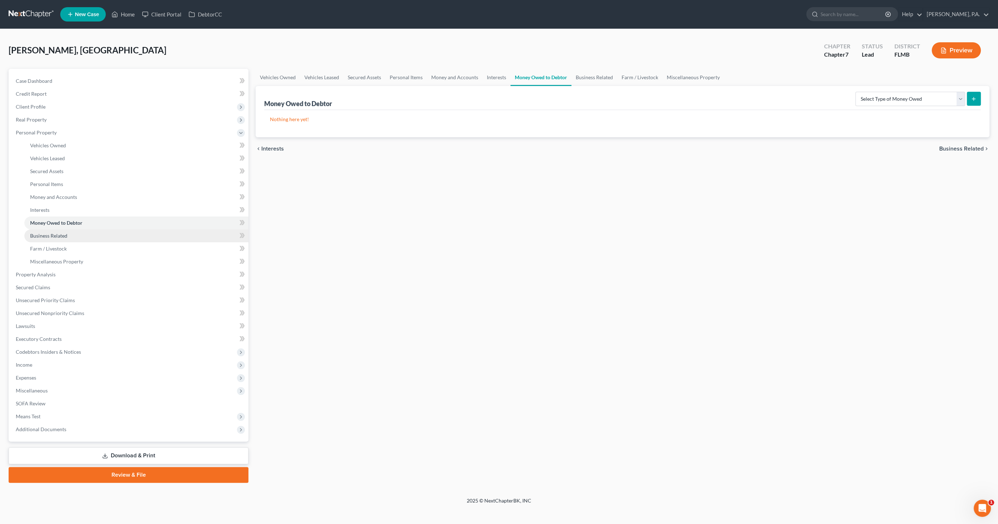
click at [74, 234] on link "Business Related" at bounding box center [136, 235] width 224 height 13
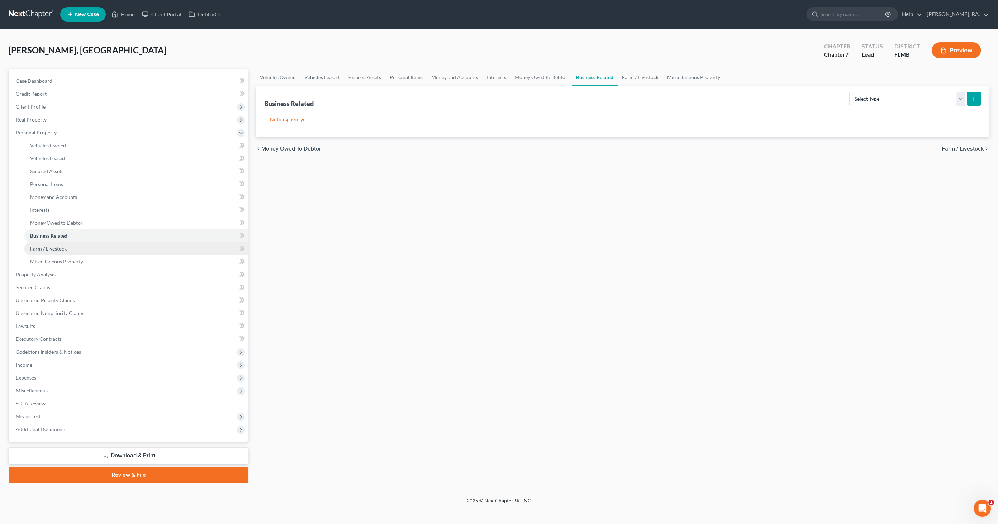
click at [56, 249] on span "Farm / Livestock" at bounding box center [48, 249] width 37 height 6
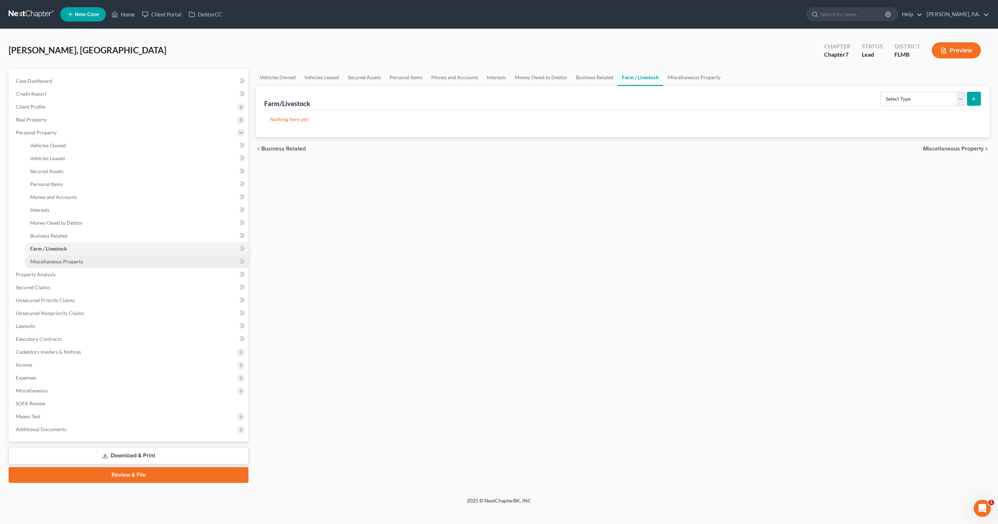
click at [58, 262] on span "Miscellaneous Property" at bounding box center [56, 261] width 53 height 6
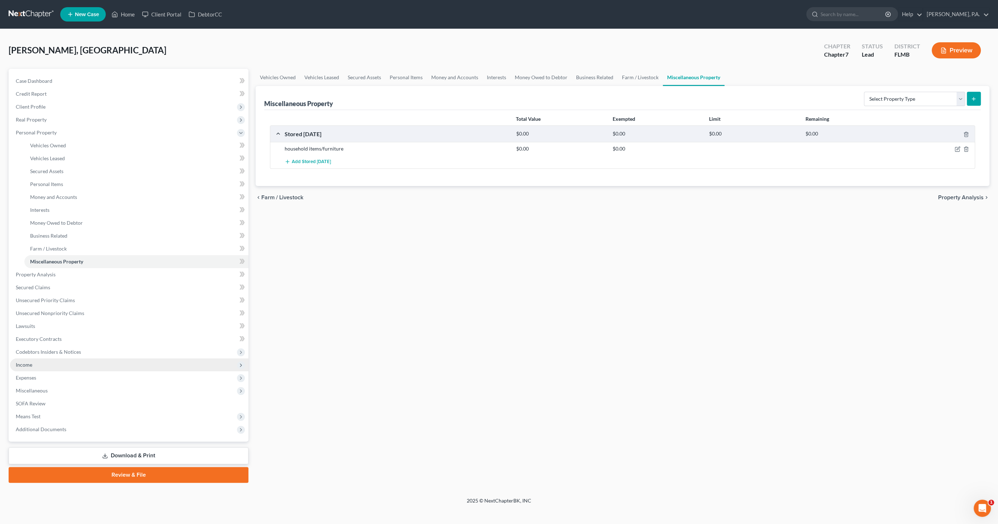
click at [37, 358] on span "Income" at bounding box center [129, 364] width 238 height 13
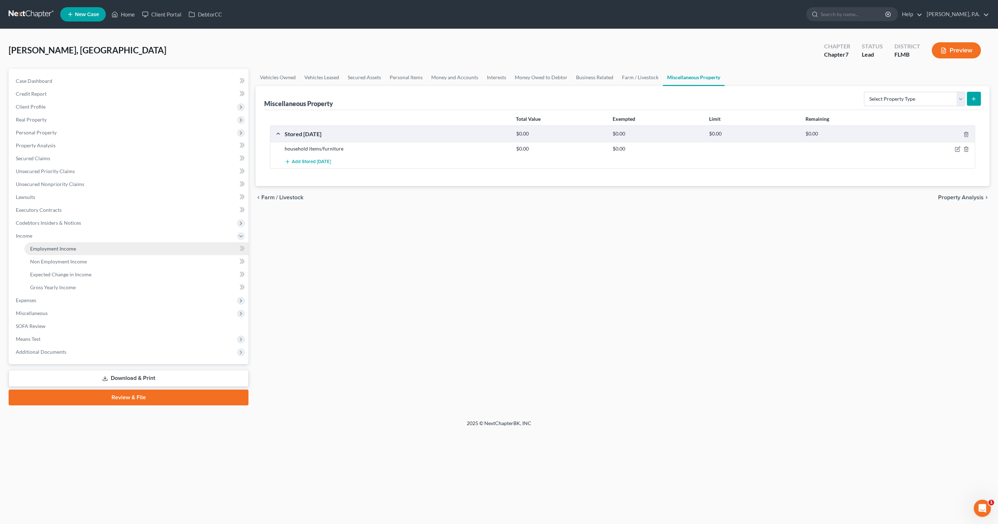
click at [49, 251] on span "Employment Income" at bounding box center [53, 249] width 46 height 6
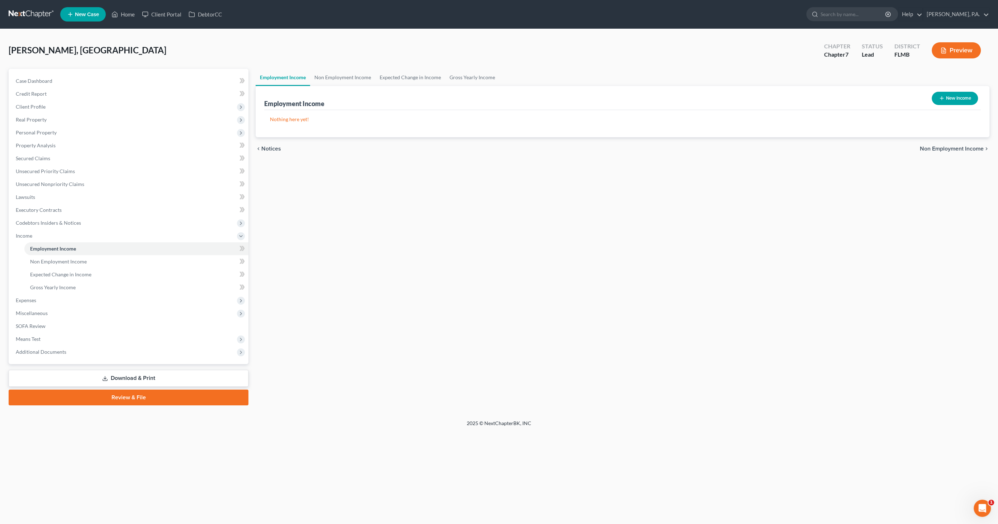
click at [943, 100] on icon "button" at bounding box center [942, 98] width 6 height 6
select select "0"
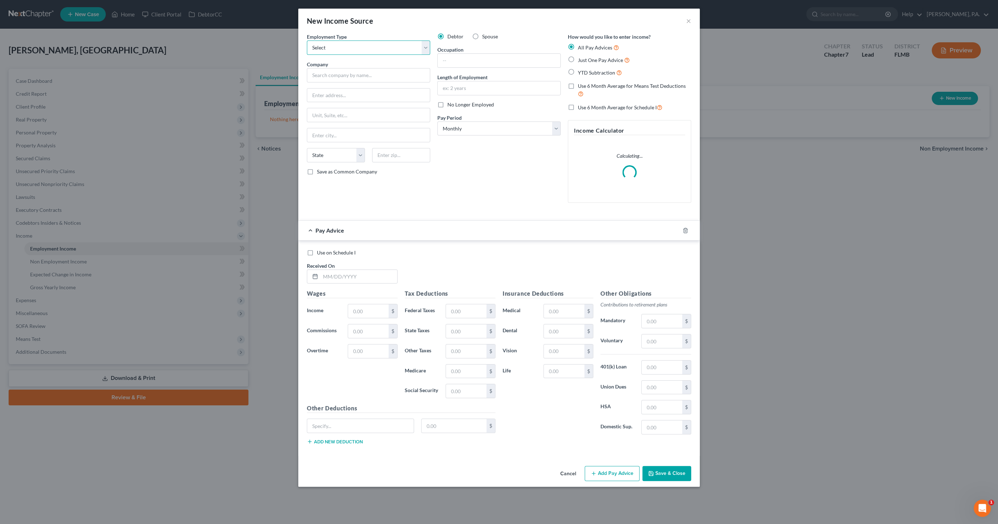
click at [349, 48] on select "Select Full or Part Time Employment Self Employment" at bounding box center [368, 48] width 123 height 14
select select "0"
click at [307, 41] on select "Select Full or Part Time Employment Self Employment" at bounding box center [368, 48] width 123 height 14
click at [337, 78] on input "text" at bounding box center [368, 75] width 123 height 14
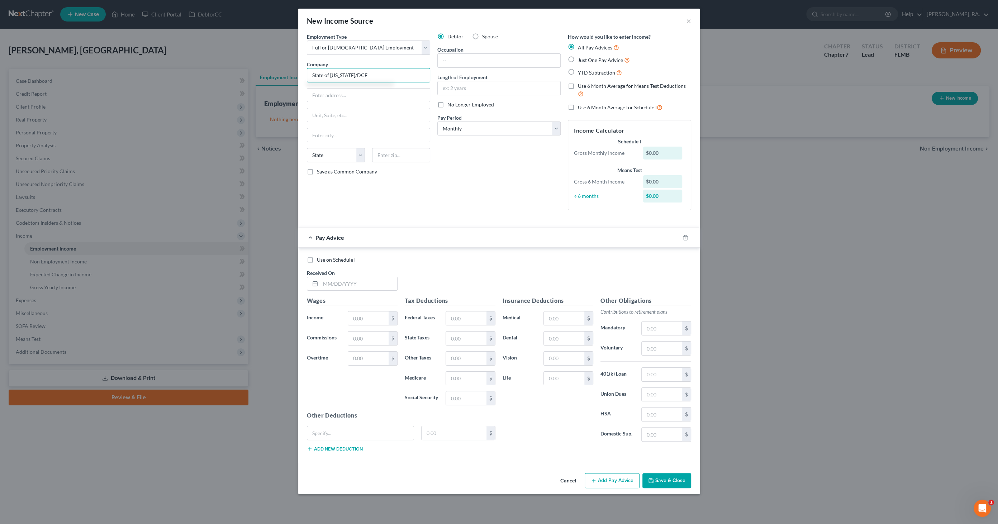
type input "State of Florida/DCF"
type input "1055 US-17N"
type input "Bartow"
select select "9"
type input "33830"
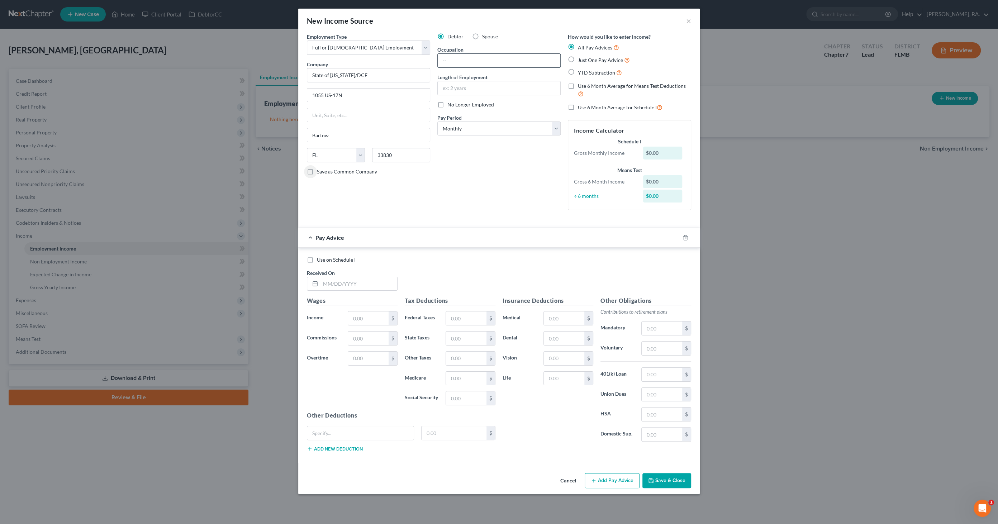
click at [473, 62] on input "text" at bounding box center [499, 61] width 123 height 14
type input "Attorney"
type input "2 months"
click at [580, 62] on span "Just One Pay Advice" at bounding box center [600, 60] width 45 height 6
click at [581, 61] on input "Just One Pay Advice" at bounding box center [583, 58] width 5 height 5
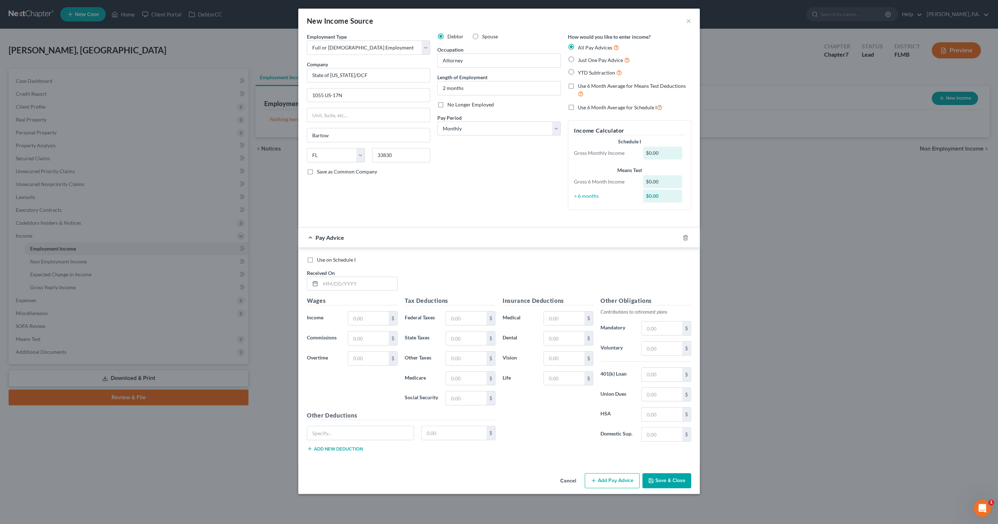
radio input "true"
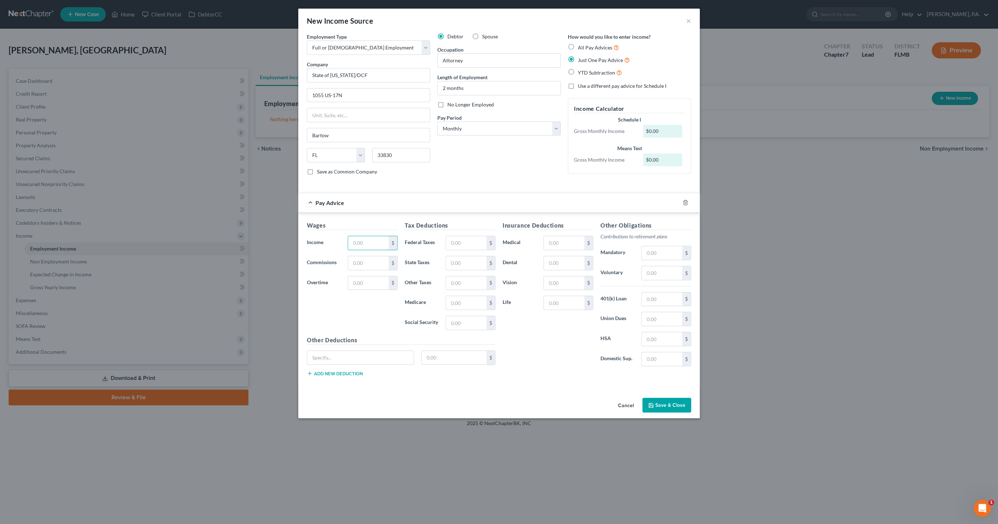
drag, startPoint x: 361, startPoint y: 237, endPoint x: 367, endPoint y: 233, distance: 7.3
click at [362, 237] on input "text" at bounding box center [368, 243] width 41 height 14
click at [359, 240] on input "text" at bounding box center [368, 243] width 41 height 14
type input "1,105.77"
click at [587, 86] on span "Use a different pay advice for Schedule I" at bounding box center [622, 86] width 89 height 6
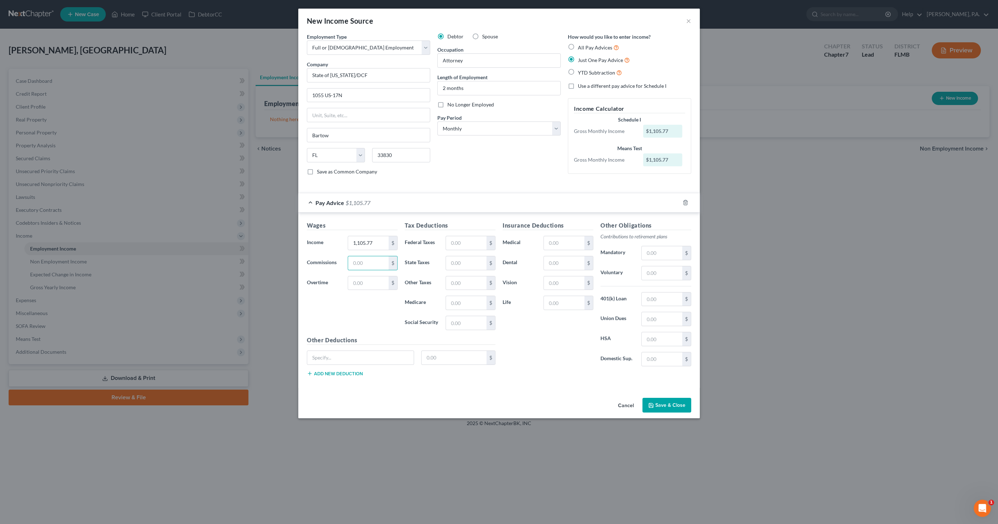
click at [585, 86] on input "Use a different pay advice for Schedule I" at bounding box center [583, 84] width 5 height 5
checkbox input "true"
click at [606, 406] on button "Add Schedule I Income" at bounding box center [604, 405] width 72 height 15
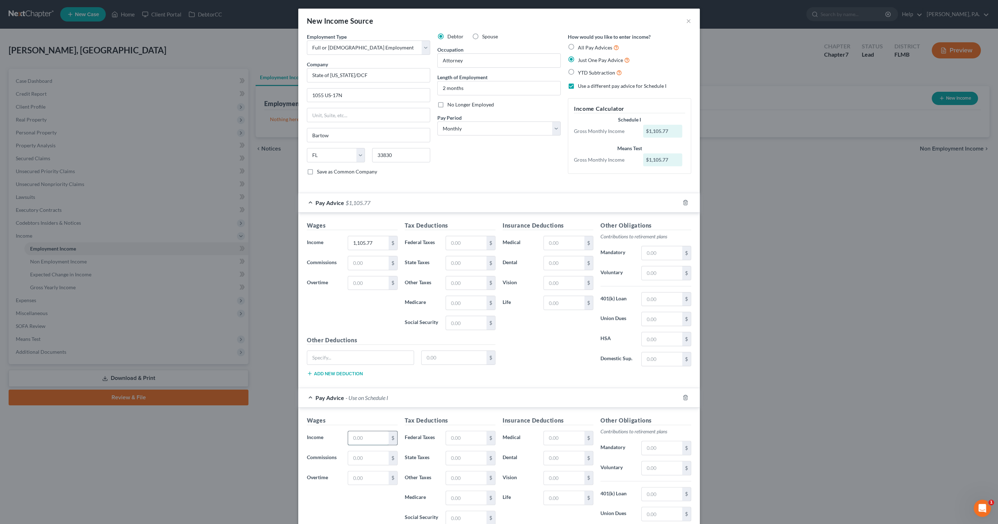
click at [358, 431] on input "text" at bounding box center [368, 438] width 41 height 14
type input "5,750.03"
click at [453, 493] on input "text" at bounding box center [466, 498] width 41 height 14
type input "81.88"
click at [453, 514] on input "text" at bounding box center [466, 518] width 41 height 14
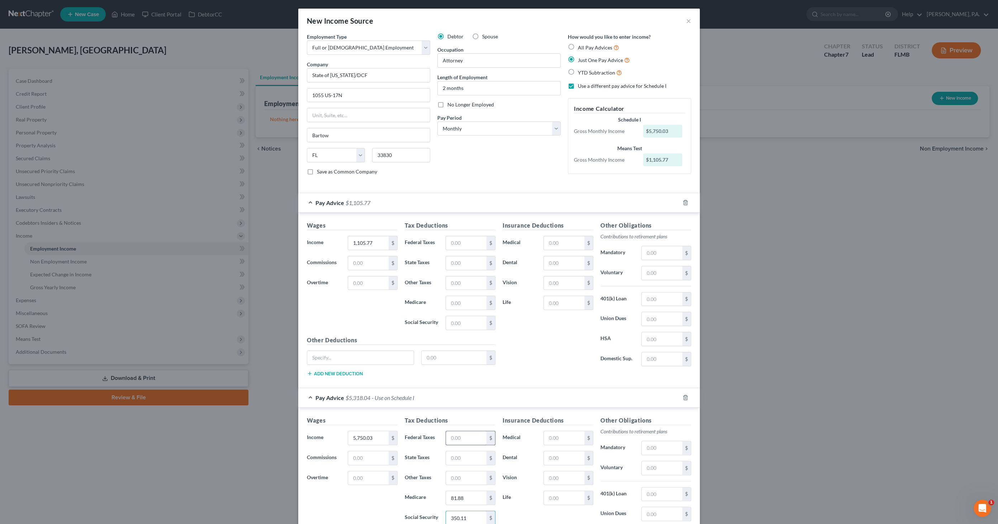
type input "350.11"
click at [460, 432] on input "text" at bounding box center [466, 438] width 41 height 14
type input "236.93"
click at [554, 433] on input "text" at bounding box center [564, 438] width 41 height 14
drag, startPoint x: 562, startPoint y: 436, endPoint x: 566, endPoint y: 435, distance: 3.7
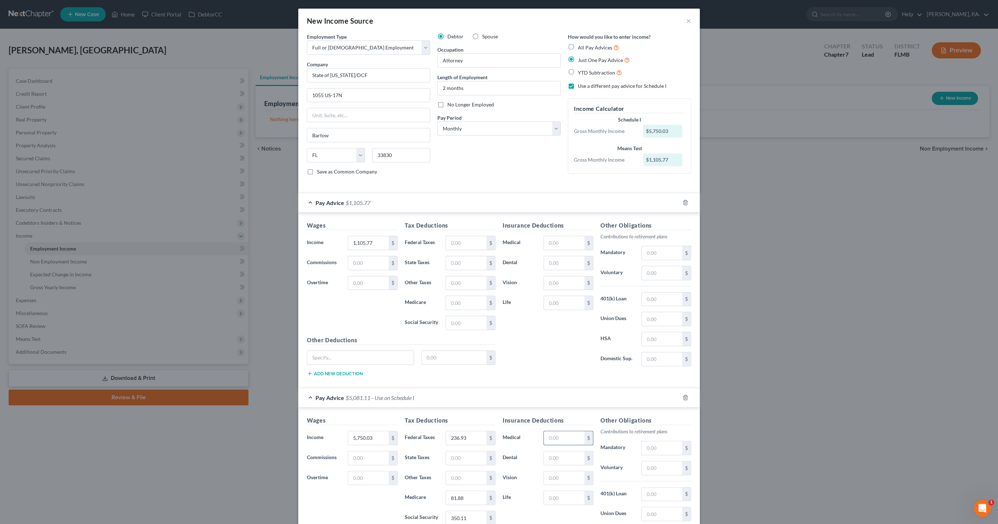
click at [562, 435] on input "text" at bounding box center [564, 438] width 41 height 14
type input "32.50"
click at [648, 441] on input "text" at bounding box center [662, 448] width 41 height 14
click at [648, 466] on input "text" at bounding box center [662, 468] width 41 height 14
type input "172.51"
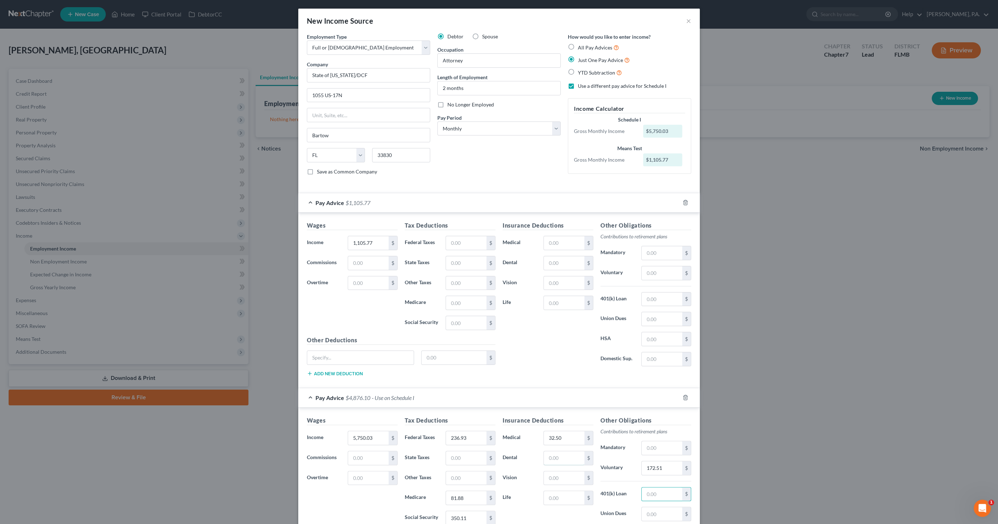
drag, startPoint x: 547, startPoint y: 450, endPoint x: 605, endPoint y: 460, distance: 58.5
click at [547, 451] on input "text" at bounding box center [564, 458] width 41 height 14
type input "58.07"
click at [557, 475] on input "text" at bounding box center [564, 478] width 41 height 14
type input "12.52"
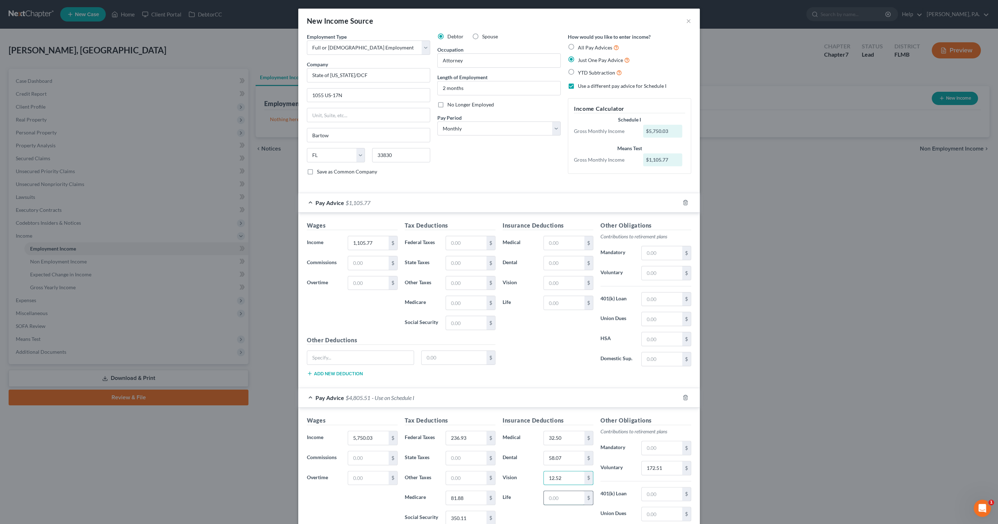
click at [553, 494] on input "text" at bounding box center [564, 498] width 41 height 14
click at [563, 497] on input "text" at bounding box center [564, 498] width 41 height 14
type input "58.35"
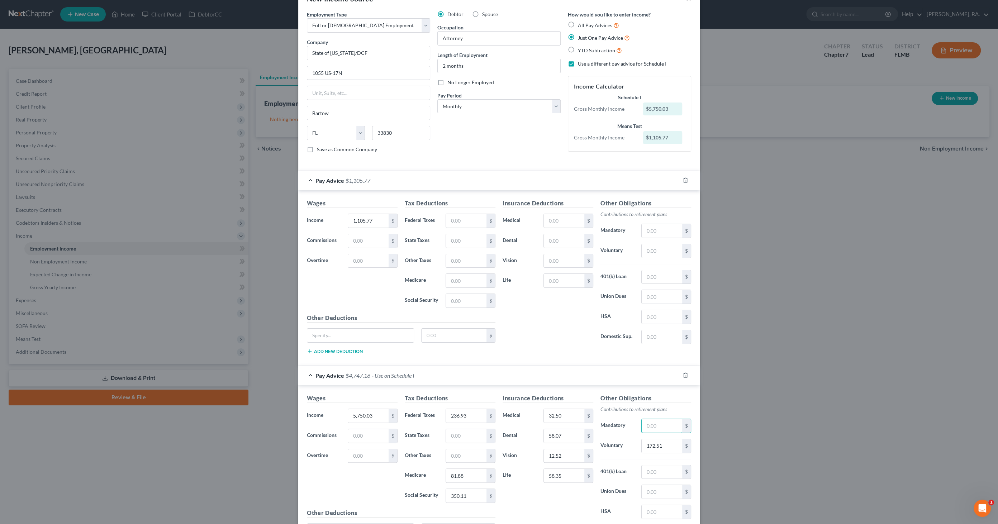
scroll to position [94, 0]
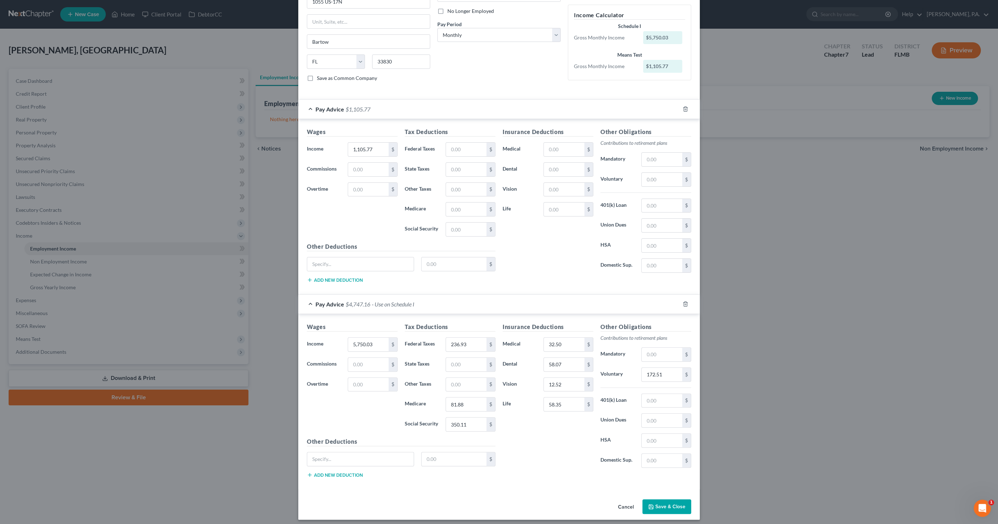
click at [656, 507] on button "Save & Close" at bounding box center [666, 506] width 49 height 15
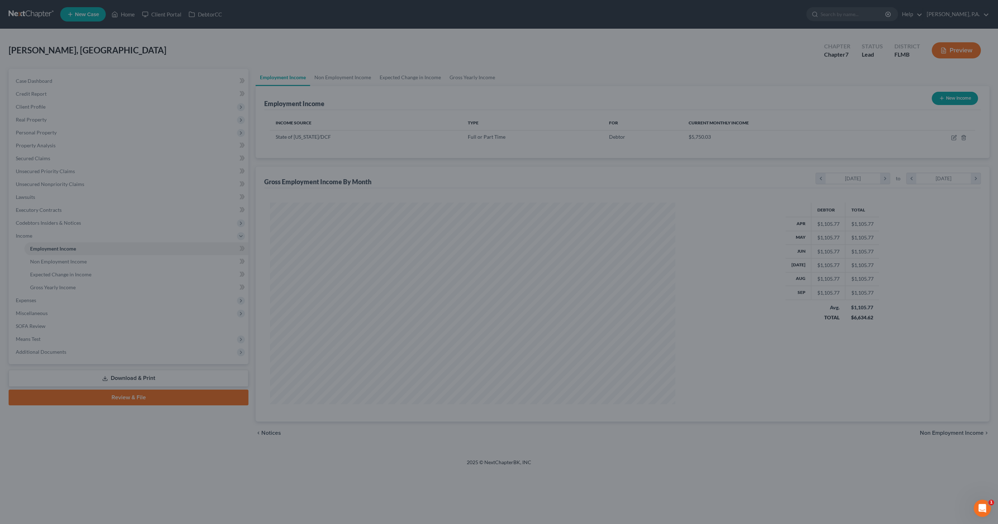
scroll to position [201, 420]
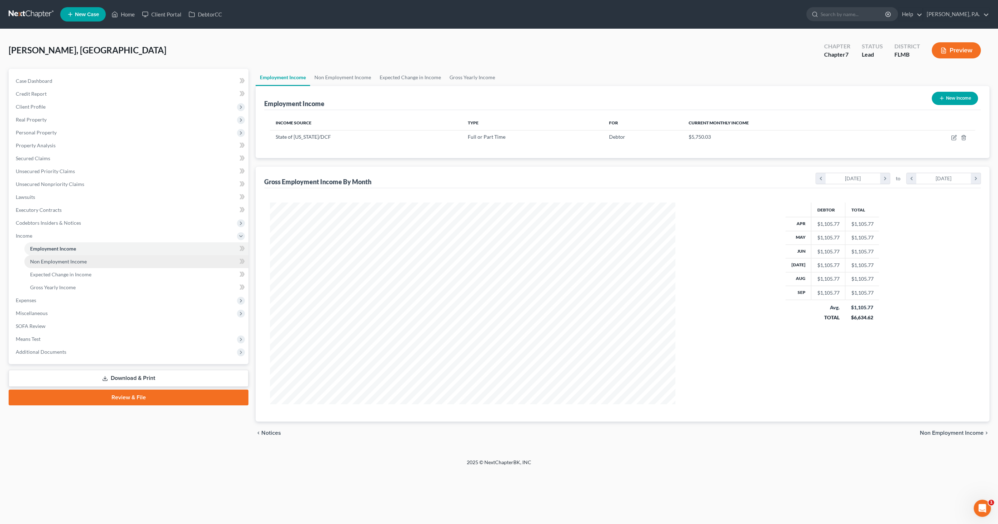
click at [47, 266] on link "Non Employment Income" at bounding box center [136, 261] width 224 height 13
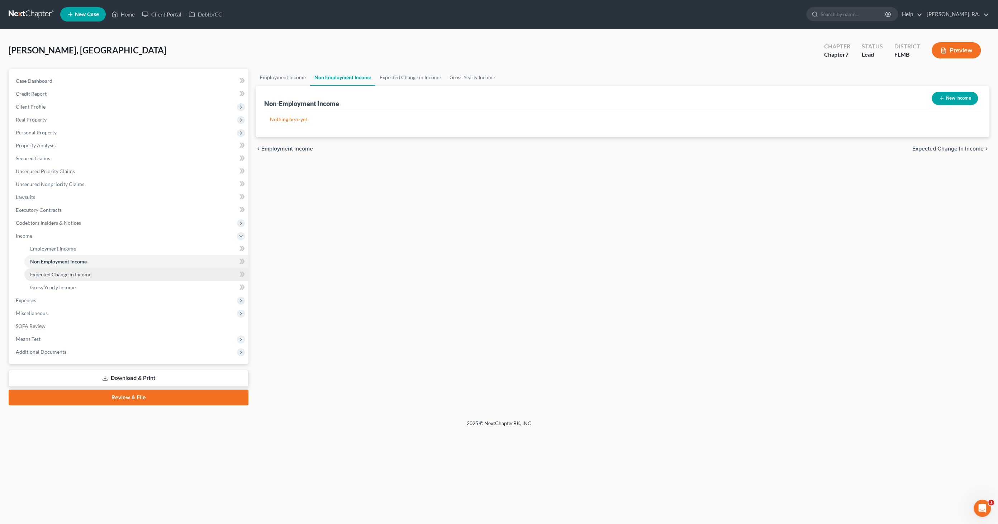
click at [61, 274] on span "Expected Change in Income" at bounding box center [60, 274] width 61 height 6
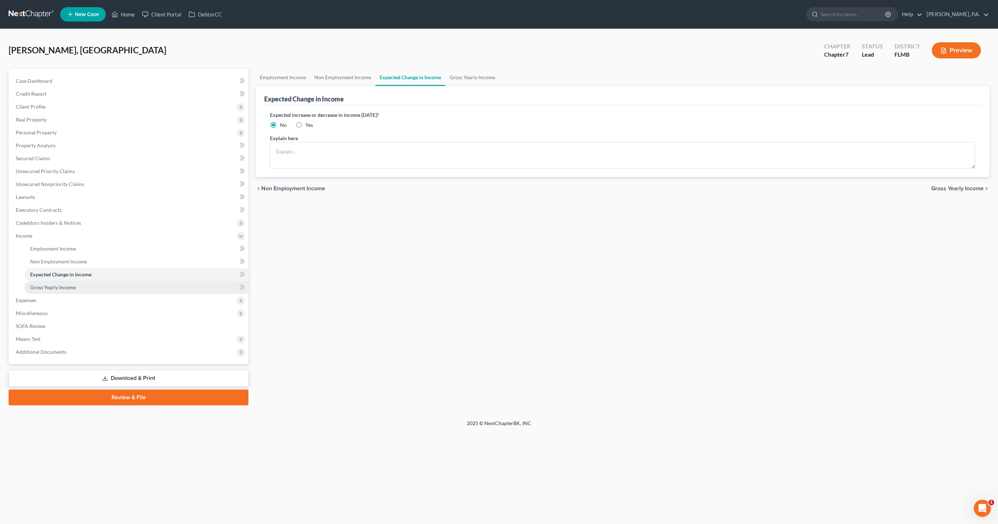
click at [57, 287] on span "Gross Yearly Income" at bounding box center [53, 287] width 46 height 6
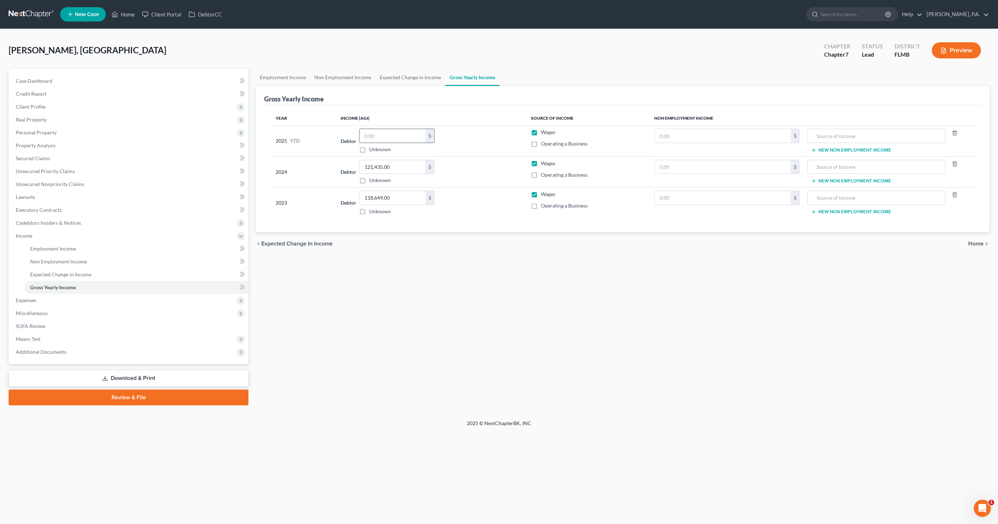
click at [379, 134] on input "text" at bounding box center [393, 136] width 66 height 14
type input "6,634.64"
click at [35, 298] on span "Expenses" at bounding box center [26, 300] width 20 height 6
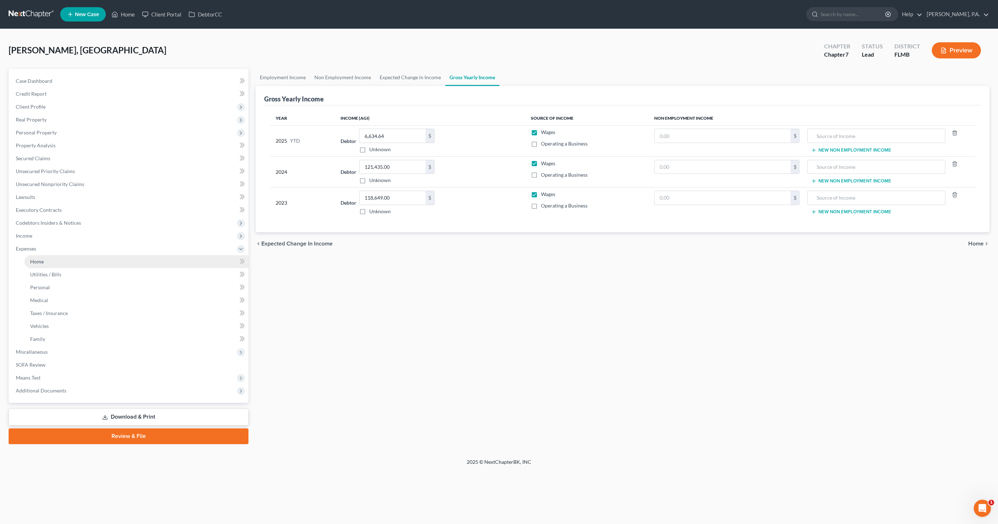
click at [44, 262] on link "Home" at bounding box center [136, 261] width 224 height 13
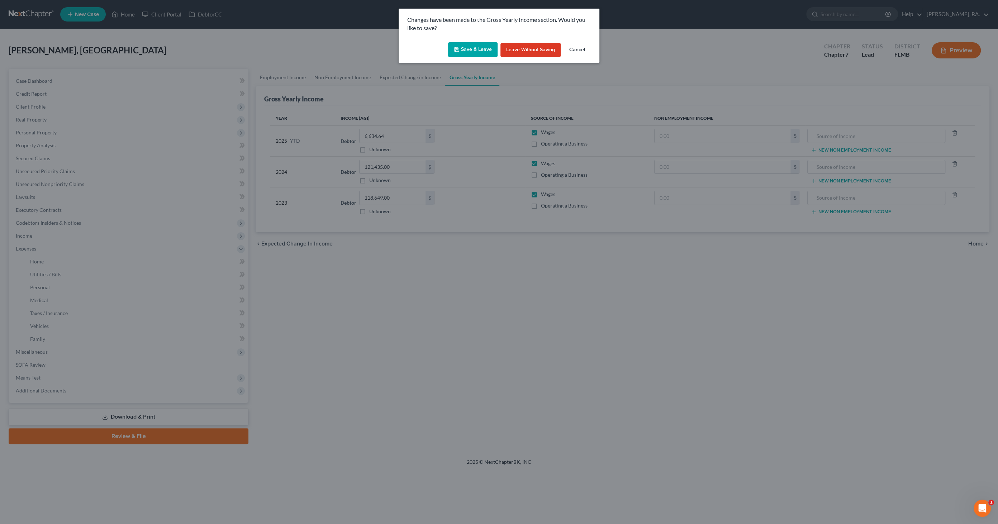
click at [473, 53] on button "Save & Leave" at bounding box center [472, 49] width 49 height 15
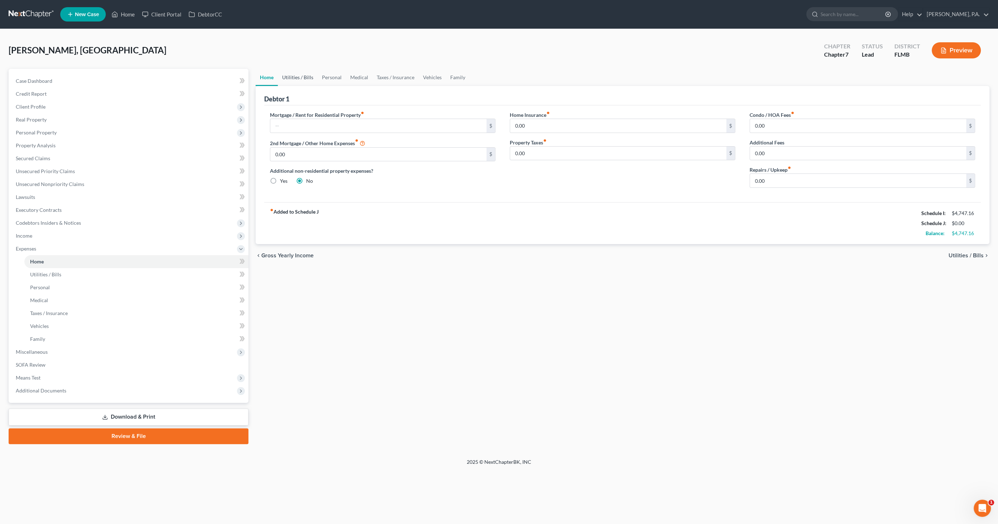
click at [305, 77] on link "Utilities / Bills" at bounding box center [298, 77] width 40 height 17
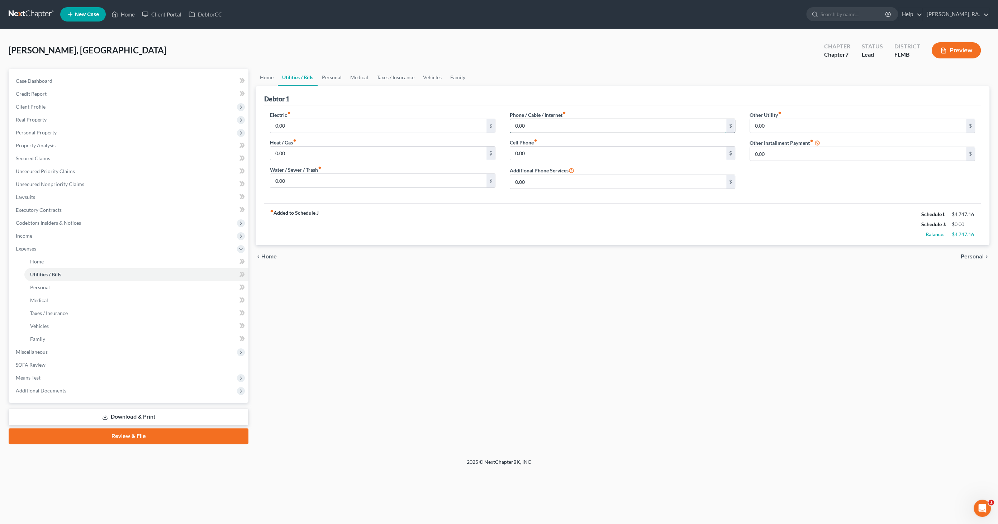
click at [538, 127] on input "0.00" at bounding box center [618, 126] width 216 height 14
click at [539, 152] on input "0.00" at bounding box center [618, 154] width 216 height 14
type input "121.41"
click at [330, 76] on link "Personal" at bounding box center [332, 77] width 28 height 17
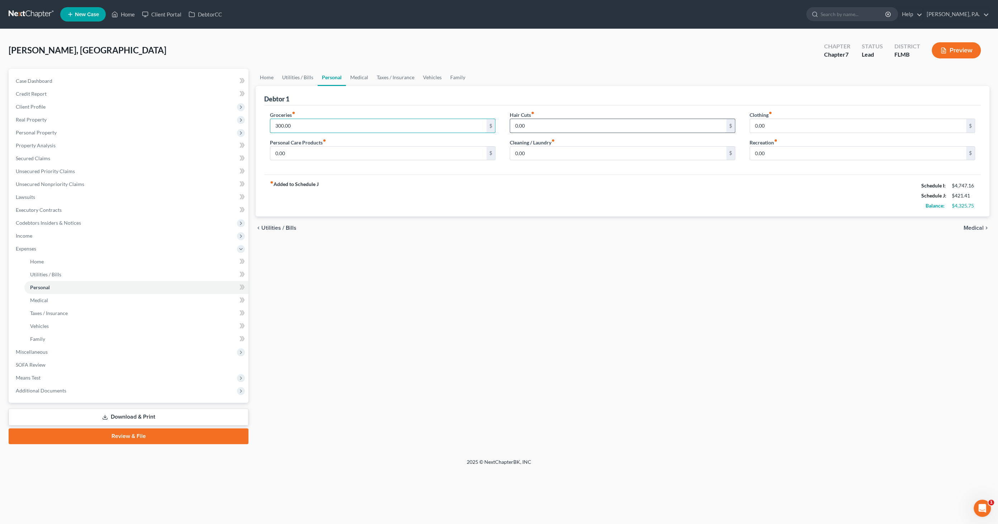
type input "300.00"
click at [547, 126] on input "0.00" at bounding box center [618, 126] width 216 height 14
type input "150.00"
click at [771, 124] on input "0.00" at bounding box center [858, 126] width 216 height 14
type input "75.00"
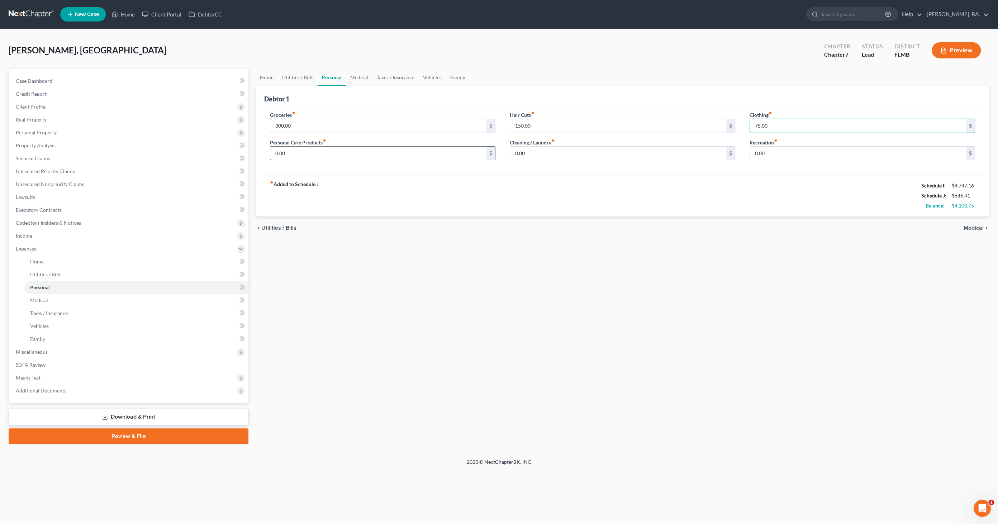
click at [354, 151] on input "0.00" at bounding box center [378, 154] width 216 height 14
type input "100.00"
click at [533, 155] on input "0.00" at bounding box center [618, 154] width 216 height 14
type input "100.00"
click at [790, 156] on input "0.00" at bounding box center [858, 154] width 216 height 14
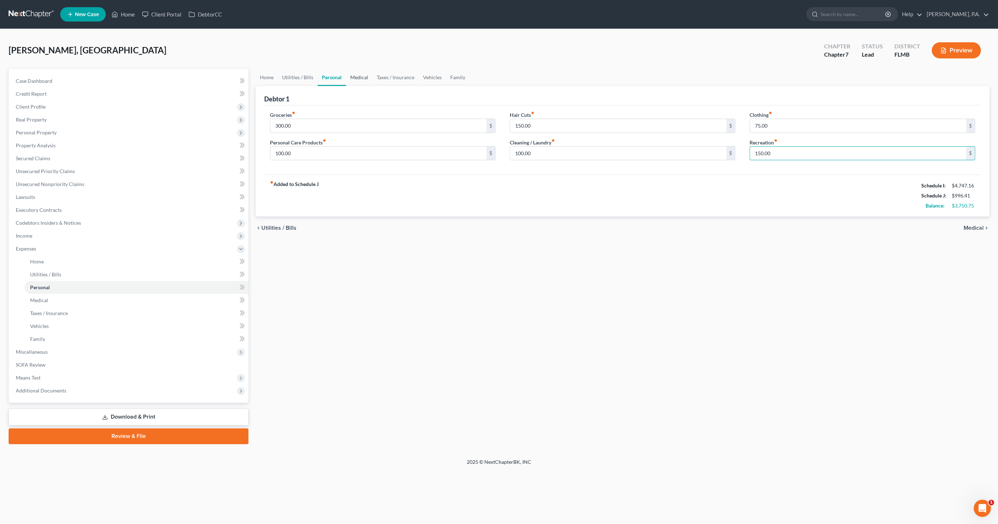
type input "150.00"
click at [356, 76] on link "Medical" at bounding box center [359, 77] width 27 height 17
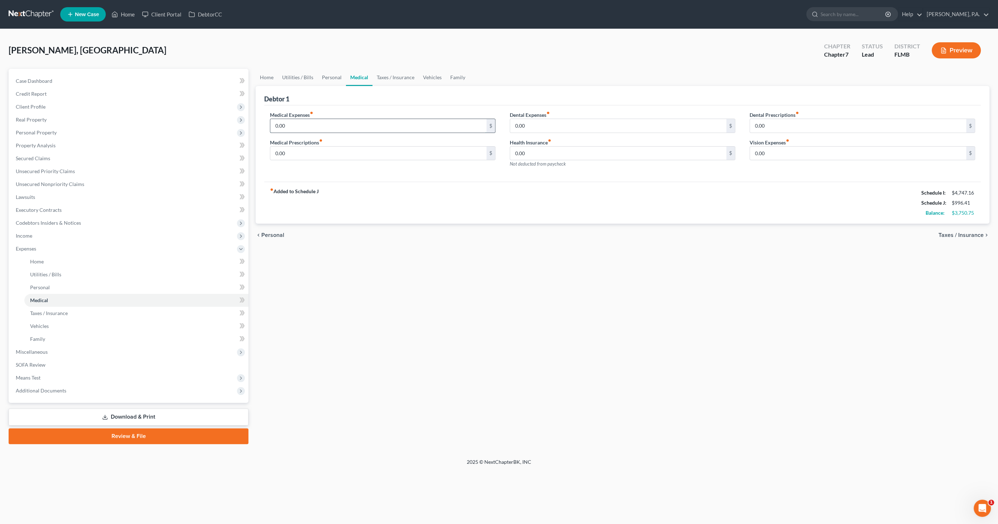
click at [299, 128] on input "0.00" at bounding box center [378, 126] width 216 height 14
type input "20"
click at [553, 130] on input "0.00" at bounding box center [618, 126] width 216 height 14
type input "20"
click at [651, 208] on div "fiber_manual_record Added to Schedule J Schedule I: $4,747.16 Schedule J: $1,03…" at bounding box center [622, 203] width 717 height 42
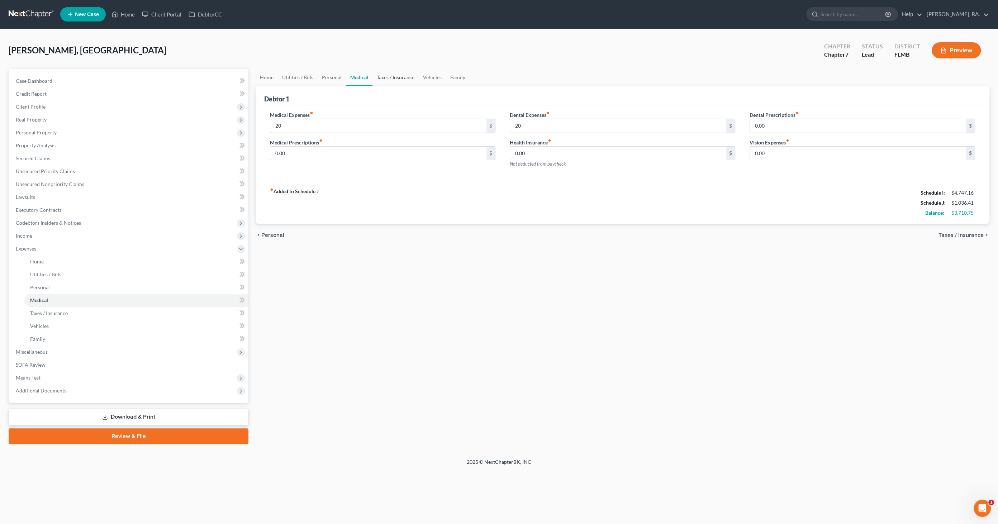
click at [385, 76] on link "Taxes / Insurance" at bounding box center [395, 77] width 46 height 17
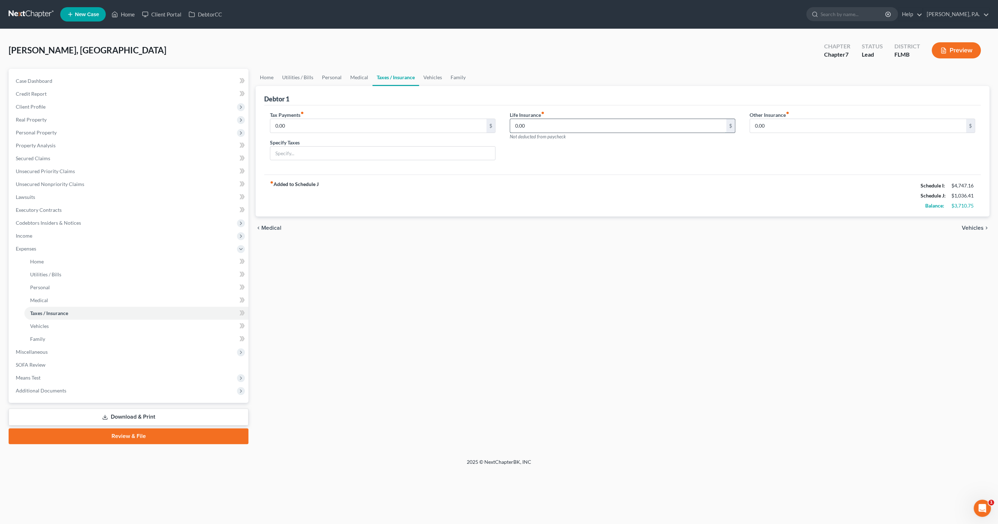
click at [532, 124] on input "0.00" at bounding box center [618, 126] width 216 height 14
type input "33.39"
click at [594, 161] on div "Life Insurance fiber_manual_record 33.39 $ Not deducted from paycheck" at bounding box center [623, 138] width 240 height 55
click at [426, 75] on link "Vehicles" at bounding box center [432, 77] width 27 height 17
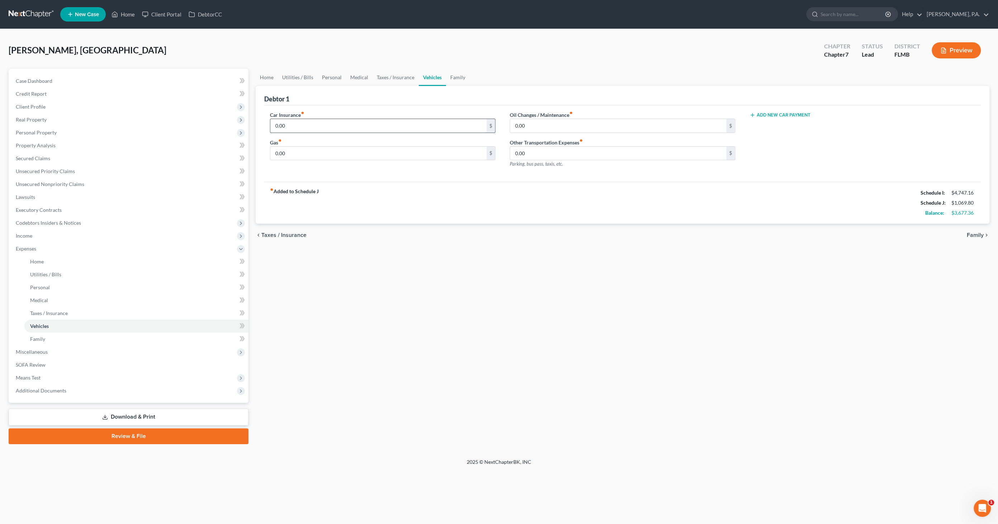
click at [299, 129] on input "0.00" at bounding box center [378, 126] width 216 height 14
type input "60.00"
click at [546, 127] on input "0.00" at bounding box center [618, 126] width 216 height 14
type input "65.00"
click at [318, 156] on input "0.00" at bounding box center [378, 154] width 216 height 14
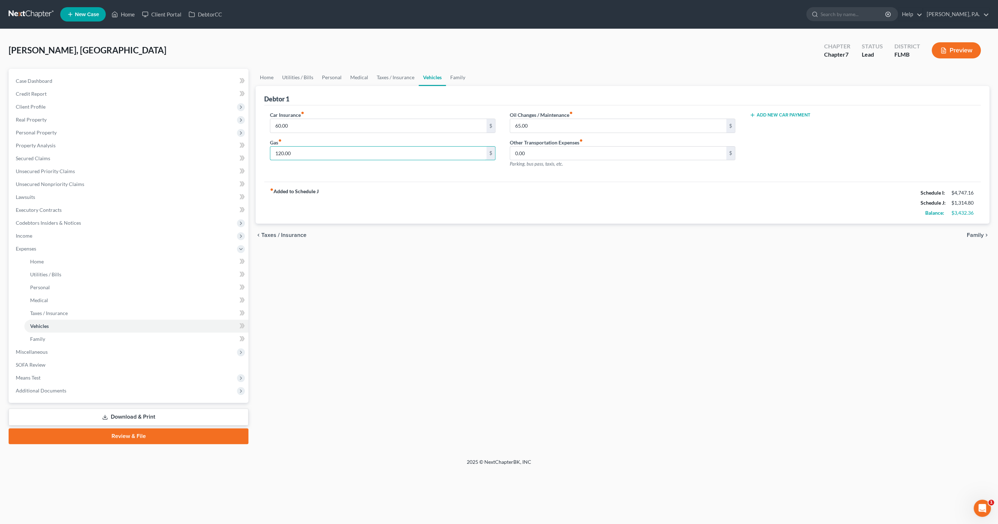
drag, startPoint x: 329, startPoint y: 151, endPoint x: 240, endPoint y: 144, distance: 89.5
click at [238, 146] on div "Petition Navigation Case Dashboard Payments Invoices Payments Payments Credit R…" at bounding box center [499, 256] width 988 height 375
type input "152.00"
click at [463, 75] on link "Family" at bounding box center [458, 77] width 24 height 17
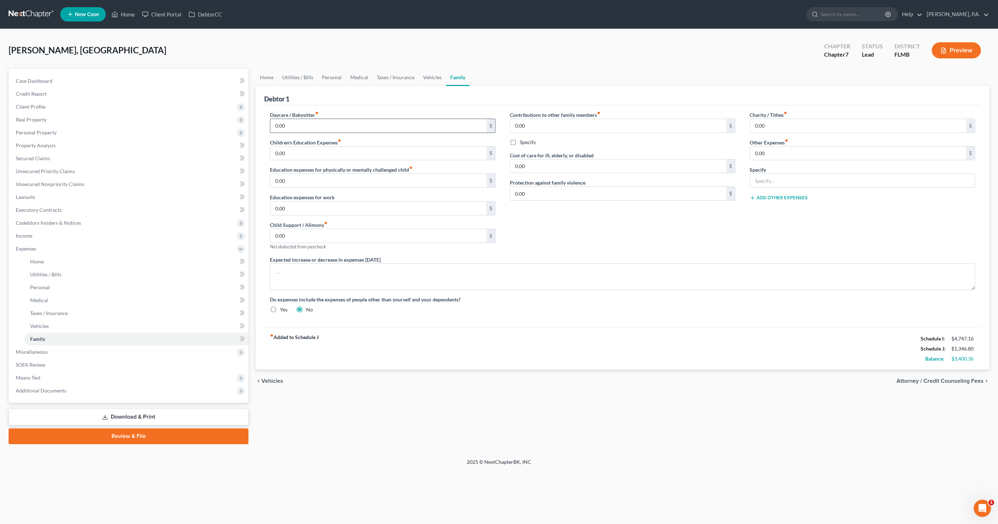
click at [309, 125] on input "0.00" at bounding box center [378, 126] width 216 height 14
type input "1,318.00"
click at [309, 153] on input "0.00" at bounding box center [378, 154] width 216 height 14
type input "20.00"
click at [315, 183] on input "0.00" at bounding box center [378, 181] width 216 height 14
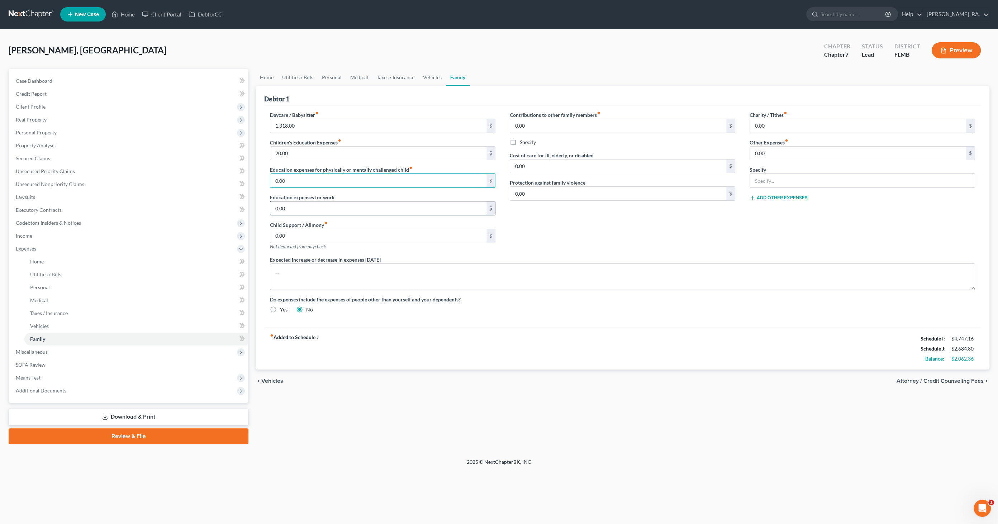
click at [337, 210] on input "0.00" at bounding box center [378, 208] width 216 height 14
type input "31.00"
click at [534, 234] on div "Contributions to other family members fiber_manual_record 0.00 $ Specify Cost o…" at bounding box center [623, 183] width 240 height 145
click at [22, 354] on span "Miscellaneous" at bounding box center [32, 352] width 32 height 6
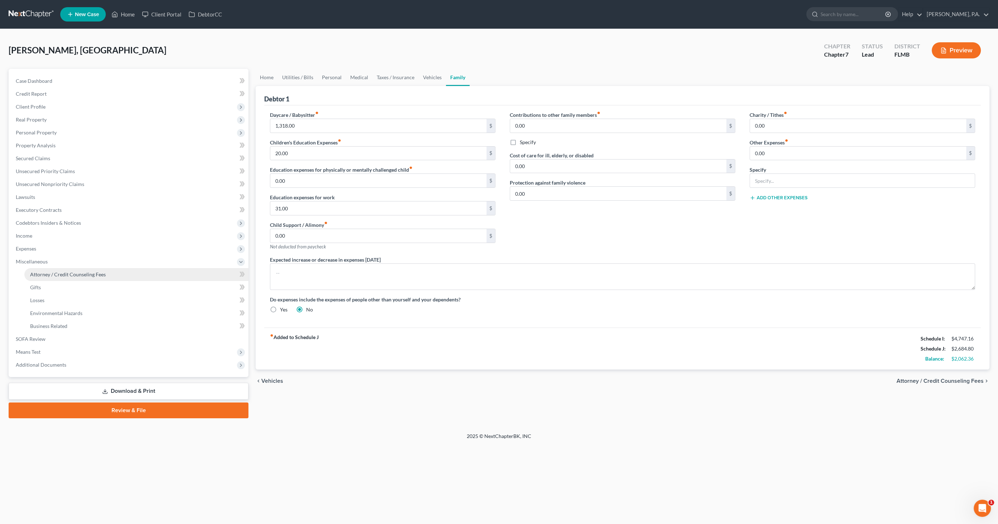
click at [44, 273] on span "Attorney / Credit Counseling Fees" at bounding box center [68, 274] width 76 height 6
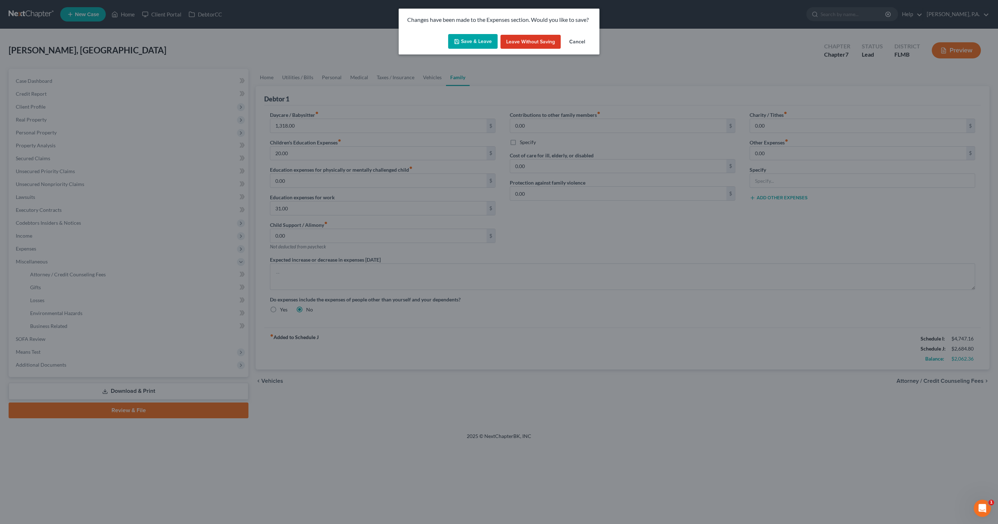
click at [473, 44] on button "Save & Leave" at bounding box center [472, 41] width 49 height 15
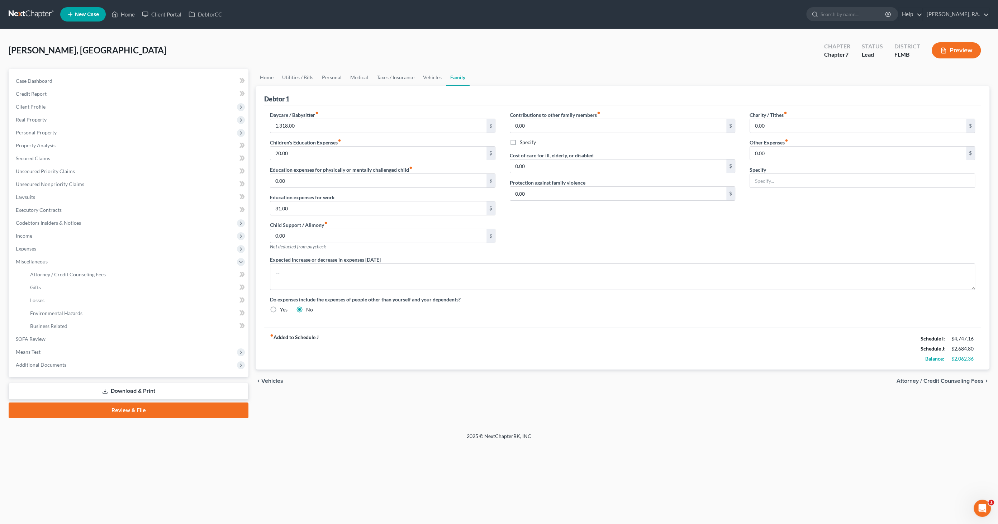
select select "2"
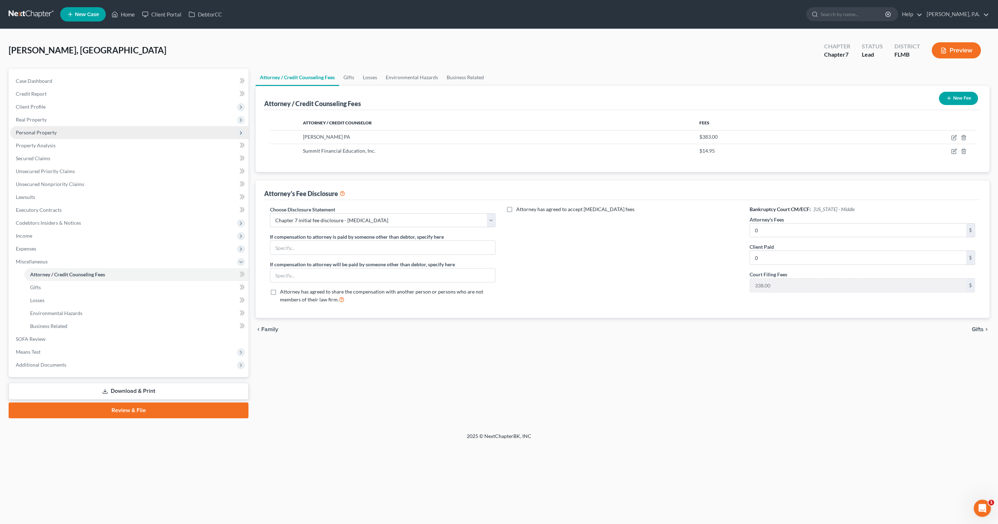
click at [35, 132] on span "Personal Property" at bounding box center [36, 132] width 41 height 6
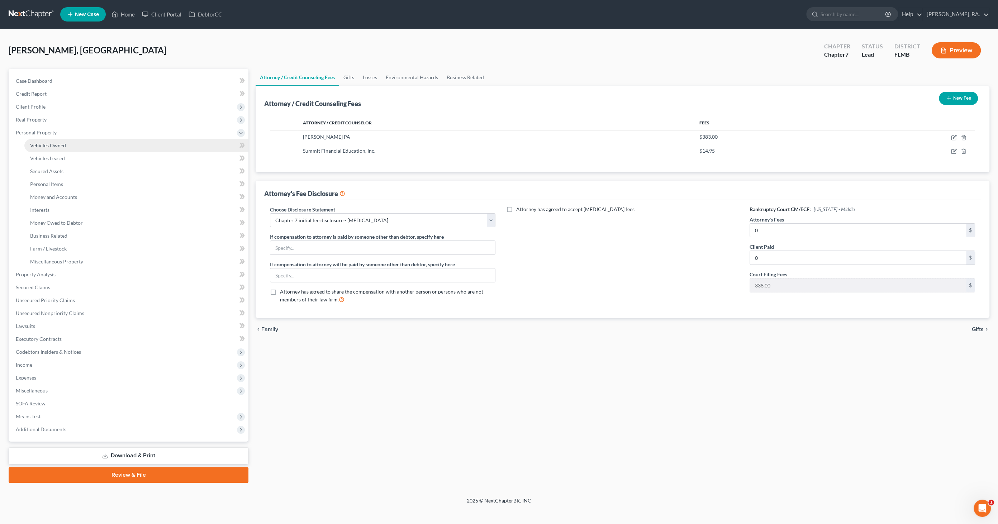
click at [65, 143] on link "Vehicles Owned" at bounding box center [136, 145] width 224 height 13
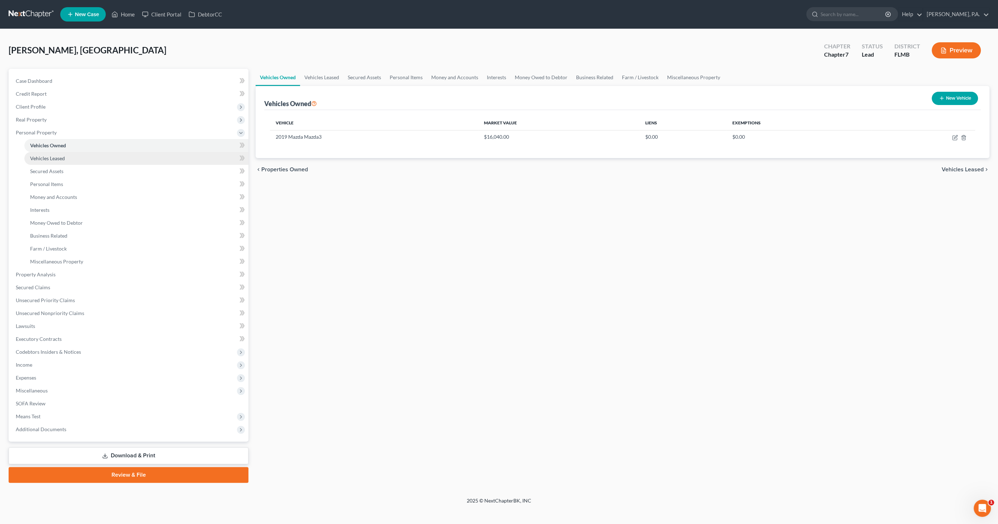
click at [60, 160] on span "Vehicles Leased" at bounding box center [47, 158] width 35 height 6
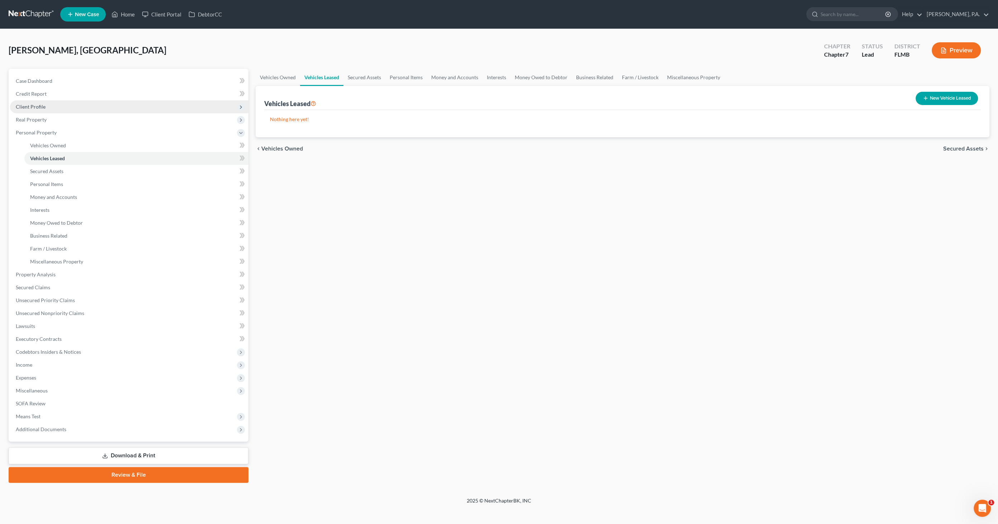
click at [49, 106] on span "Client Profile" at bounding box center [129, 106] width 238 height 13
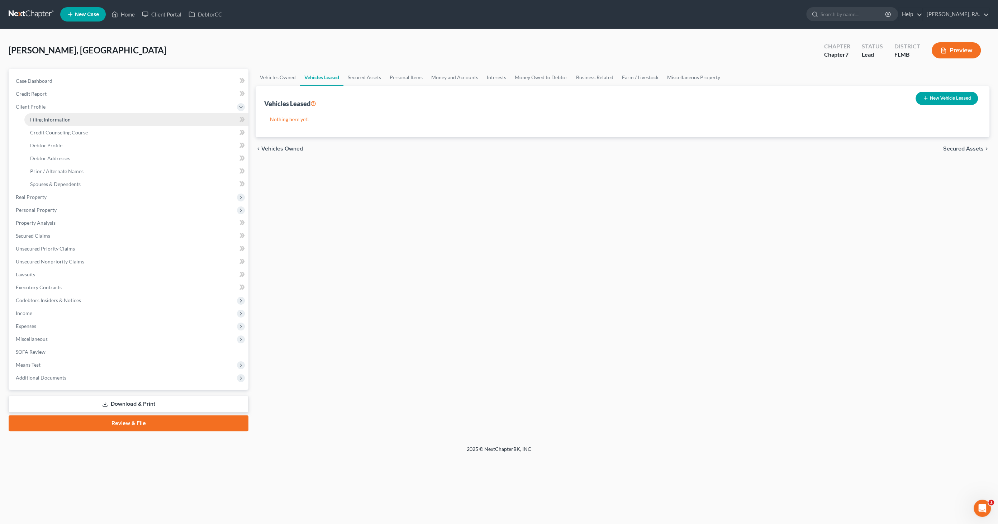
click at [56, 120] on span "Filing Information" at bounding box center [50, 119] width 41 height 6
select select "1"
select select "0"
select select "15"
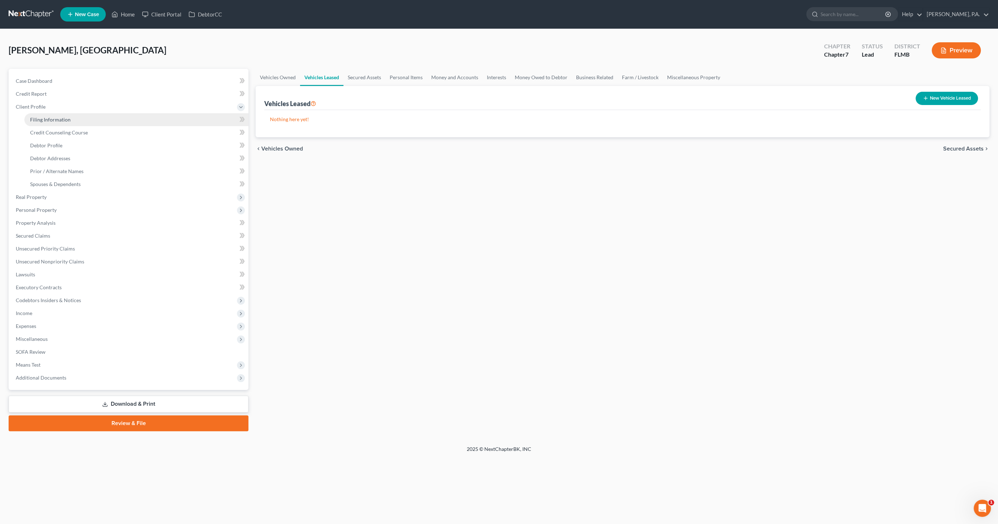
select select "0"
select select "9"
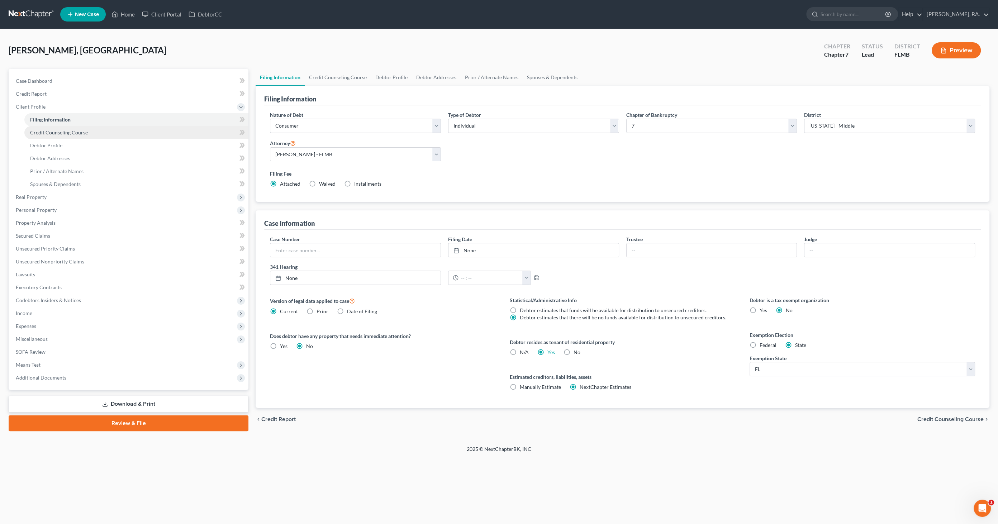
click at [53, 135] on link "Credit Counseling Course" at bounding box center [136, 132] width 224 height 13
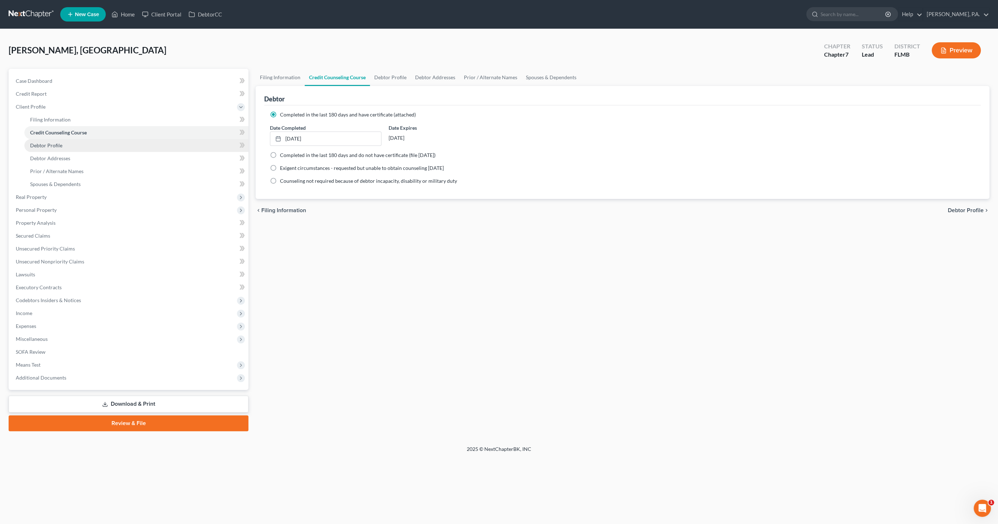
click at [45, 149] on link "Debtor Profile" at bounding box center [136, 145] width 224 height 13
select select "0"
select select "1"
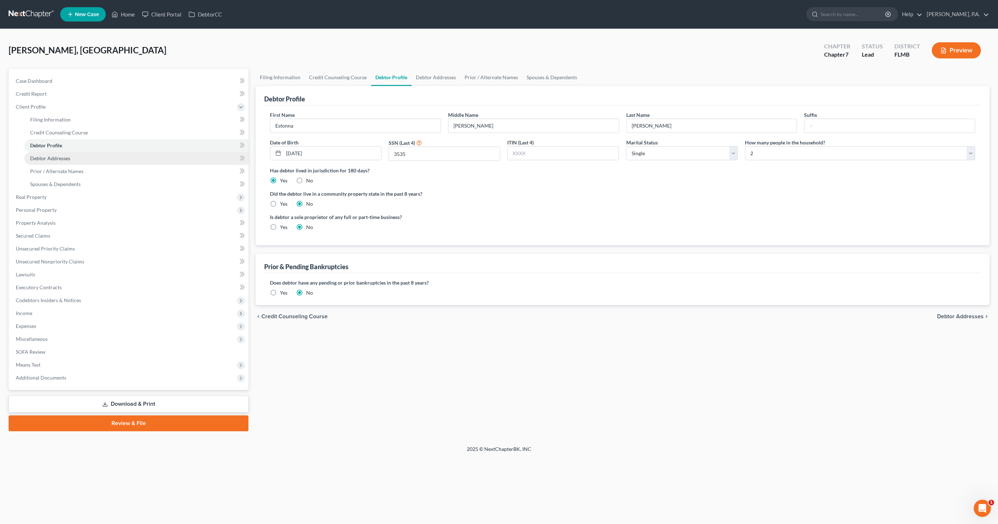
click at [41, 159] on span "Debtor Addresses" at bounding box center [50, 158] width 40 height 6
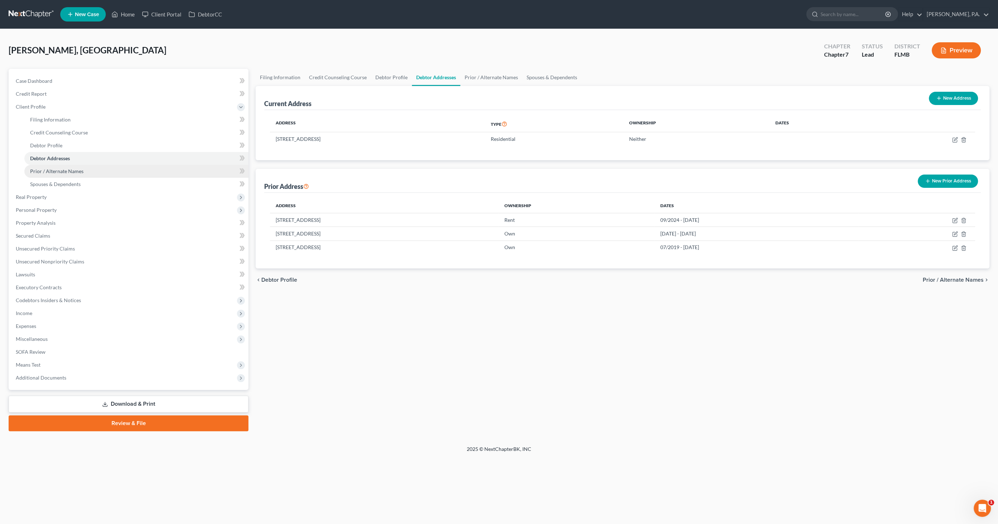
click at [40, 172] on span "Prior / Alternate Names" at bounding box center [56, 171] width 53 height 6
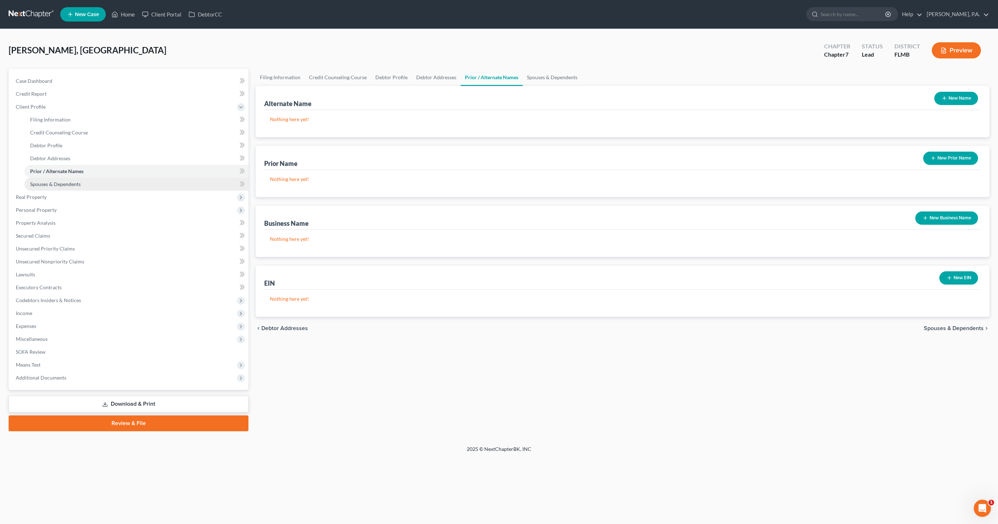
click at [38, 184] on span "Spouses & Dependents" at bounding box center [55, 184] width 51 height 6
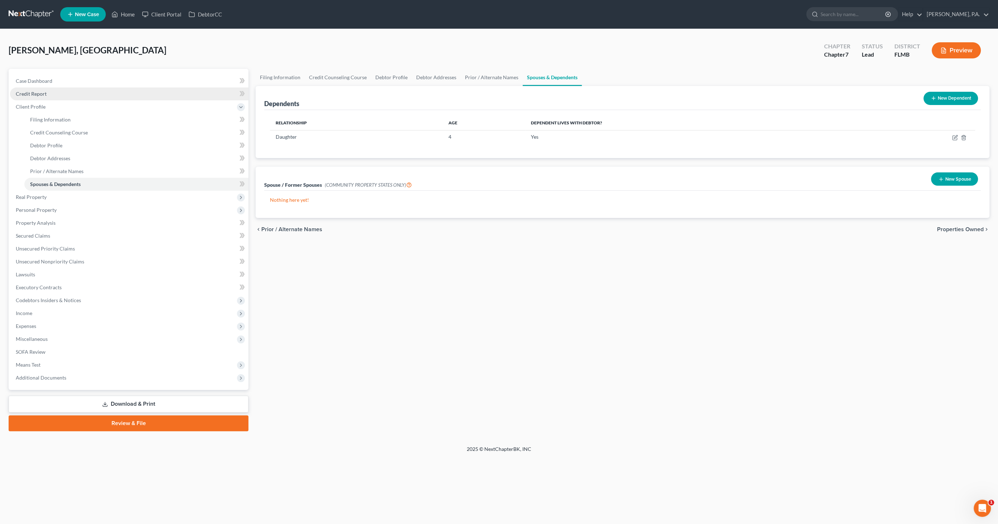
click at [33, 93] on span "Credit Report" at bounding box center [31, 94] width 31 height 6
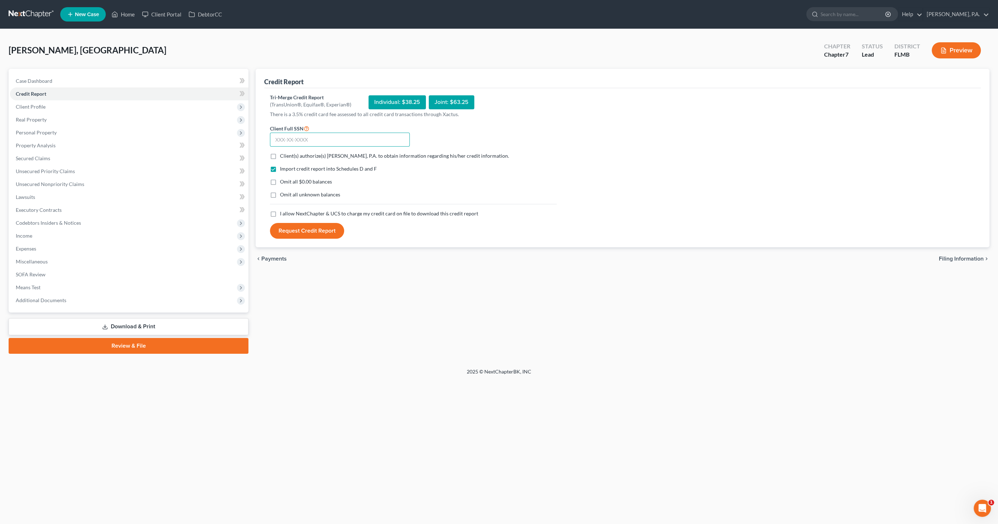
click at [320, 142] on input "text" at bounding box center [340, 140] width 140 height 14
type input "254-45-3535"
click at [286, 154] on span "Client(s) authorize(s) Eva Donohue, P.A. to obtain information regarding his/he…" at bounding box center [394, 156] width 229 height 6
click at [286, 154] on input "Client(s) authorize(s) Eva Donohue, P.A. to obtain information regarding his/he…" at bounding box center [285, 154] width 5 height 5
checkbox input "true"
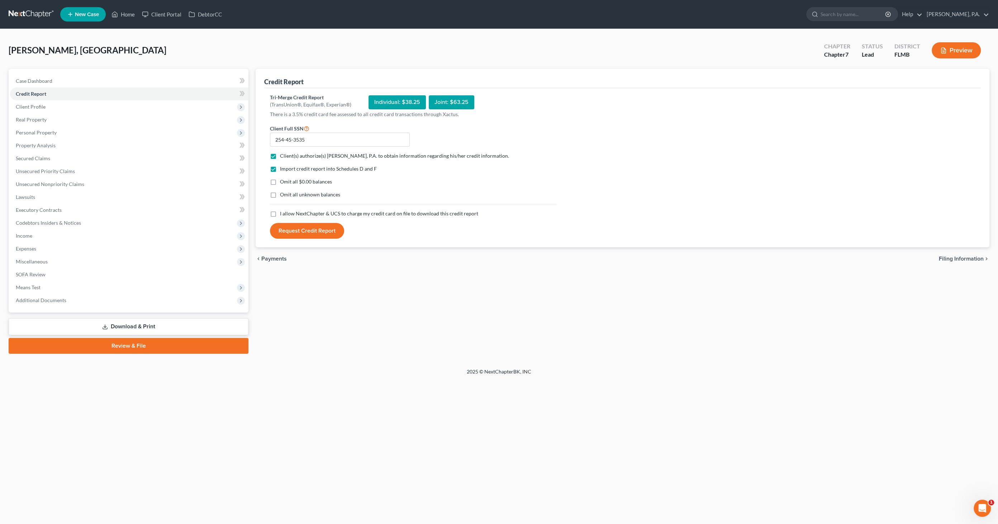
click at [289, 175] on div "Import credit report into Schedules D and F Omit all $0.00 balances Omit all un…" at bounding box center [413, 187] width 294 height 45
click at [290, 179] on span "Omit all $0.00 balances" at bounding box center [306, 182] width 52 height 6
click at [287, 179] on input "Omit all $0.00 balances" at bounding box center [285, 180] width 5 height 5
click at [291, 194] on span "Omit all unknown balances" at bounding box center [310, 194] width 60 height 6
click at [287, 194] on input "Omit all unknown balances" at bounding box center [285, 193] width 5 height 5
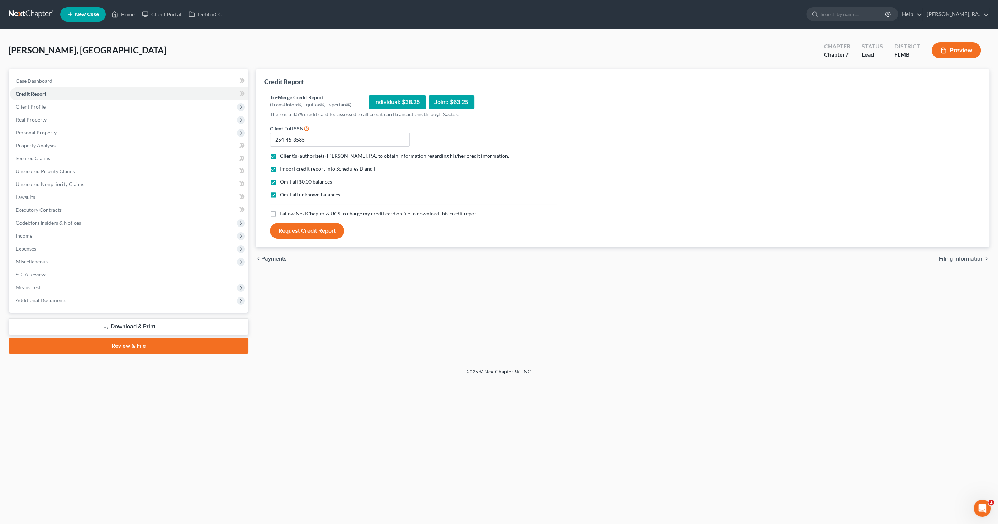
click at [290, 214] on span "I allow NextChapter & UCS to charge my credit card on file to download this cre…" at bounding box center [379, 213] width 198 height 6
click at [287, 214] on input "I allow NextChapter & UCS to charge my credit card on file to download this cre…" at bounding box center [285, 212] width 5 height 5
click at [323, 230] on button "Request Credit Report" at bounding box center [307, 231] width 74 height 16
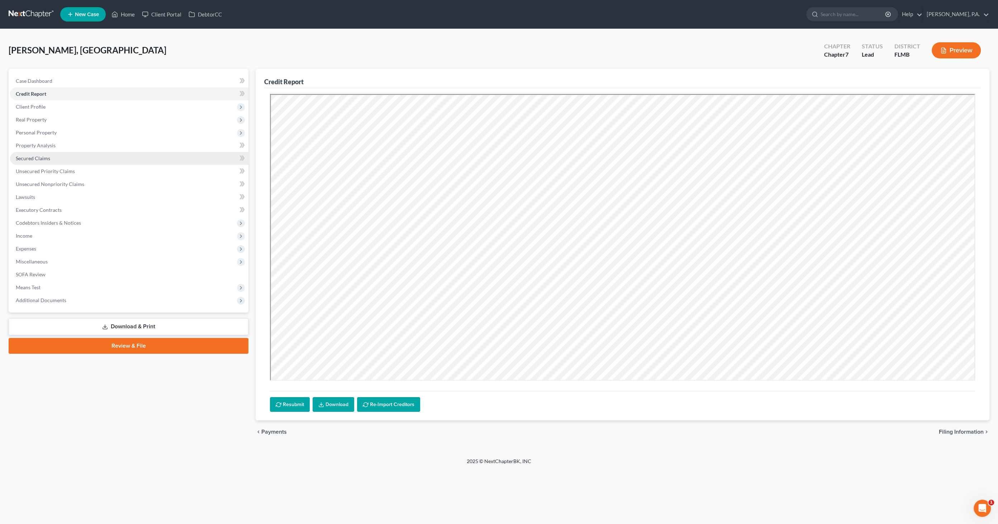
click at [54, 153] on link "Secured Claims" at bounding box center [129, 158] width 238 height 13
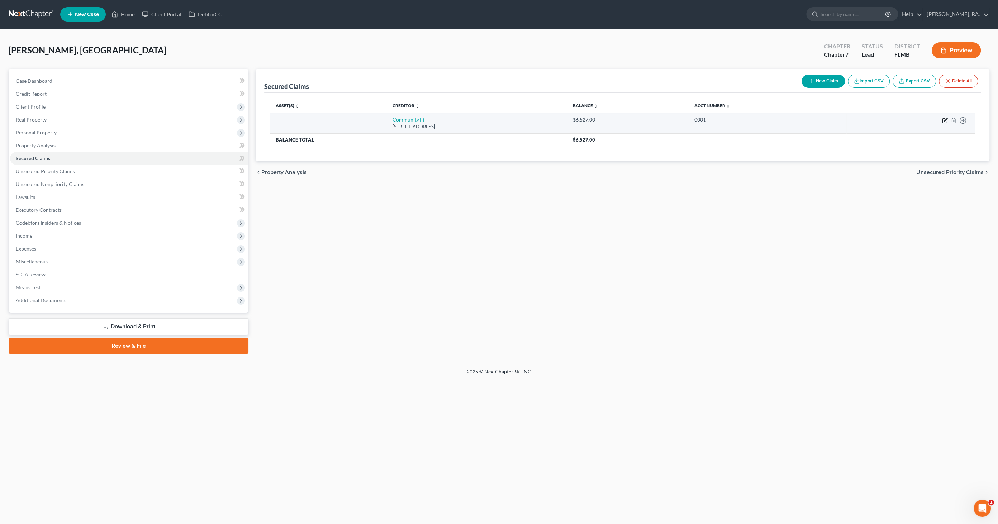
click at [946, 121] on icon "button" at bounding box center [945, 121] width 6 height 6
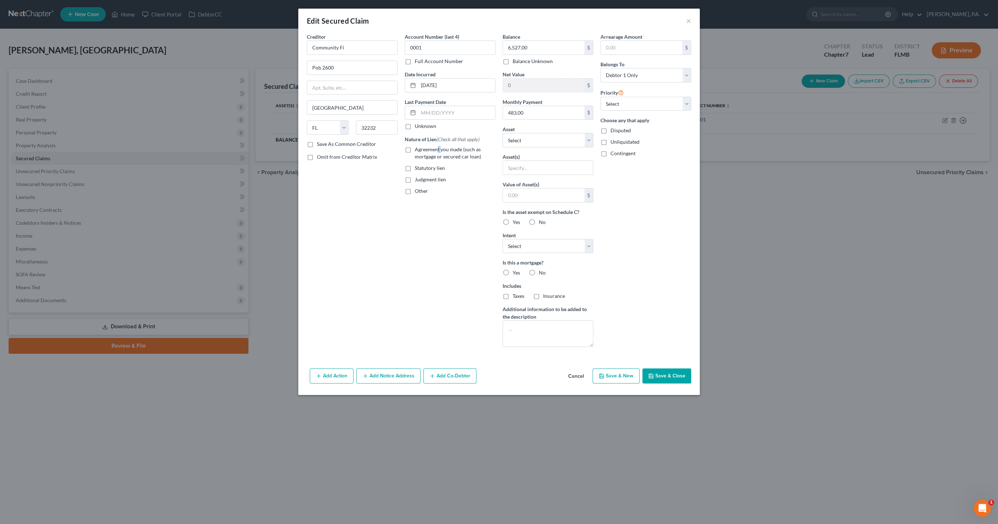
drag, startPoint x: 436, startPoint y: 149, endPoint x: 441, endPoint y: 148, distance: 4.4
click at [441, 148] on span "Agreement you made (such as mortgage or secured car loan)" at bounding box center [448, 152] width 66 height 13
drag, startPoint x: 441, startPoint y: 148, endPoint x: 412, endPoint y: 149, distance: 28.7
click at [415, 146] on label "Agreement you made (such as mortgage or secured car loan)" at bounding box center [455, 153] width 81 height 14
click at [418, 146] on input "Agreement you made (such as mortgage or secured car loan)" at bounding box center [420, 148] width 5 height 5
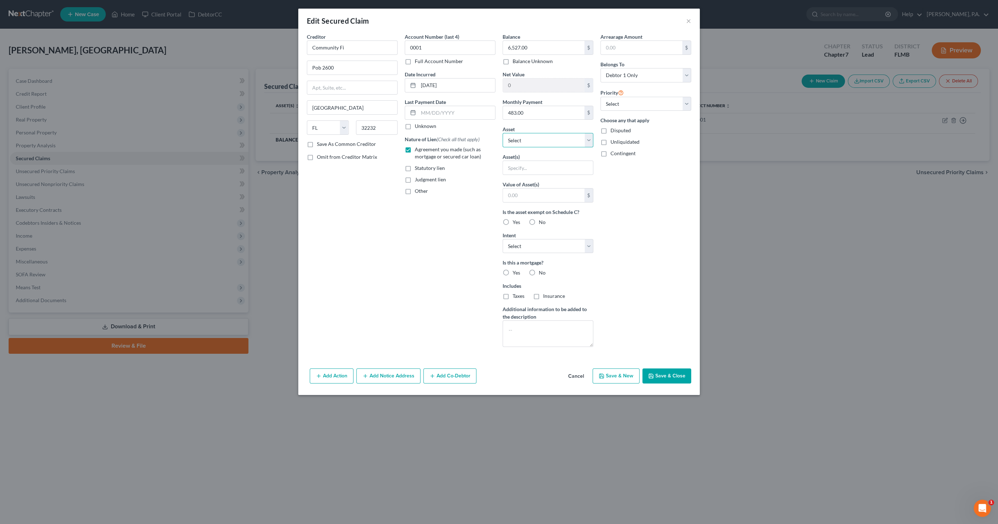
click at [527, 134] on select "Select Other Multiple Assets Pet(s) - Dog - $0.0 household items/furniture (Sto…" at bounding box center [548, 140] width 91 height 14
click at [503, 133] on select "Select Other Multiple Assets Pet(s) - Dog - $0.0 household items/furniture (Sto…" at bounding box center [548, 140] width 91 height 14
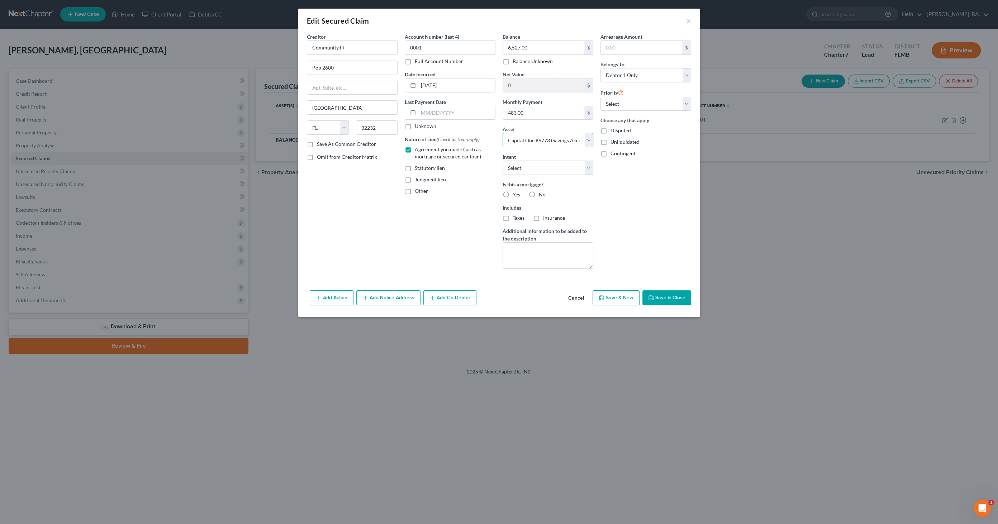
click at [580, 140] on select "Select Other Multiple Assets Pet(s) - Dog - $0.0 household items/furniture (Sto…" at bounding box center [548, 140] width 91 height 14
click at [503, 133] on select "Select Other Multiple Assets Pet(s) - Dog - $0.0 household items/furniture (Sto…" at bounding box center [548, 140] width 91 height 14
click at [545, 171] on select "Select Surrender Redeem Reaffirm Avoid Other" at bounding box center [548, 168] width 91 height 14
click at [503, 161] on select "Select Surrender Redeem Reaffirm Avoid Other" at bounding box center [548, 168] width 91 height 14
click at [539, 191] on label "No" at bounding box center [542, 194] width 7 height 7
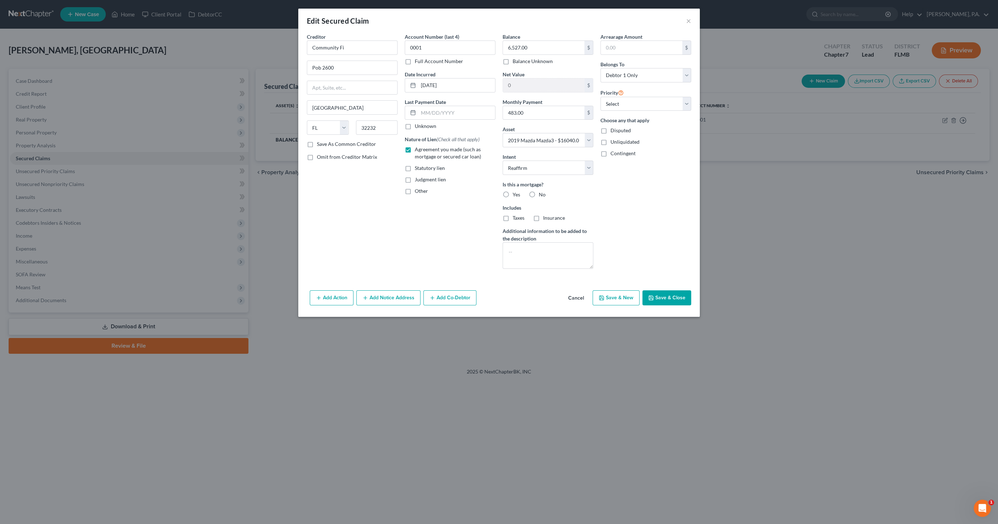
click at [542, 191] on input "No" at bounding box center [544, 193] width 5 height 5
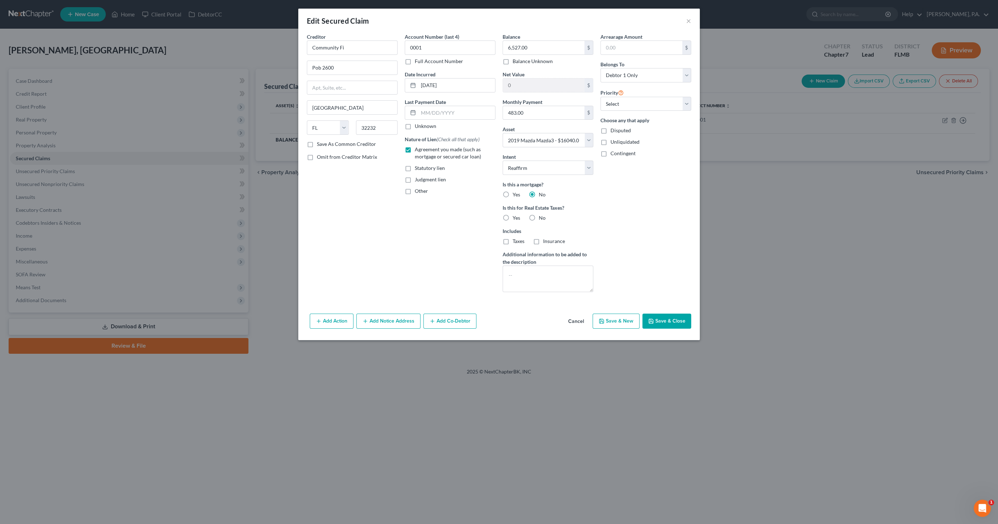
click at [539, 218] on label "No" at bounding box center [542, 217] width 7 height 7
click at [542, 218] on input "No" at bounding box center [544, 216] width 5 height 5
click at [660, 318] on button "Save & Close" at bounding box center [666, 321] width 49 height 15
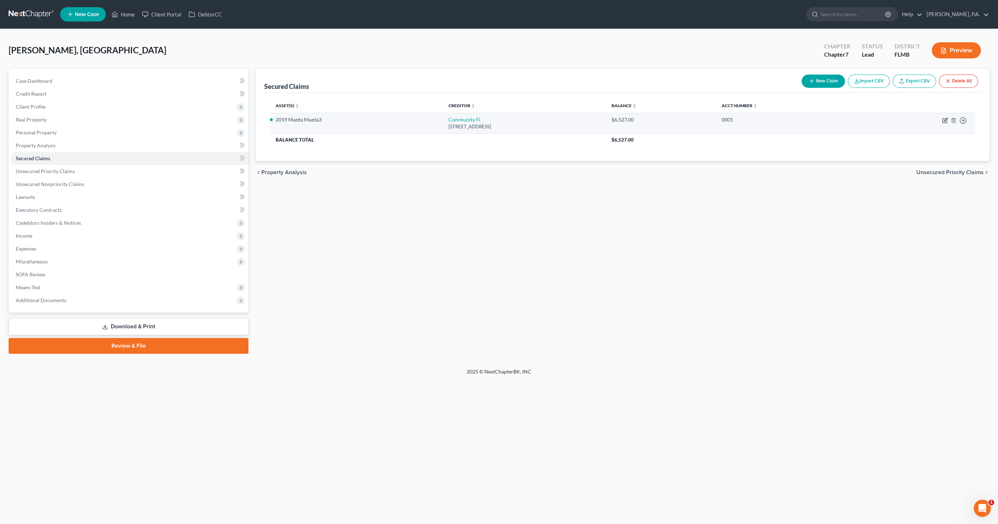
click at [944, 120] on icon "button" at bounding box center [945, 119] width 3 height 3
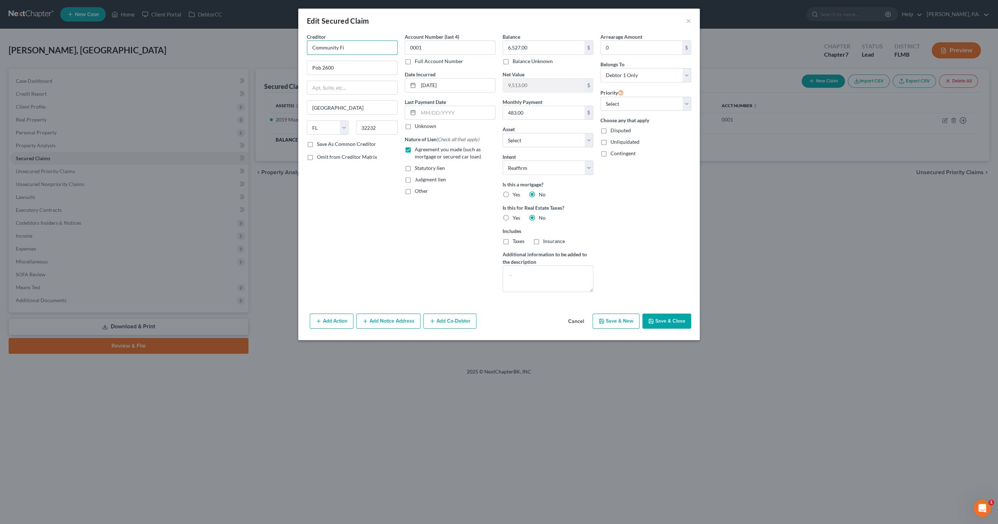
click at [351, 46] on input "Community Fi" at bounding box center [352, 48] width 91 height 14
click at [673, 320] on button "Save & Close" at bounding box center [666, 321] width 49 height 15
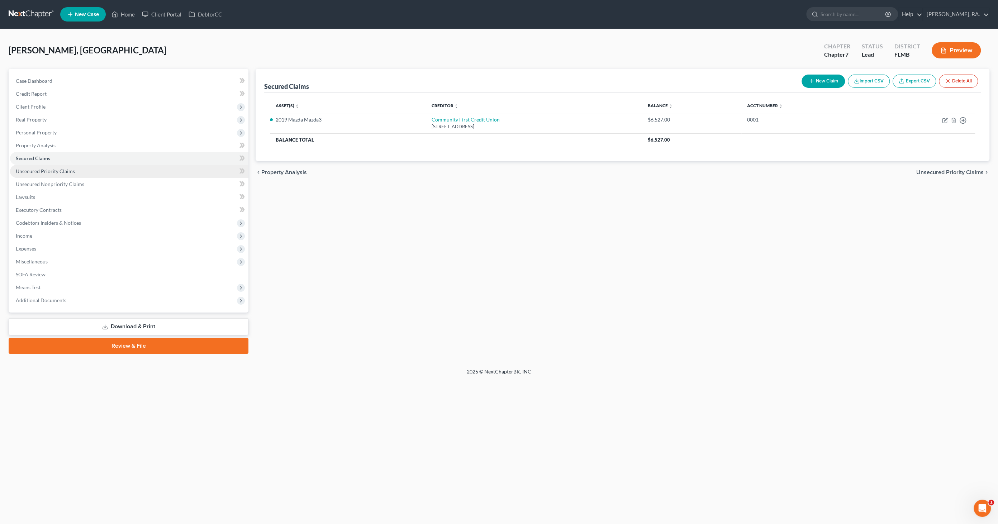
click at [42, 171] on span "Unsecured Priority Claims" at bounding box center [45, 171] width 59 height 6
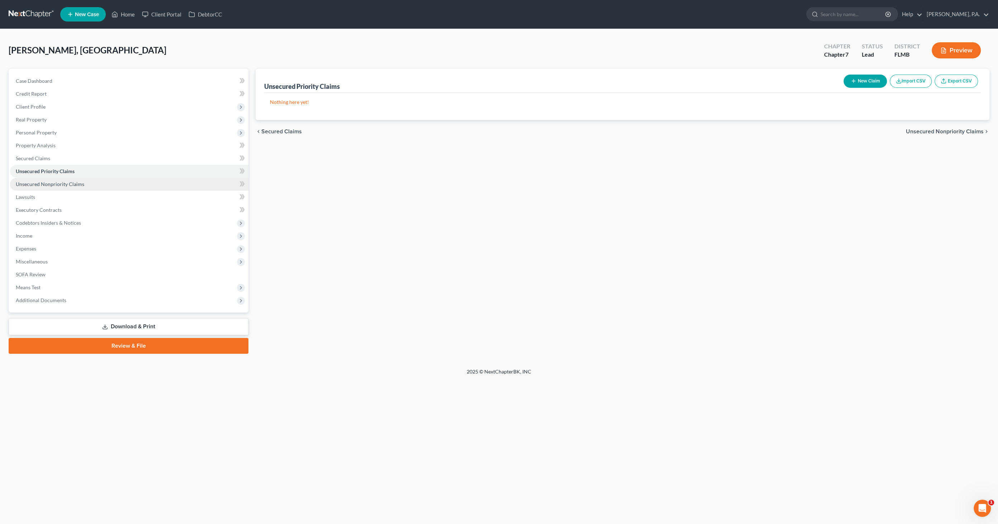
click at [41, 183] on span "Unsecured Nonpriority Claims" at bounding box center [50, 184] width 68 height 6
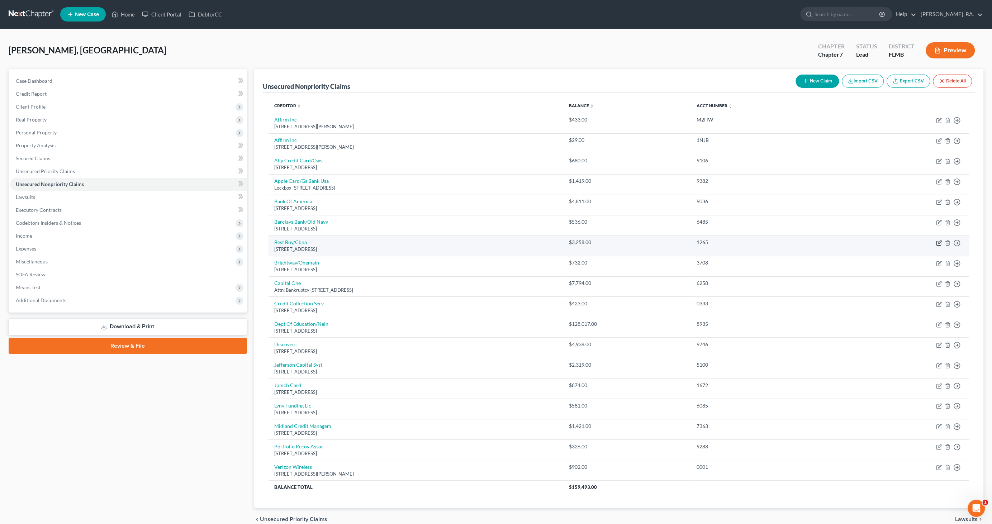
click at [937, 241] on icon "button" at bounding box center [939, 243] width 6 height 6
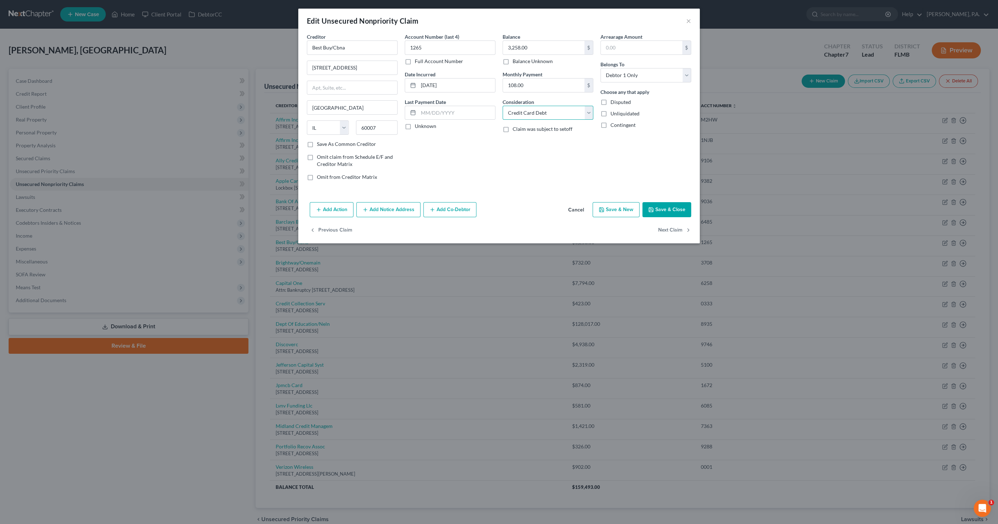
click at [552, 114] on select "Select Cable / Satellite Services Collection Agency Credit Card Debt Debt Couns…" at bounding box center [548, 113] width 91 height 14
click at [503, 106] on select "Select Cable / Satellite Services Collection Agency Credit Card Debt Debt Couns…" at bounding box center [548, 113] width 91 height 14
click at [529, 137] on input "text" at bounding box center [548, 140] width 90 height 14
drag, startPoint x: 360, startPoint y: 42, endPoint x: 280, endPoint y: 42, distance: 79.9
click at [280, 42] on div "Edit Unsecured Nonpriority Claim × Creditor * Best Buy/Cbna 50 Northwest Point …" at bounding box center [499, 262] width 998 height 524
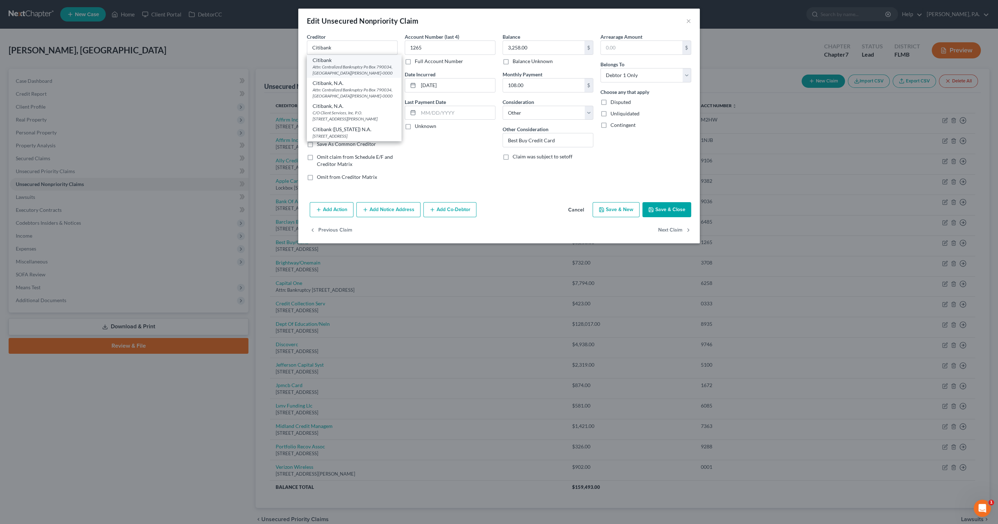
click at [325, 62] on div "Citibank" at bounding box center [354, 60] width 83 height 7
click at [672, 206] on button "Save & Close" at bounding box center [666, 209] width 49 height 15
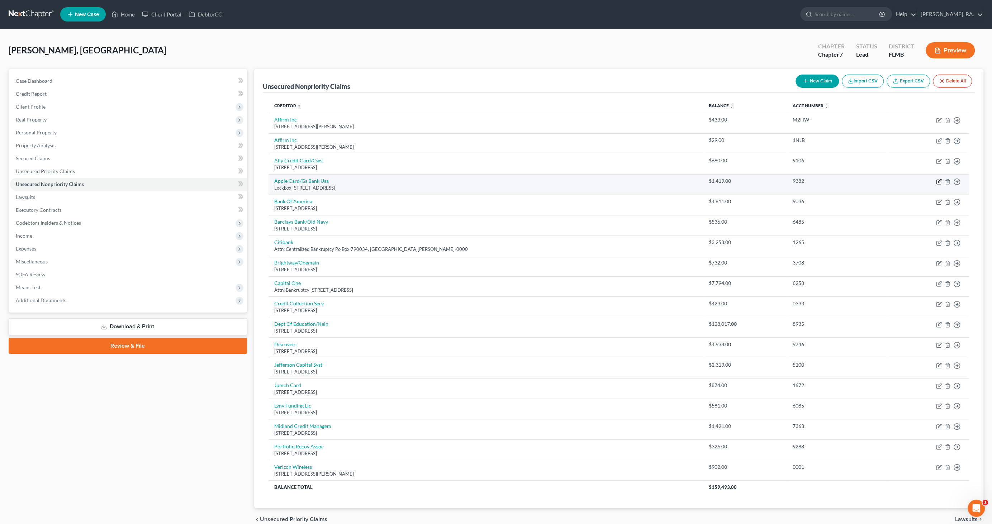
click at [939, 179] on icon "button" at bounding box center [939, 182] width 6 height 6
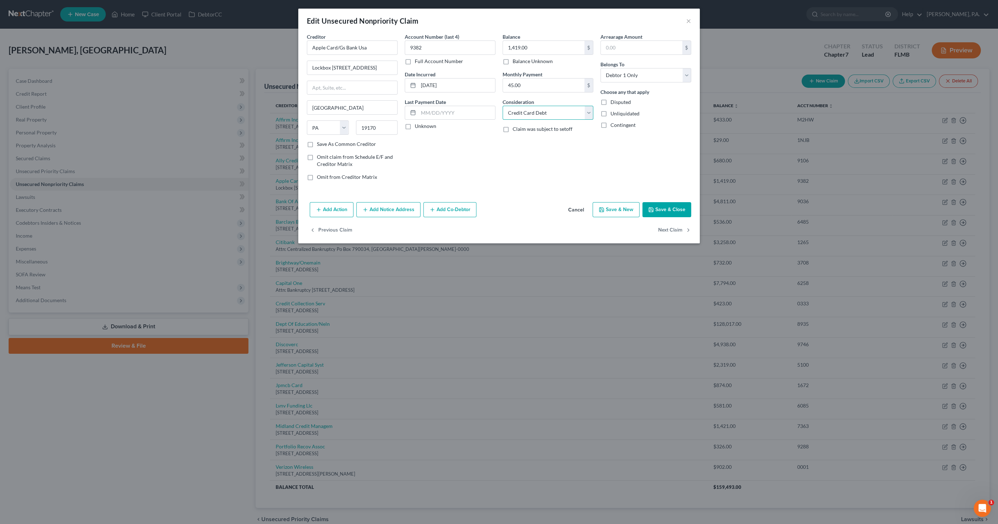
click at [549, 109] on select "Select Cable / Satellite Services Collection Agency Credit Card Debt Debt Couns…" at bounding box center [548, 113] width 91 height 14
click at [503, 106] on select "Select Cable / Satellite Services Collection Agency Credit Card Debt Debt Couns…" at bounding box center [548, 113] width 91 height 14
click at [525, 138] on input "text" at bounding box center [548, 140] width 90 height 14
click at [380, 49] on input "Apple Card/Gs Bank Usa" at bounding box center [352, 48] width 91 height 14
drag, startPoint x: 385, startPoint y: 47, endPoint x: 220, endPoint y: 28, distance: 165.3
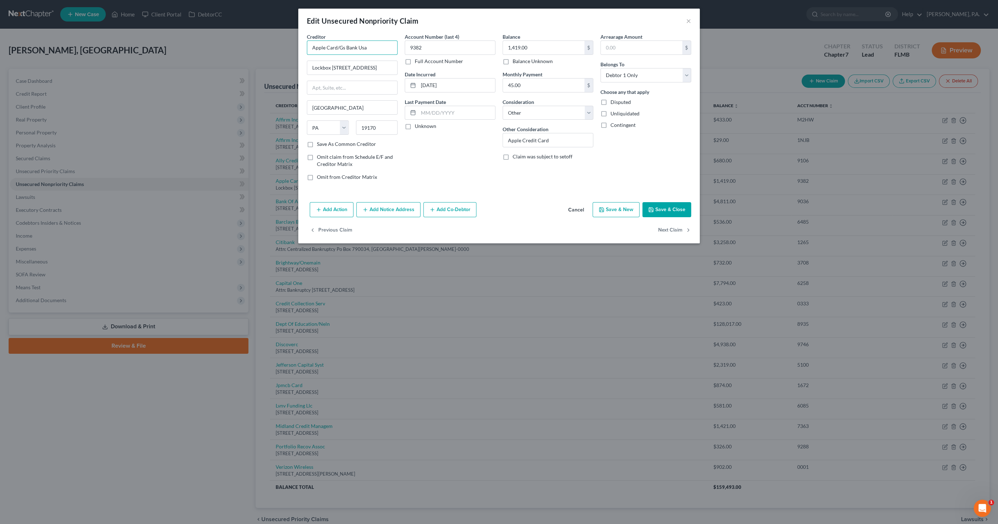
click at [220, 28] on div "Edit Unsecured Nonpriority Claim × Creditor * Apple Card/Gs Bank Usa Lockbox 61…" at bounding box center [499, 262] width 998 height 524
drag, startPoint x: 333, startPoint y: 62, endPoint x: 360, endPoint y: 65, distance: 27.0
click at [333, 62] on div "Goldman Sachs Bank USA" at bounding box center [354, 64] width 83 height 14
click at [666, 210] on button "Save & Close" at bounding box center [666, 209] width 49 height 15
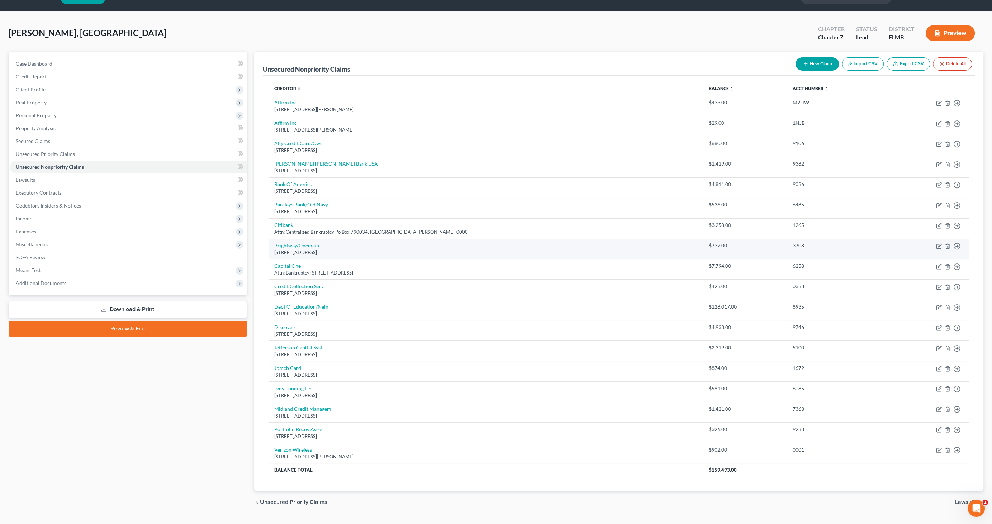
scroll to position [32, 0]
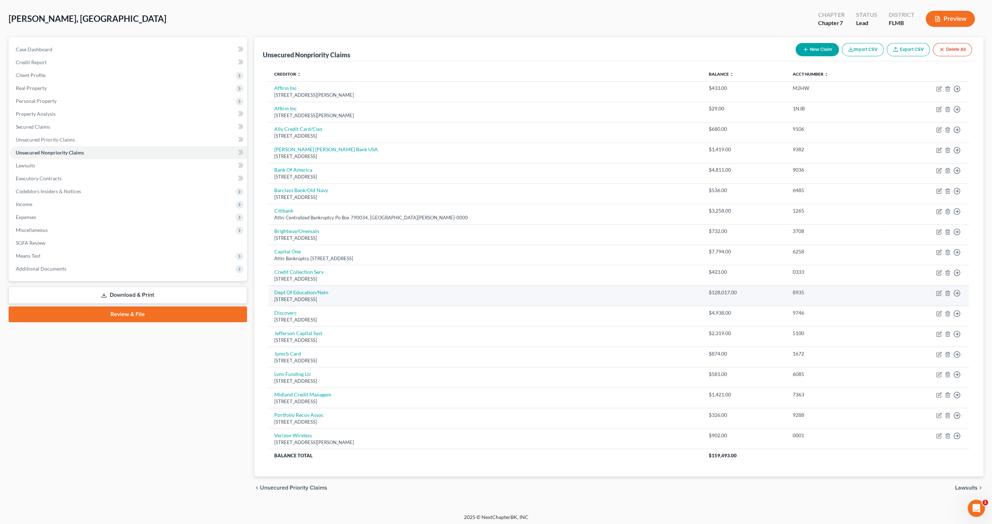
click at [718, 297] on td "$128,017.00" at bounding box center [745, 296] width 84 height 20
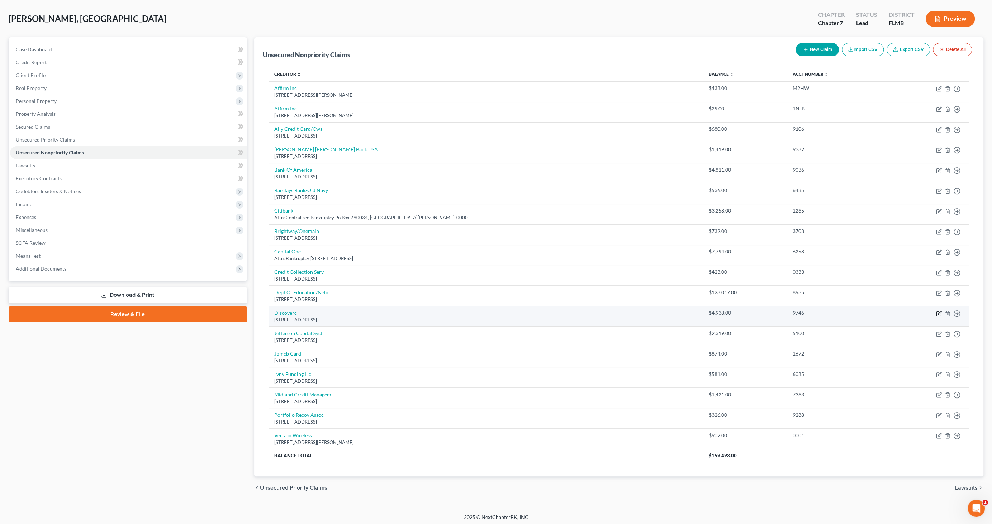
click at [939, 312] on icon "button" at bounding box center [939, 312] width 3 height 3
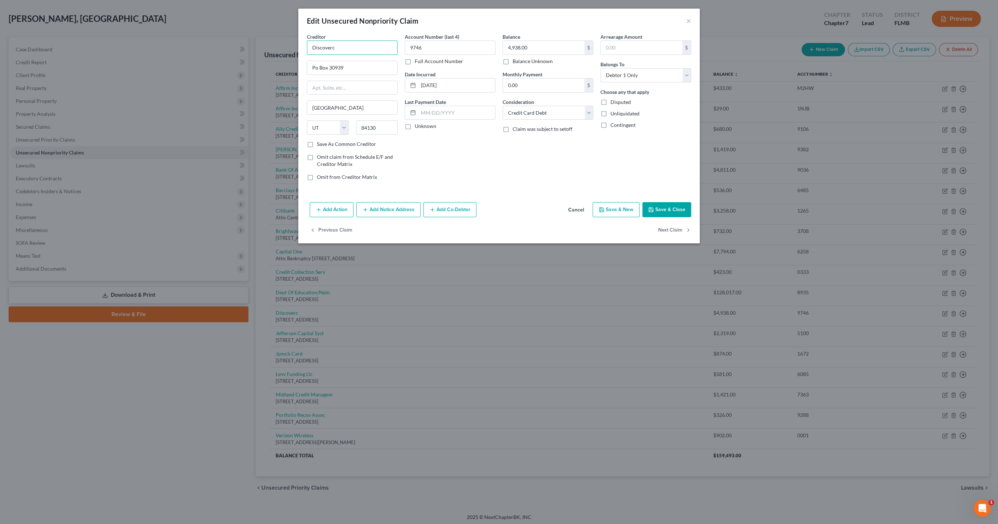
click at [347, 48] on input "Discoverc" at bounding box center [352, 48] width 91 height 14
click at [665, 207] on button "Save & Close" at bounding box center [666, 209] width 49 height 15
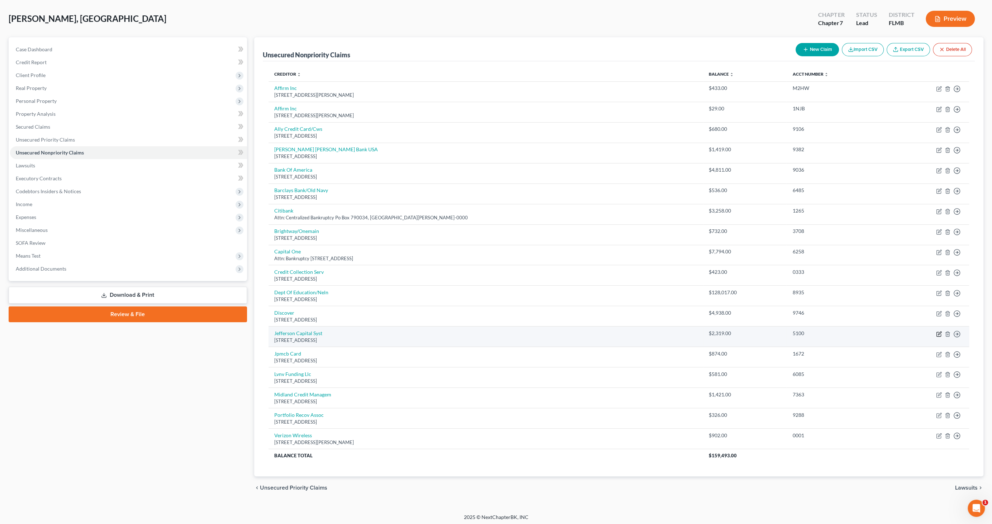
click at [938, 332] on icon "button" at bounding box center [939, 334] width 6 height 6
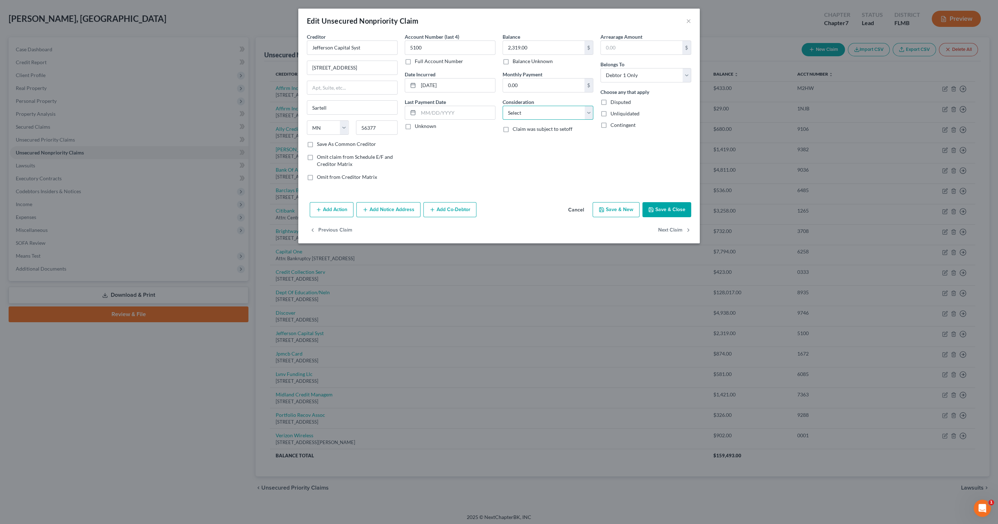
click at [552, 112] on select "Select Cable / Satellite Services Collection Agency Credit Card Debt Debt Couns…" at bounding box center [548, 113] width 91 height 14
click at [503, 106] on select "Select Cable / Satellite Services Collection Agency Credit Card Debt Debt Couns…" at bounding box center [548, 113] width 91 height 14
click at [538, 143] on input "text" at bounding box center [548, 140] width 90 height 14
click at [669, 210] on button "Save & Close" at bounding box center [666, 209] width 49 height 15
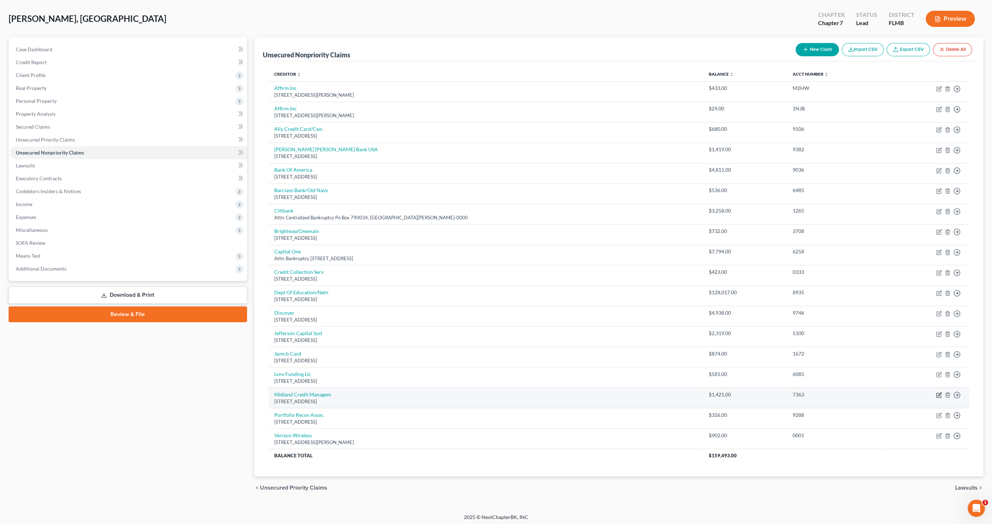
click at [938, 392] on icon "button" at bounding box center [939, 395] width 6 height 6
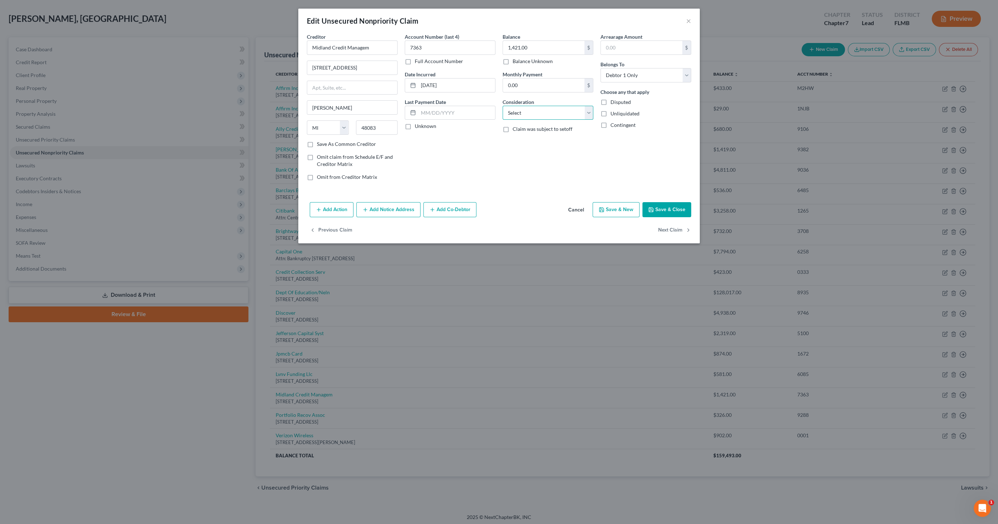
click at [532, 112] on select "Select Cable / Satellite Services Collection Agency Credit Card Debt Debt Couns…" at bounding box center [548, 113] width 91 height 14
click at [503, 106] on select "Select Cable / Satellite Services Collection Agency Credit Card Debt Debt Couns…" at bounding box center [548, 113] width 91 height 14
click at [527, 139] on input "text" at bounding box center [548, 140] width 90 height 14
click at [677, 206] on button "Save & Close" at bounding box center [666, 209] width 49 height 15
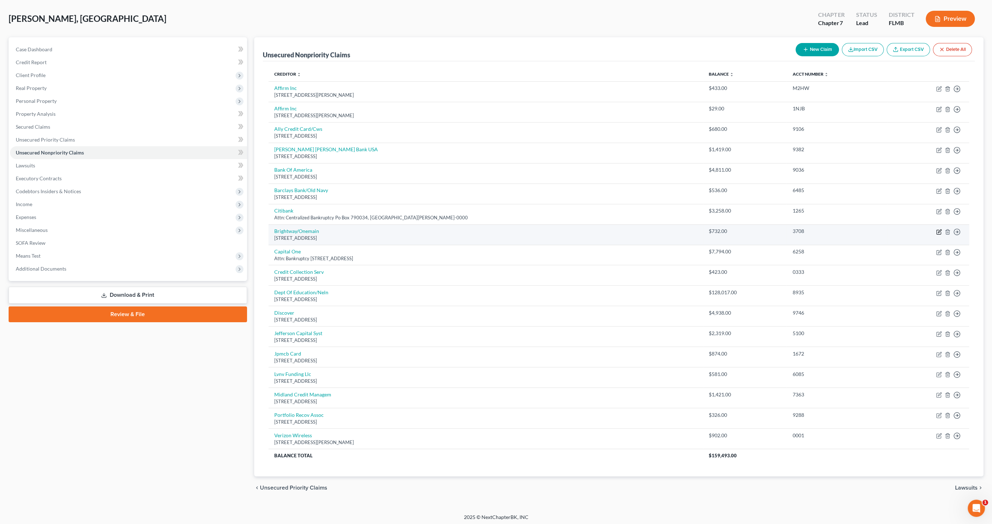
click at [938, 230] on icon "button" at bounding box center [939, 230] width 3 height 3
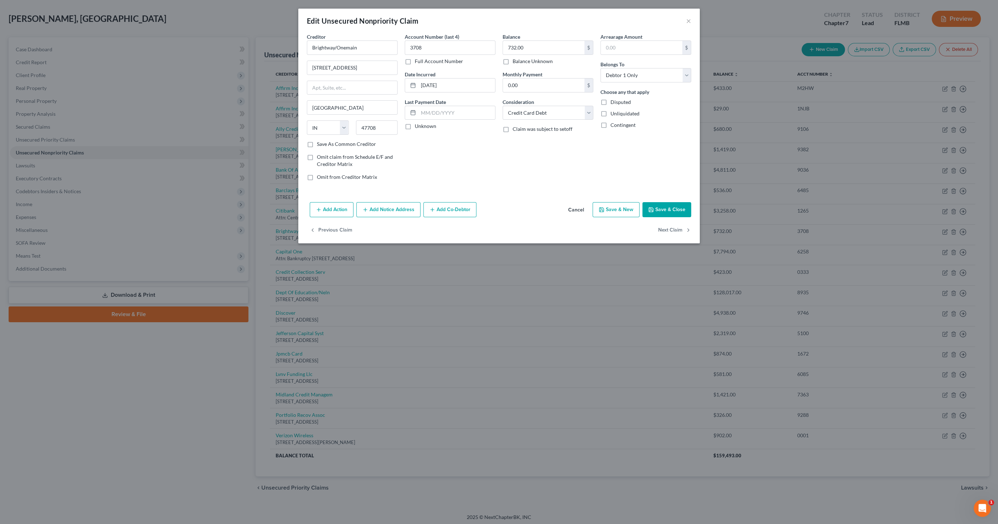
click at [658, 207] on button "Save & Close" at bounding box center [666, 209] width 49 height 15
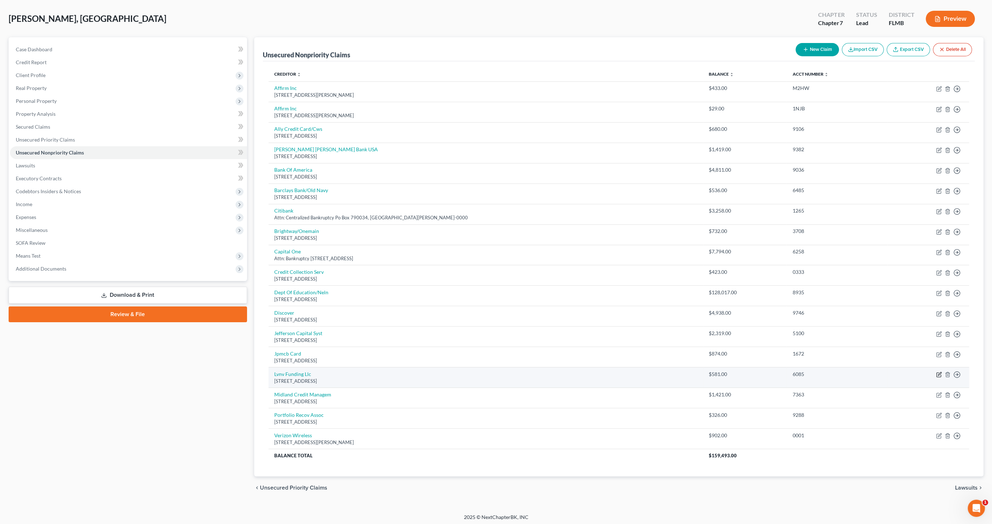
click at [938, 373] on icon "button" at bounding box center [939, 373] width 3 height 3
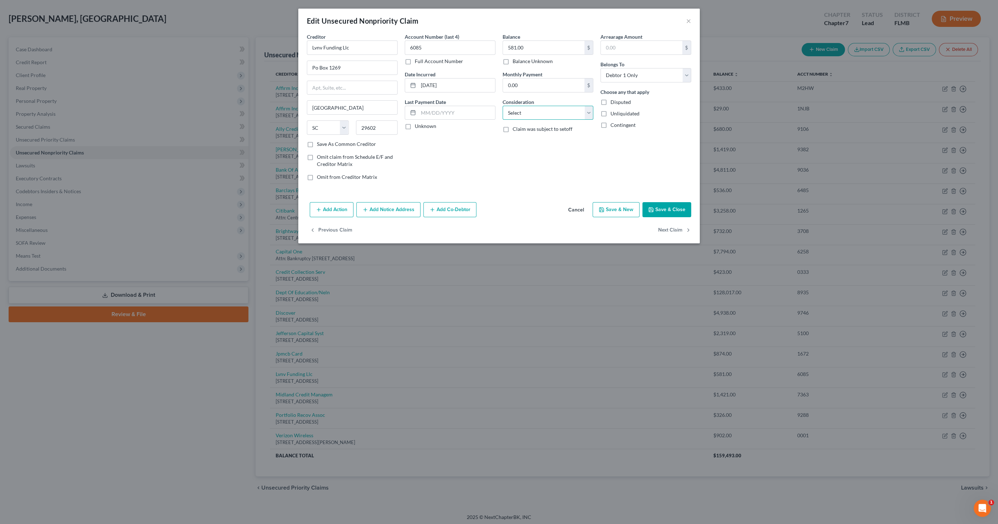
click at [558, 113] on select "Select Cable / Satellite Services Collection Agency Credit Card Debt Debt Couns…" at bounding box center [548, 113] width 91 height 14
click at [503, 106] on select "Select Cable / Satellite Services Collection Agency Credit Card Debt Debt Couns…" at bounding box center [548, 113] width 91 height 14
click at [526, 140] on input "text" at bounding box center [548, 140] width 90 height 14
click at [666, 207] on button "Save & Close" at bounding box center [666, 209] width 49 height 15
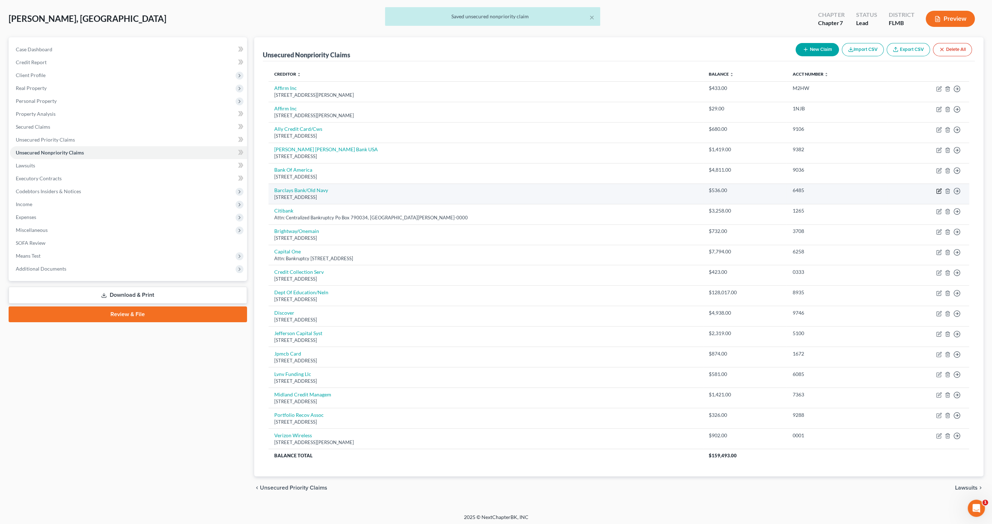
click at [937, 190] on icon "button" at bounding box center [939, 191] width 6 height 6
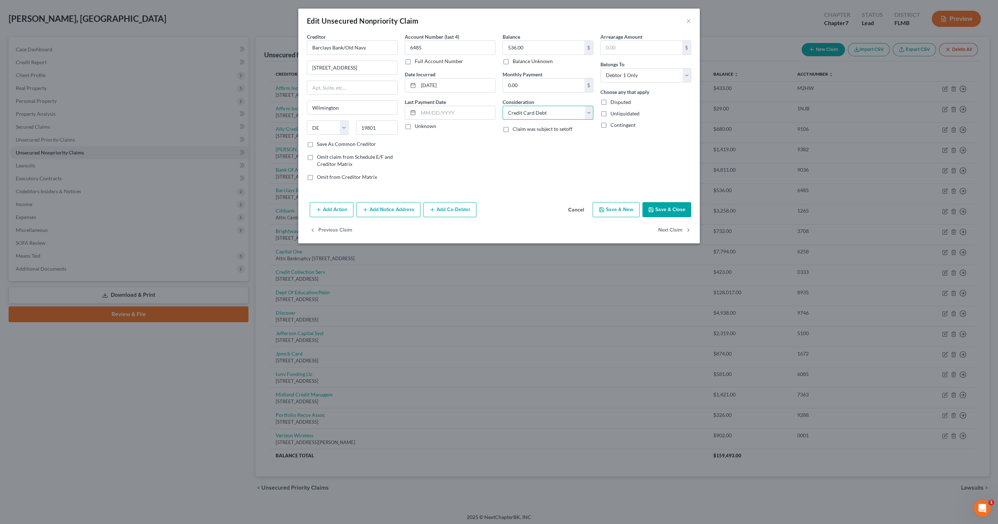
click at [525, 115] on select "Select Cable / Satellite Services Collection Agency Credit Card Debt Debt Couns…" at bounding box center [548, 113] width 91 height 14
click at [503, 106] on select "Select Cable / Satellite Services Collection Agency Credit Card Debt Debt Couns…" at bounding box center [548, 113] width 91 height 14
click at [530, 143] on input "text" at bounding box center [548, 140] width 90 height 14
drag, startPoint x: 367, startPoint y: 48, endPoint x: 252, endPoint y: 43, distance: 115.1
click at [254, 43] on div "Edit Unsecured Nonpriority Claim × Creditor * Barclays Bank/Old Navy 125 S West…" at bounding box center [499, 262] width 998 height 524
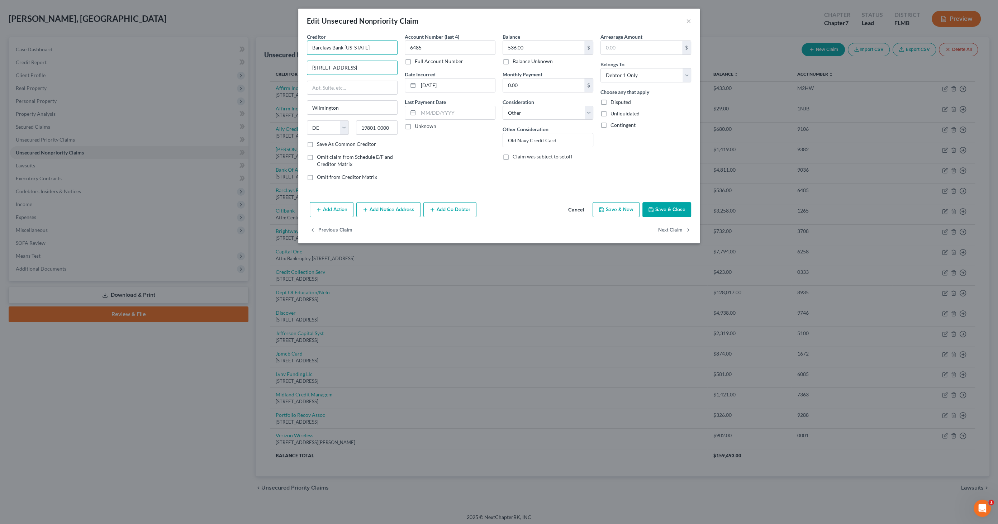
click at [378, 45] on input "Barclays Bank Delaware" at bounding box center [352, 48] width 91 height 14
drag, startPoint x: 384, startPoint y: 48, endPoint x: 330, endPoint y: 46, distance: 54.2
click at [330, 46] on input "Barclays Bank Delaware" at bounding box center [352, 48] width 91 height 14
click at [663, 208] on button "Save & Close" at bounding box center [666, 209] width 49 height 15
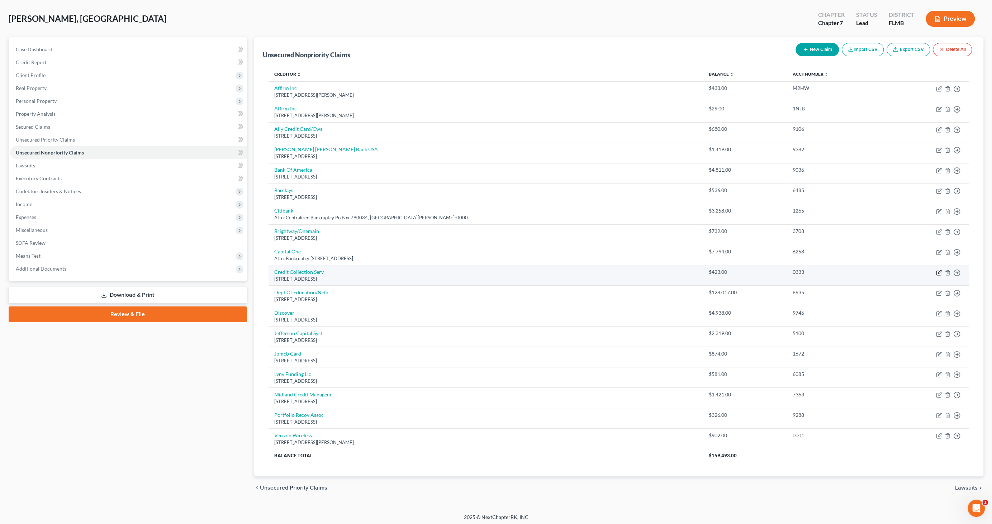
click at [938, 273] on icon "button" at bounding box center [939, 273] width 6 height 6
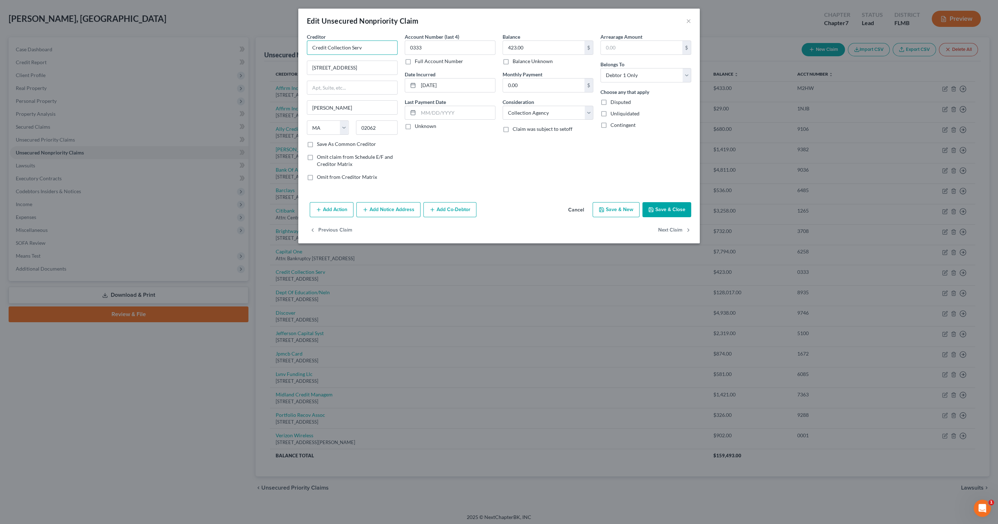
click at [368, 49] on input "Credit Collection Serv" at bounding box center [352, 48] width 91 height 14
click at [541, 111] on select "Select Cable / Satellite Services Collection Agency Credit Card Debt Debt Couns…" at bounding box center [548, 113] width 91 height 14
click at [503, 106] on select "Select Cable / Satellite Services Collection Agency Credit Card Debt Debt Couns…" at bounding box center [548, 113] width 91 height 14
click at [529, 137] on input "text" at bounding box center [548, 140] width 90 height 14
click at [394, 210] on button "Add Notice Address" at bounding box center [388, 209] width 64 height 15
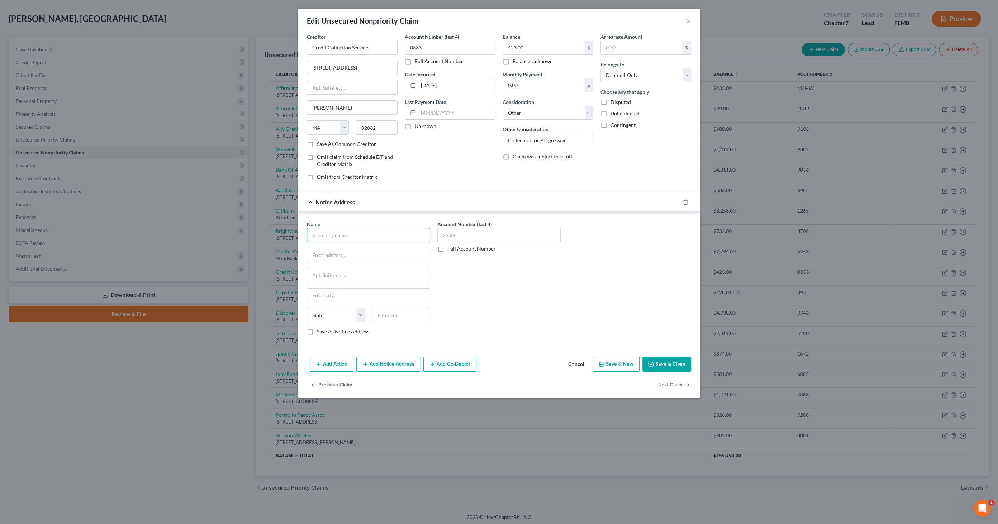
click at [404, 237] on input "text" at bounding box center [368, 235] width 123 height 14
click at [399, 253] on div "6300 Wilson Mills Rd., Mayfield Village, OH 44143-0000" at bounding box center [360, 254] width 95 height 6
click at [670, 357] on button "Save & Close" at bounding box center [666, 364] width 49 height 15
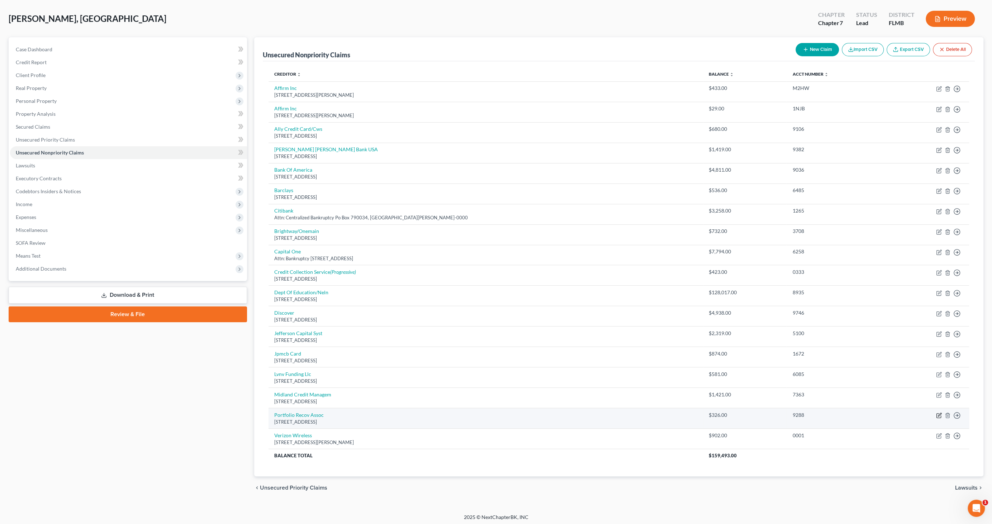
click at [938, 416] on icon "button" at bounding box center [938, 416] width 4 height 4
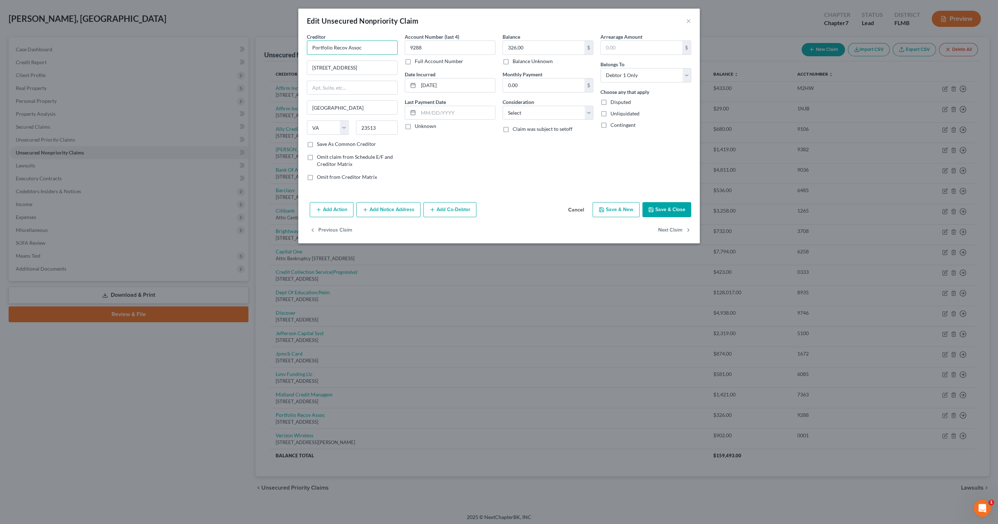
click at [372, 46] on input "Portfolio Recov Assoc" at bounding box center [352, 48] width 91 height 14
click at [528, 115] on select "Select Cable / Satellite Services Collection Agency Credit Card Debt Debt Couns…" at bounding box center [548, 113] width 91 height 14
click at [503, 106] on select "Select Cable / Satellite Services Collection Agency Credit Card Debt Debt Couns…" at bounding box center [548, 113] width 91 height 14
click at [527, 139] on input "text" at bounding box center [548, 140] width 90 height 14
click at [660, 205] on button "Save & Close" at bounding box center [666, 209] width 49 height 15
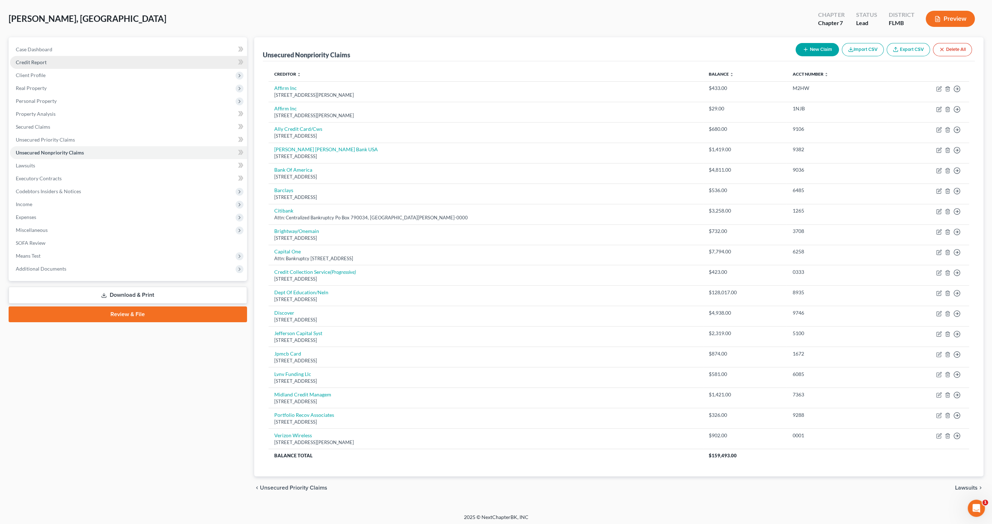
click at [41, 61] on span "Credit Report" at bounding box center [31, 62] width 31 height 6
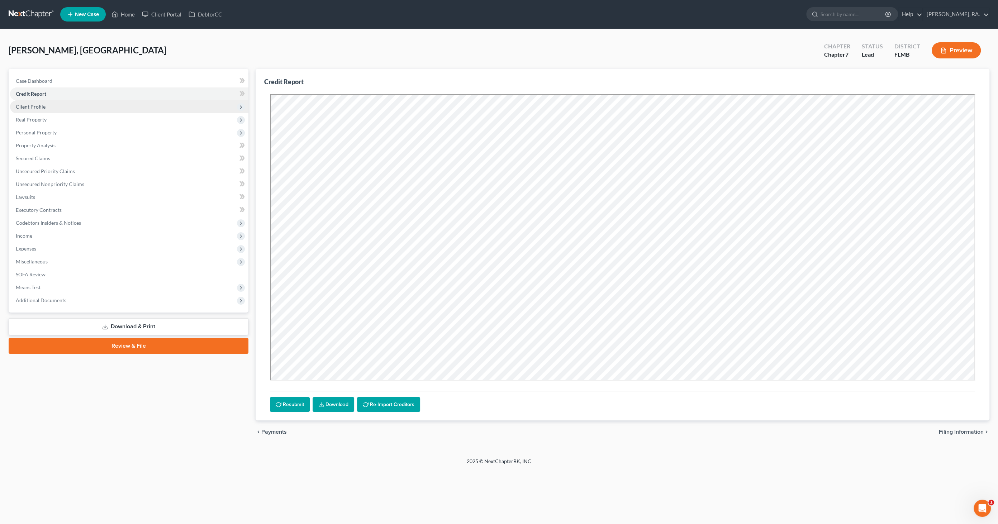
click at [37, 109] on span "Client Profile" at bounding box center [31, 107] width 30 height 6
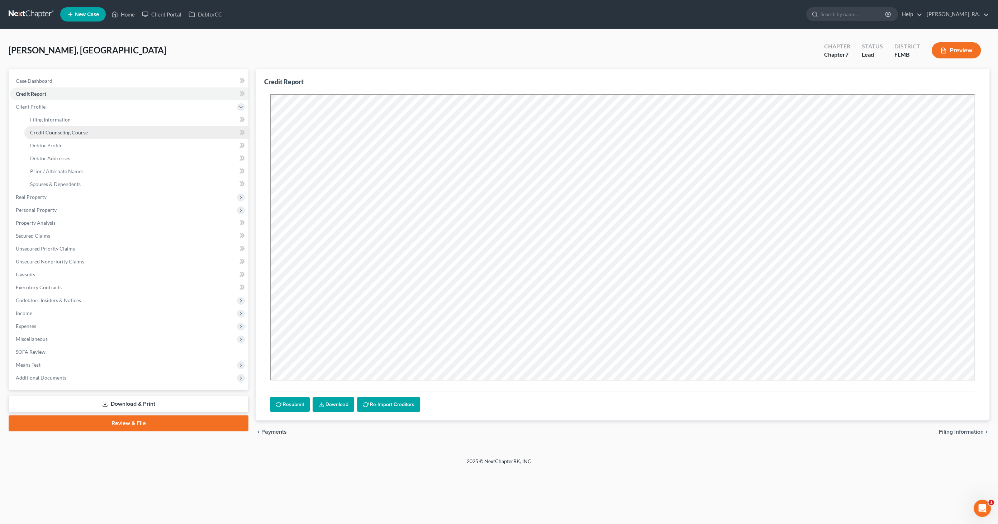
click at [35, 129] on span "Credit Counseling Course" at bounding box center [59, 132] width 58 height 6
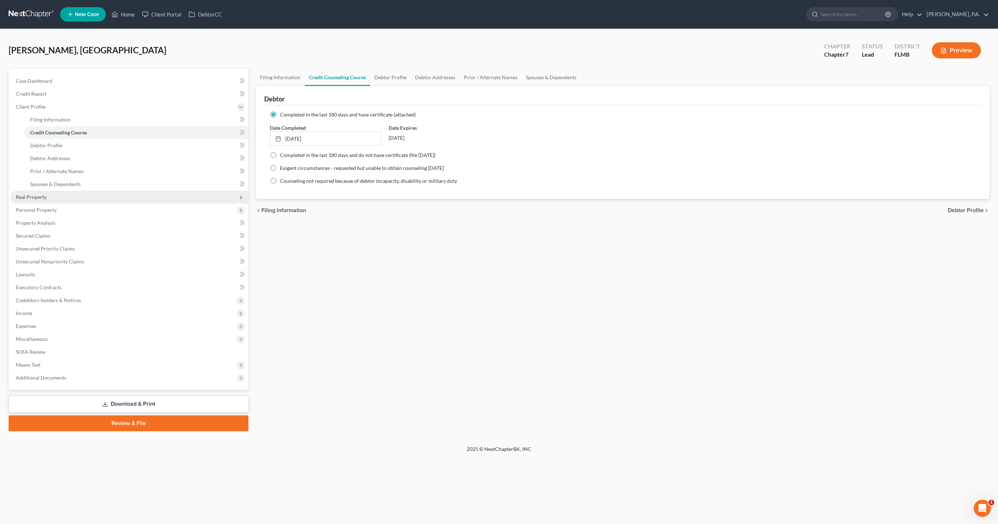
click at [33, 199] on span "Real Property" at bounding box center [31, 197] width 31 height 6
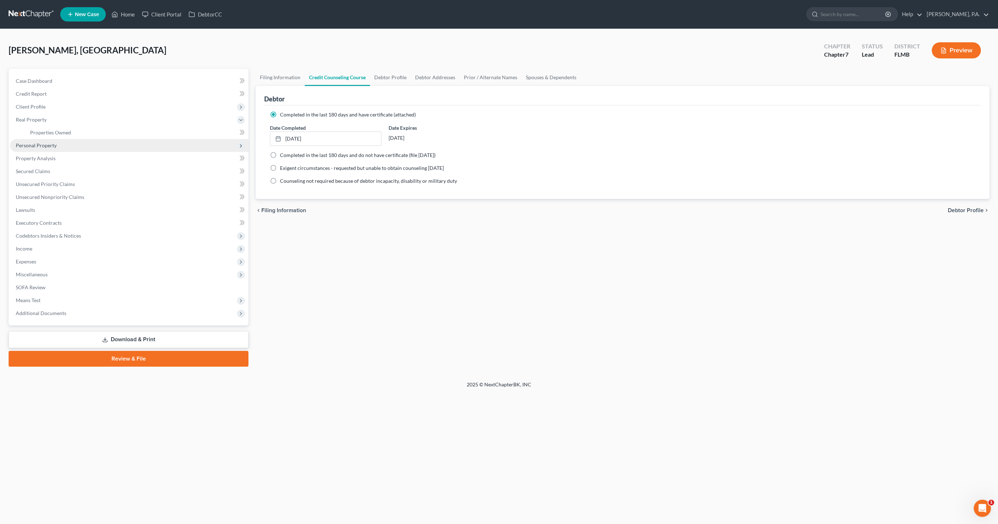
click at [28, 146] on span "Personal Property" at bounding box center [36, 145] width 41 height 6
